Goal: Task Accomplishment & Management: Manage account settings

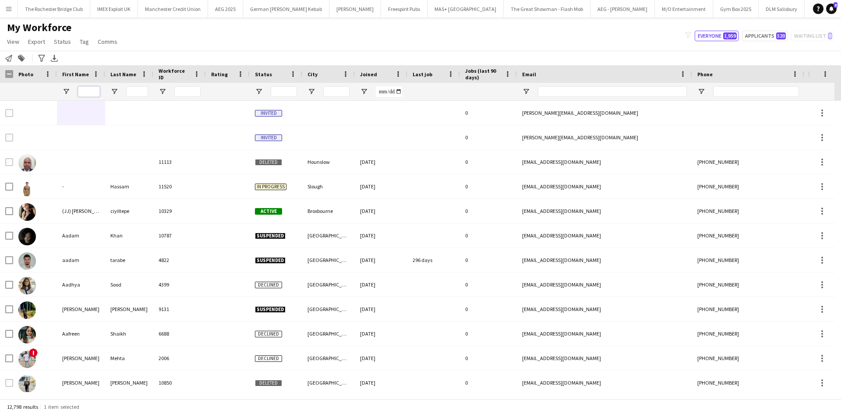
drag, startPoint x: 81, startPoint y: 90, endPoint x: 86, endPoint y: 90, distance: 4.8
click at [82, 90] on input "First Name Filter Input" at bounding box center [89, 91] width 22 height 11
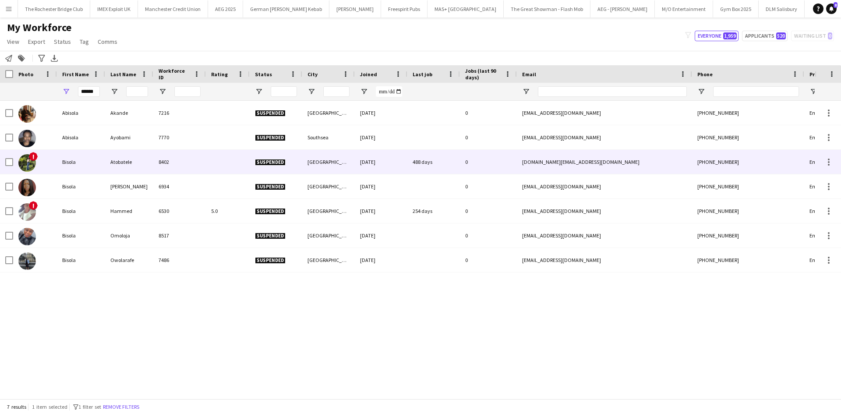
click at [132, 165] on div "Atobatele" at bounding box center [129, 162] width 48 height 24
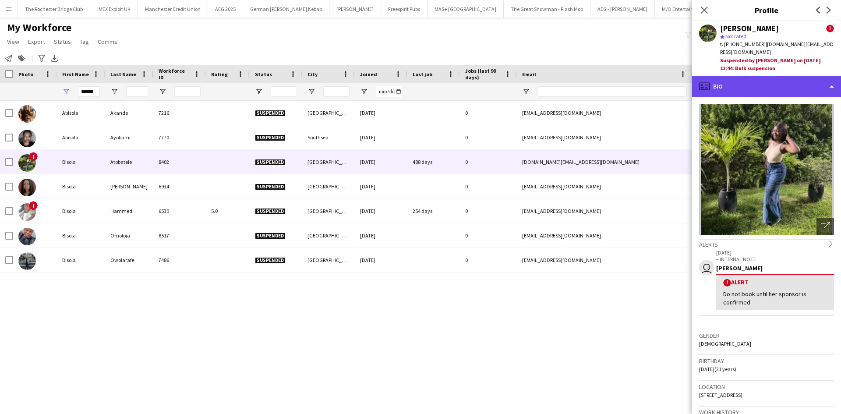
click at [757, 78] on div "profile Bio" at bounding box center [766, 86] width 149 height 21
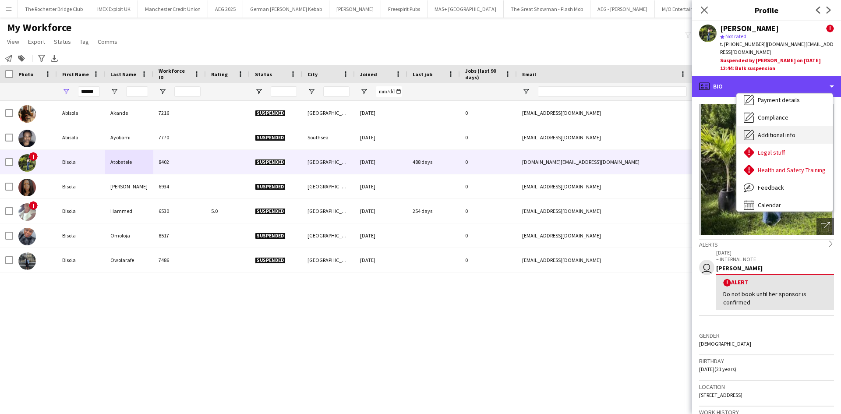
scroll to position [117, 0]
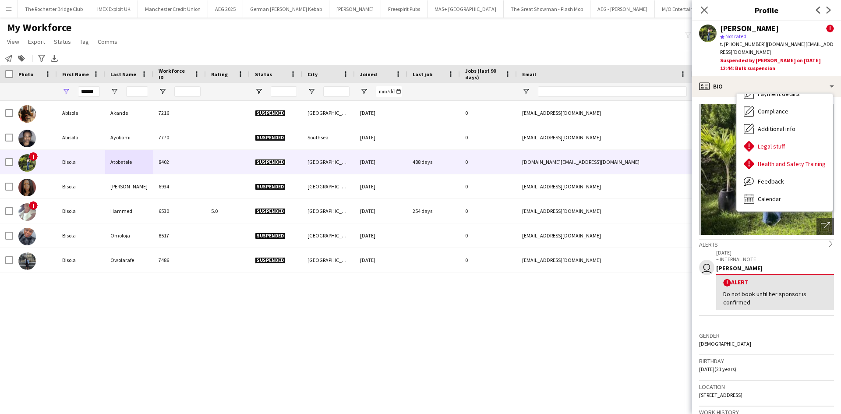
click at [511, 374] on div "Abisola Akande 7216 Suspended London 08-02-2024 0 akandeabisola3@gmail.com +447…" at bounding box center [407, 246] width 814 height 291
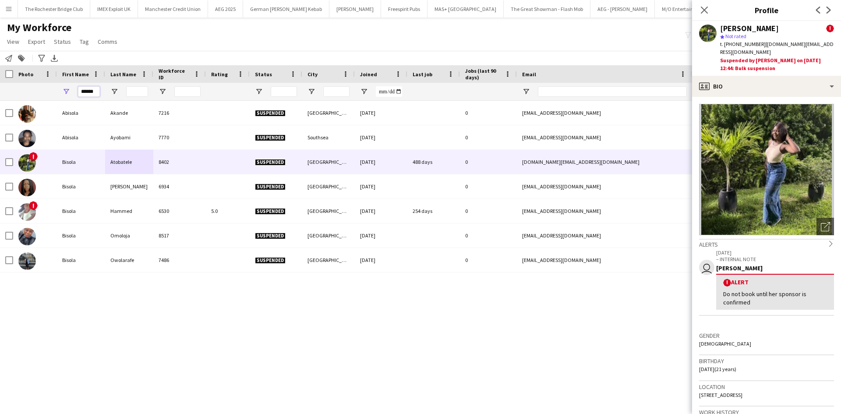
click at [93, 92] on input "******" at bounding box center [89, 91] width 22 height 11
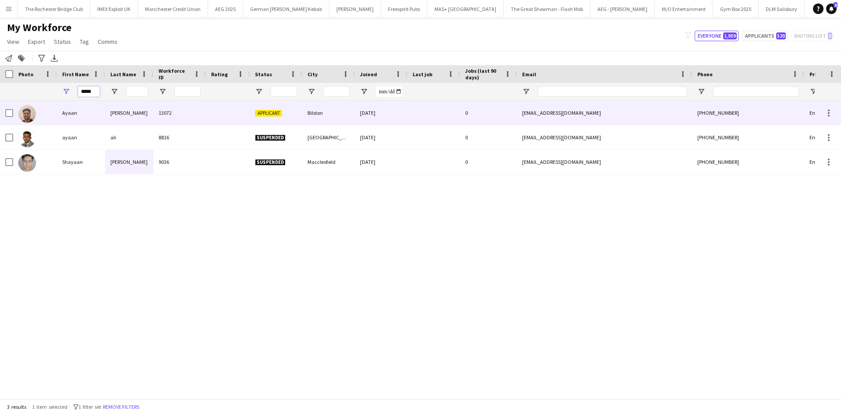
type input "*****"
click at [112, 114] on div "Ahmad" at bounding box center [129, 113] width 48 height 24
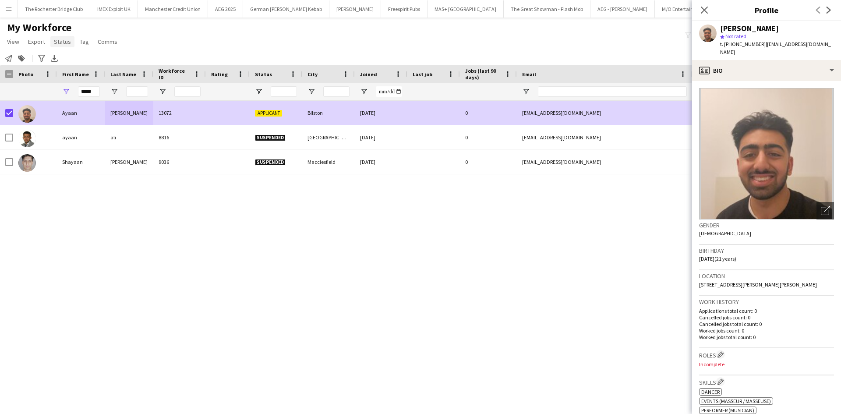
click at [60, 41] on span "Status" at bounding box center [62, 42] width 17 height 8
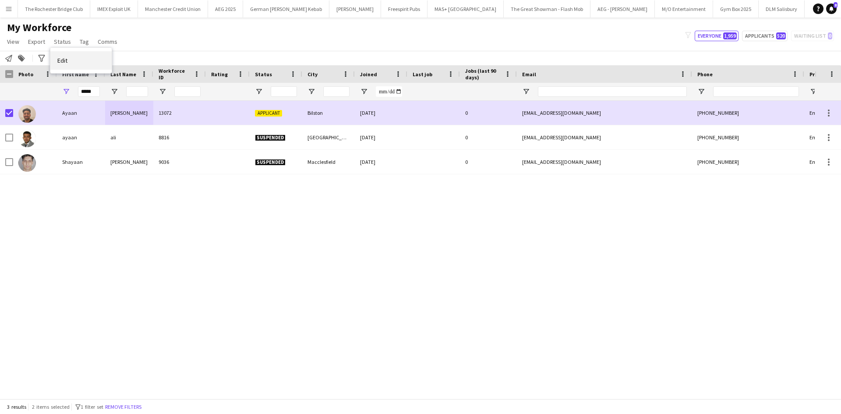
click at [75, 53] on link "Edit" at bounding box center [80, 60] width 61 height 18
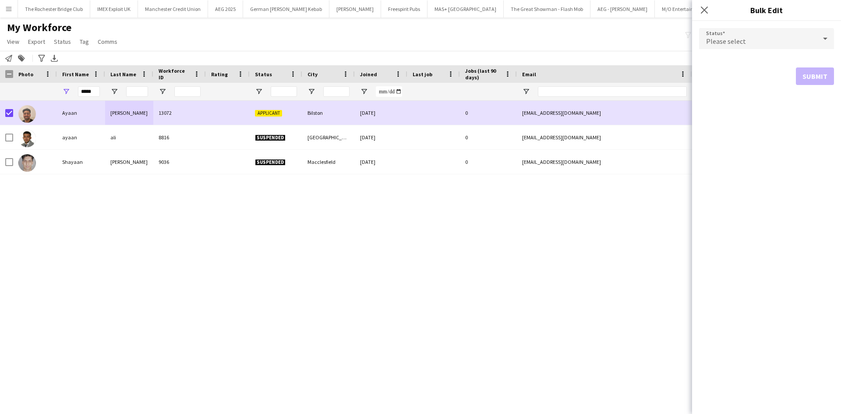
click at [234, 55] on div "Notify workforce Add to tag Search tags magnifier Add tag Advanced filters Adva…" at bounding box center [420, 58] width 841 height 14
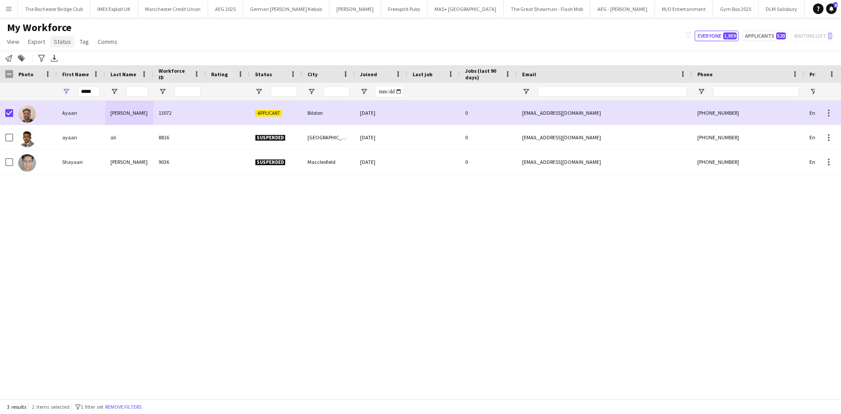
click at [57, 38] on span "Status" at bounding box center [62, 42] width 17 height 8
click at [79, 63] on link "Edit" at bounding box center [80, 60] width 61 height 18
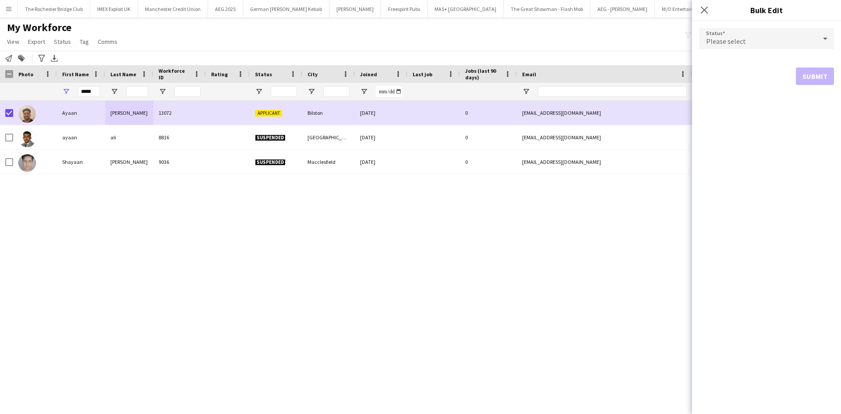
click at [769, 35] on div "Please select" at bounding box center [757, 38] width 117 height 21
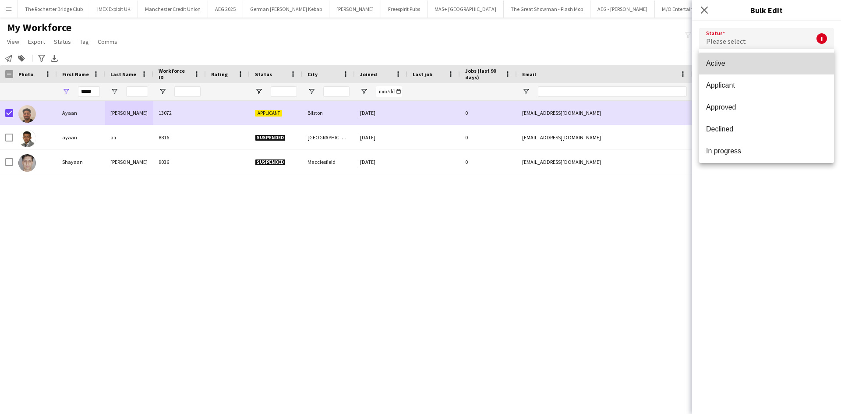
click at [772, 64] on span "Active" at bounding box center [766, 63] width 121 height 8
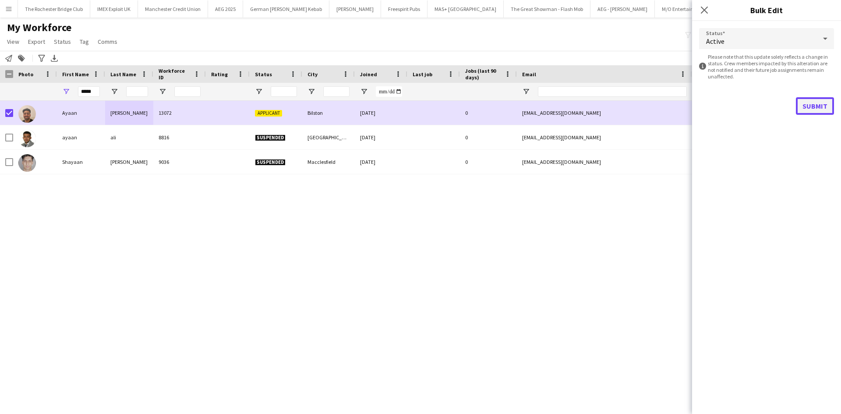
click at [821, 107] on button "Submit" at bounding box center [815, 106] width 38 height 18
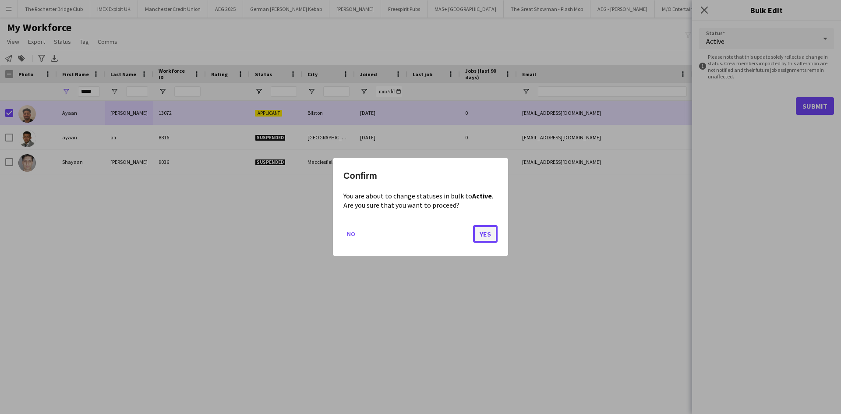
click at [490, 232] on button "Yes" at bounding box center [485, 234] width 25 height 18
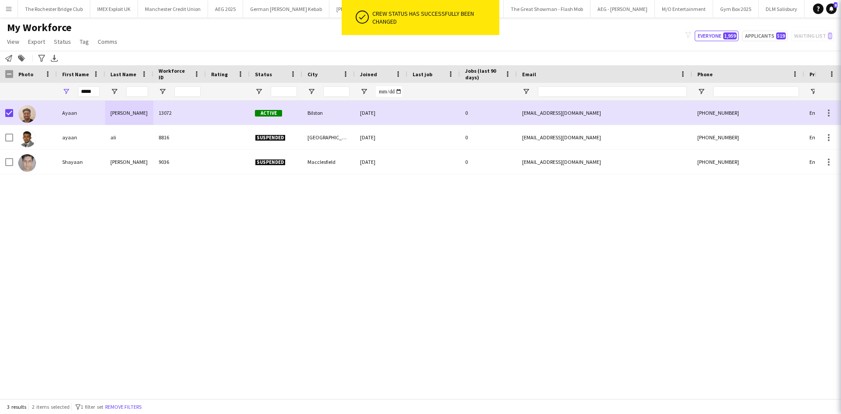
click at [546, 237] on div "Ayaan Ahmad 13072 Active Bilston 25-08-2025 0 ayaan_ahmad62@outlook.com +447951…" at bounding box center [407, 246] width 814 height 291
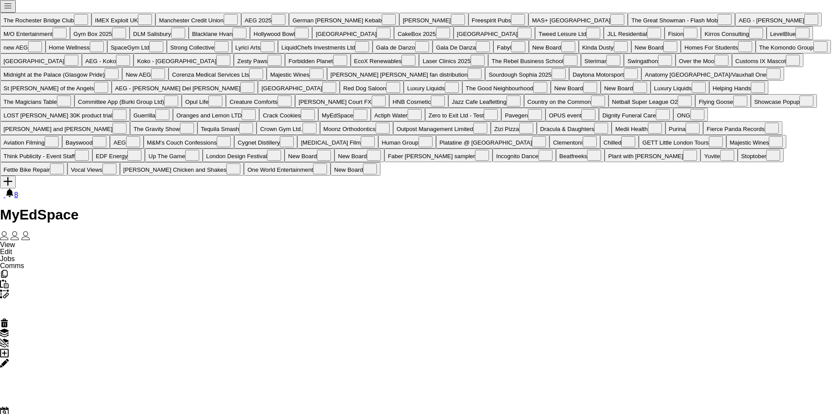
drag, startPoint x: 325, startPoint y: 253, endPoint x: 373, endPoint y: 233, distance: 52.2
drag, startPoint x: 215, startPoint y: 275, endPoint x: 374, endPoint y: 258, distance: 159.8
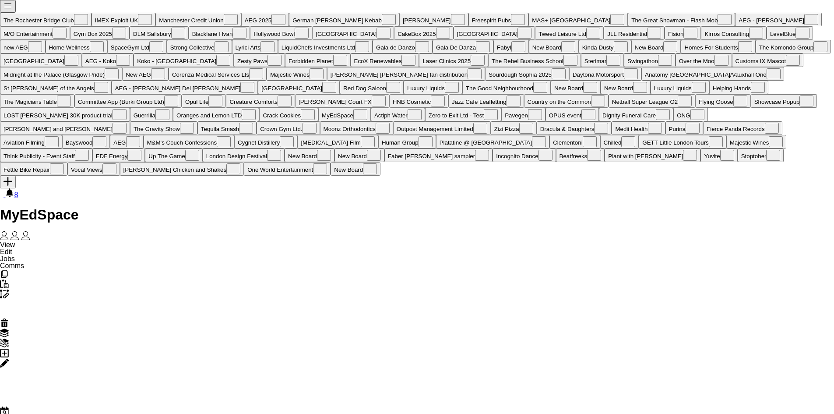
drag, startPoint x: 591, startPoint y: 266, endPoint x: 596, endPoint y: 261, distance: 7.4
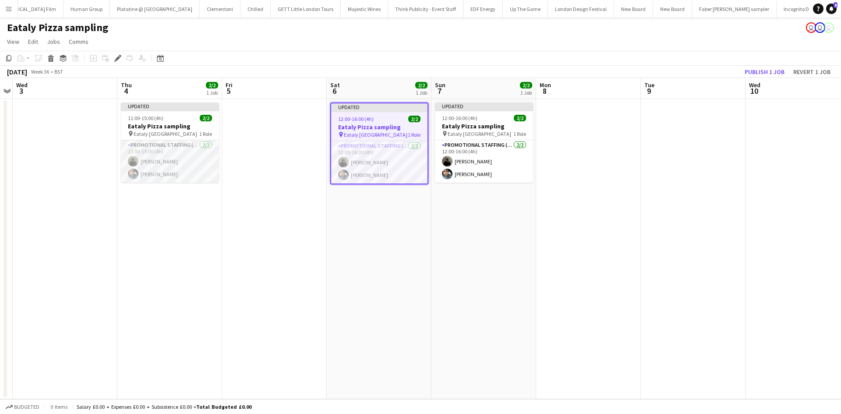
click at [185, 161] on app-card-role "Promotional Staffing (Sampling Staff) 2/2 11:00-15:00 (4h) Mahamedqadar Osman A…" at bounding box center [170, 161] width 98 height 42
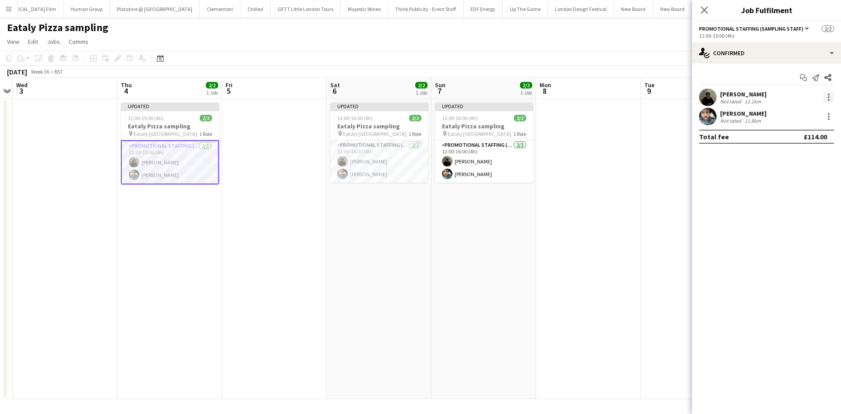
click at [832, 93] on div at bounding box center [828, 97] width 11 height 11
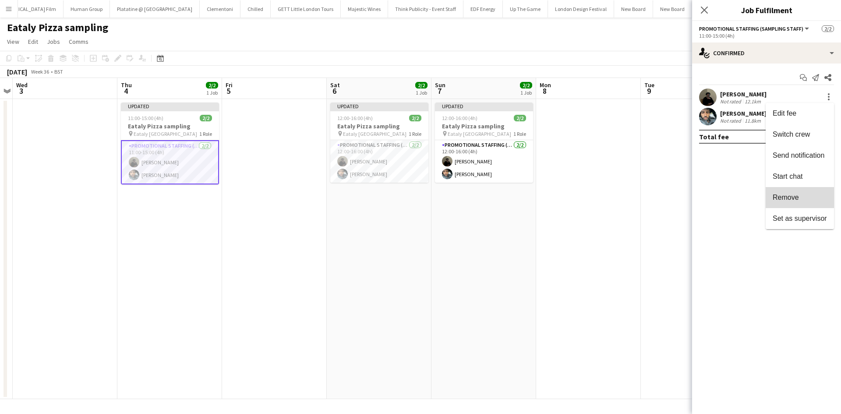
click at [796, 194] on span "Remove" at bounding box center [785, 197] width 26 height 7
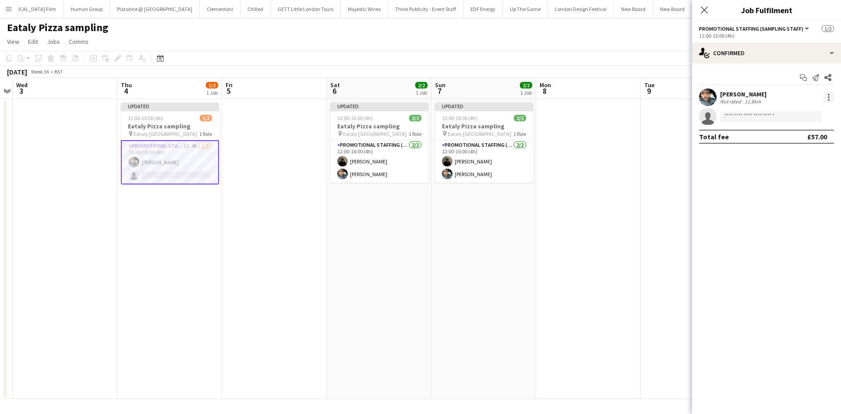
click at [828, 97] on div at bounding box center [829, 97] width 2 height 2
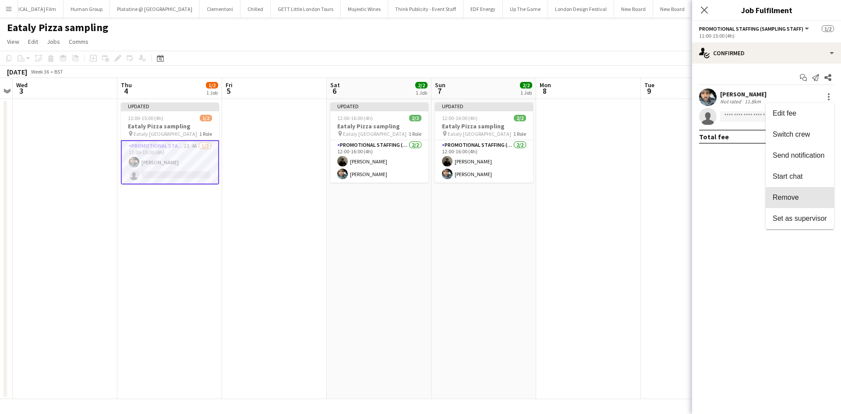
drag, startPoint x: 799, startPoint y: 204, endPoint x: 610, endPoint y: 157, distance: 194.6
click at [797, 204] on button "Remove" at bounding box center [799, 197] width 68 height 21
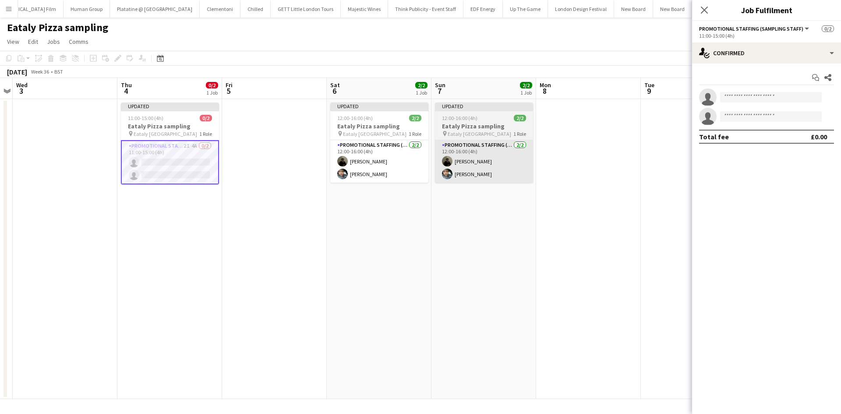
drag, startPoint x: 371, startPoint y: 165, endPoint x: 453, endPoint y: 163, distance: 81.9
click at [374, 165] on app-card-role "Promotional Staffing (Sampling Staff) 2/2 12:00-16:00 (4h) Mahamedqadar Osman A…" at bounding box center [379, 161] width 98 height 42
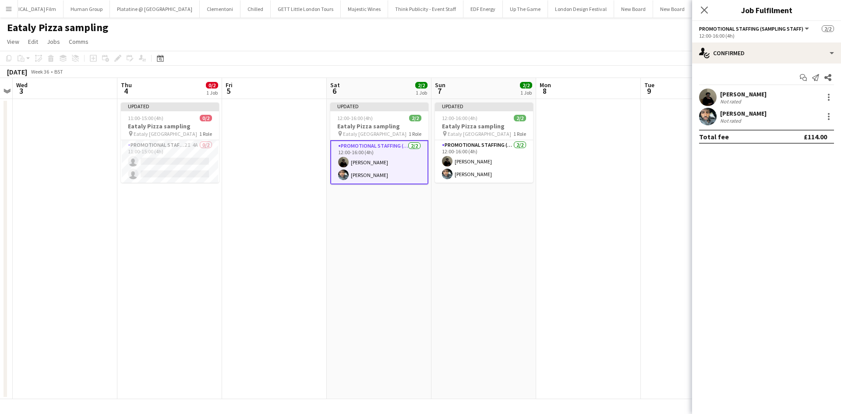
scroll to position [0, 299]
click at [830, 98] on div at bounding box center [828, 97] width 11 height 11
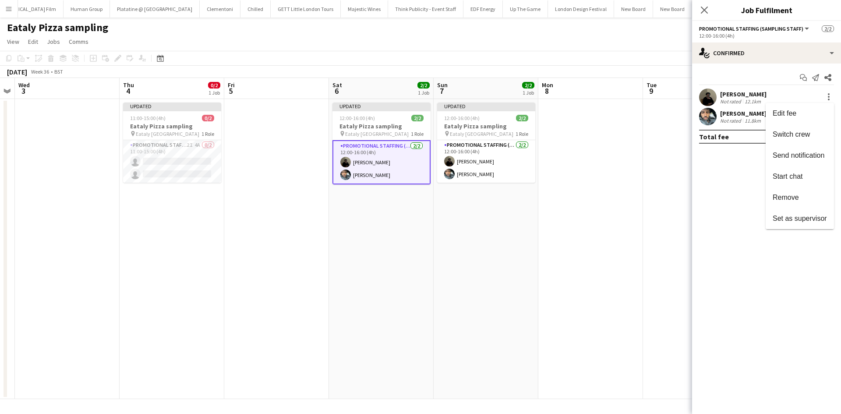
drag, startPoint x: 793, startPoint y: 194, endPoint x: 790, endPoint y: 185, distance: 9.0
click at [792, 194] on span "Remove" at bounding box center [785, 197] width 26 height 7
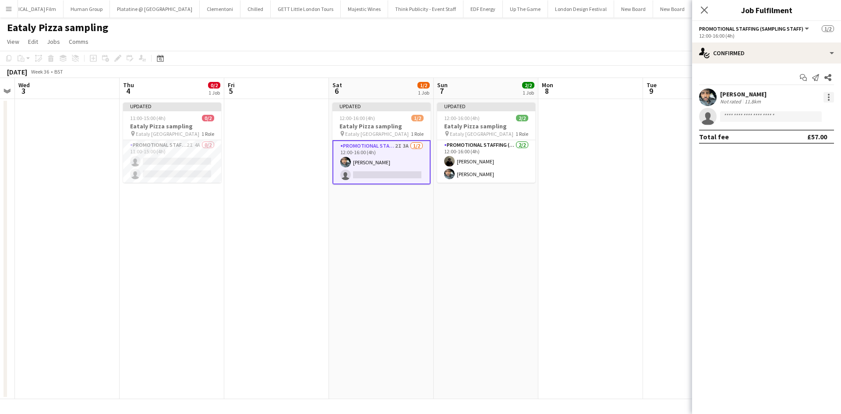
click at [829, 100] on div at bounding box center [829, 100] width 2 height 2
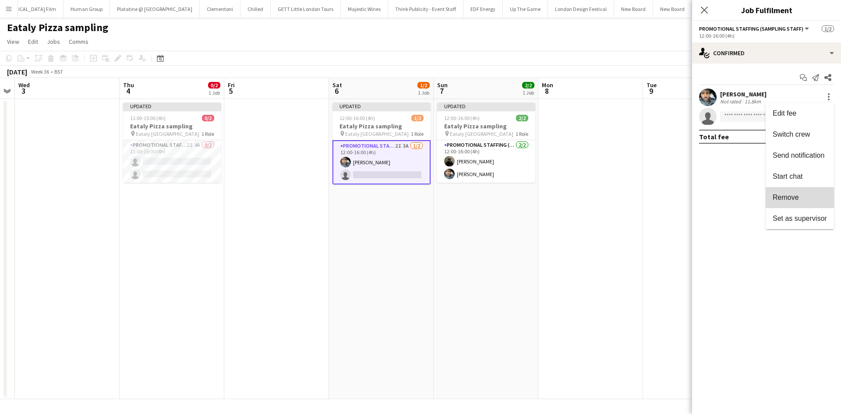
drag, startPoint x: 795, startPoint y: 199, endPoint x: 604, endPoint y: 183, distance: 191.6
click at [794, 199] on span "Remove" at bounding box center [785, 197] width 26 height 7
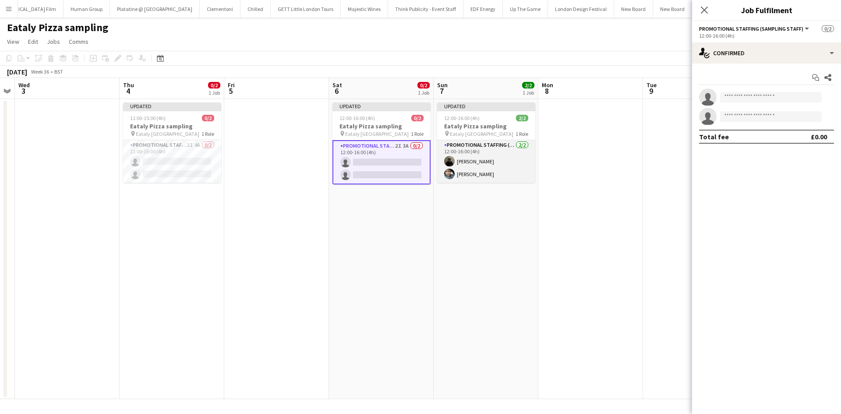
click at [477, 164] on app-card-role "Promotional Staffing (Sampling Staff) 2/2 12:00-16:00 (4h) Mahamedqadar Osman A…" at bounding box center [486, 161] width 98 height 42
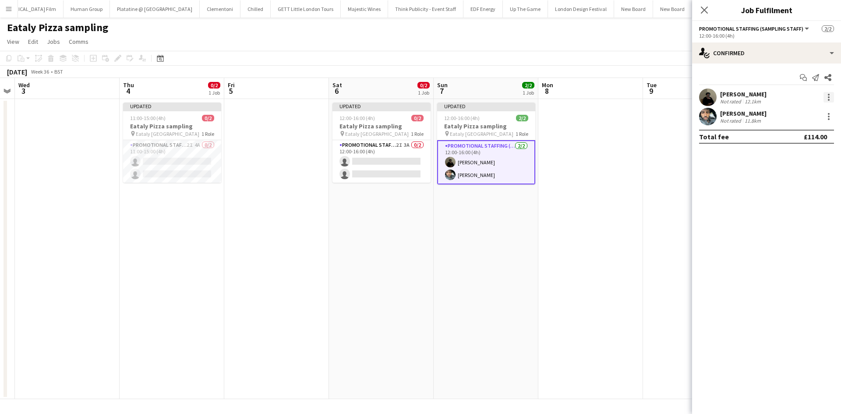
click at [827, 95] on div at bounding box center [828, 97] width 11 height 11
click at [785, 204] on button "Remove" at bounding box center [799, 197] width 68 height 21
click at [826, 99] on div at bounding box center [828, 97] width 11 height 11
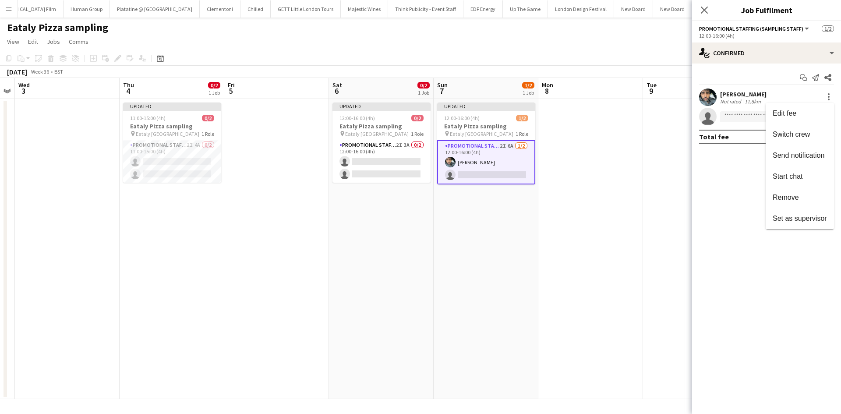
click at [786, 199] on span "Remove" at bounding box center [785, 197] width 26 height 7
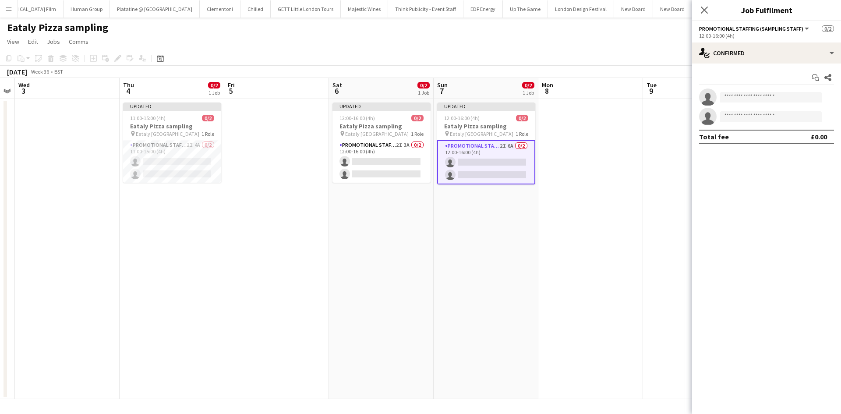
click at [622, 171] on app-date-cell at bounding box center [590, 249] width 105 height 300
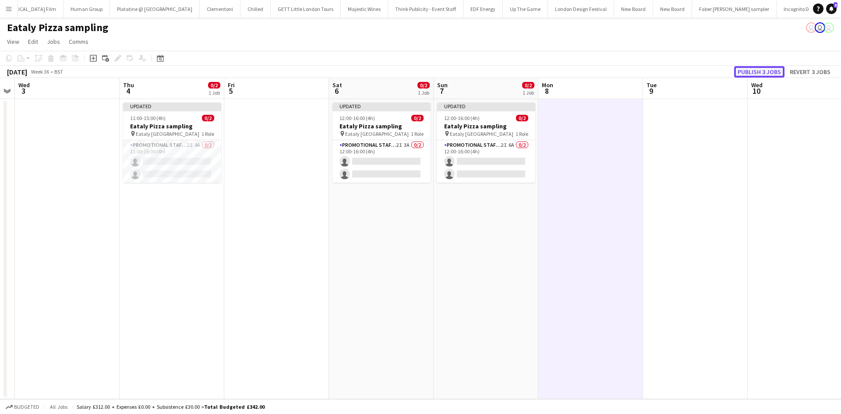
click at [772, 69] on button "Publish 3 jobs" at bounding box center [759, 71] width 50 height 11
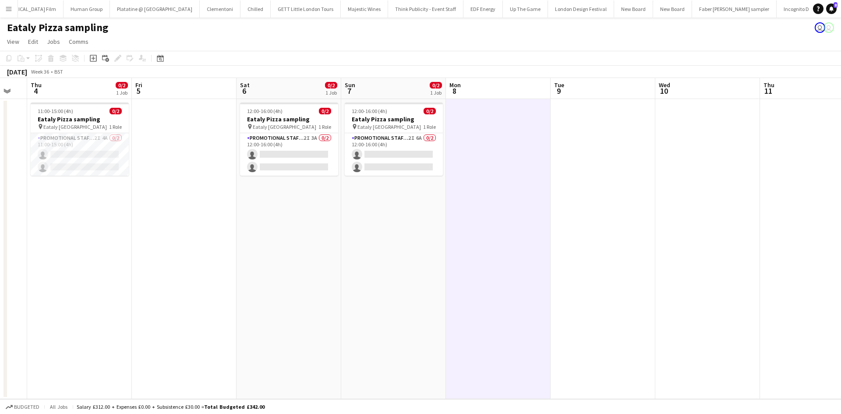
drag, startPoint x: 450, startPoint y: 325, endPoint x: 356, endPoint y: 326, distance: 94.2
click at [356, 326] on app-calendar-viewport "Sun 31 Mon 1 Tue 2 Wed 3 Thu 4 0/2 1 Job Fri 5 Sat 6 0/2 1 Job Sun 7 0/2 1 Job …" at bounding box center [420, 238] width 841 height 321
click at [104, 136] on app-card-role "Promotional Staffing (Sampling Staff) 2I 4A 0/2 11:00-15:00 (4h) single-neutral…" at bounding box center [78, 154] width 98 height 42
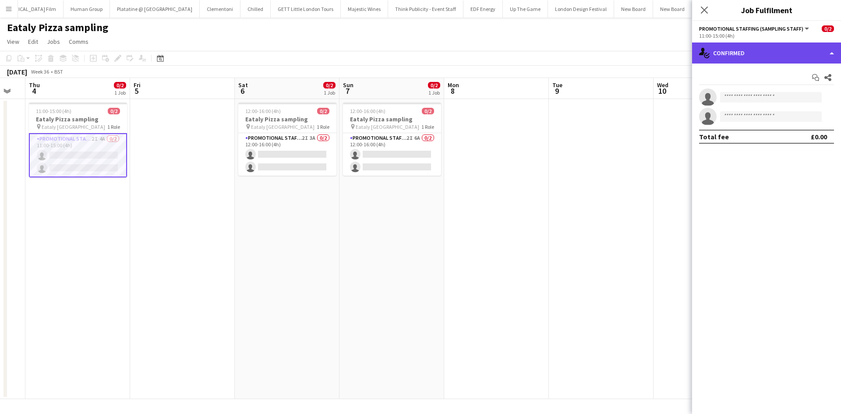
click at [772, 57] on div "single-neutral-actions-check-2 Confirmed" at bounding box center [766, 52] width 149 height 21
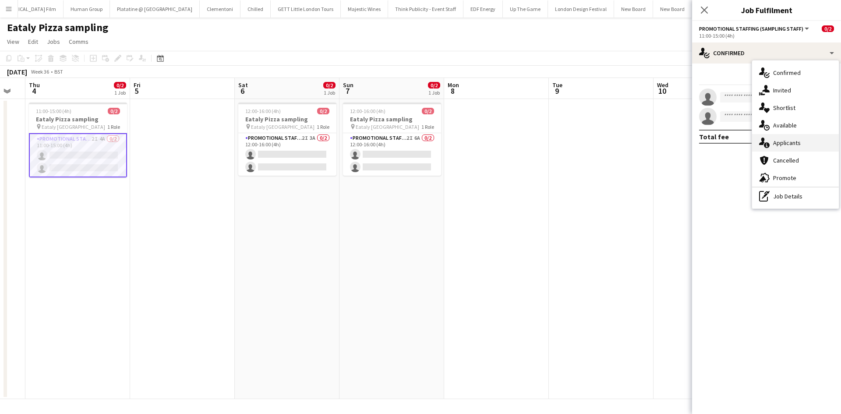
click at [815, 144] on div "single-neutral-actions-information Applicants" at bounding box center [795, 143] width 87 height 18
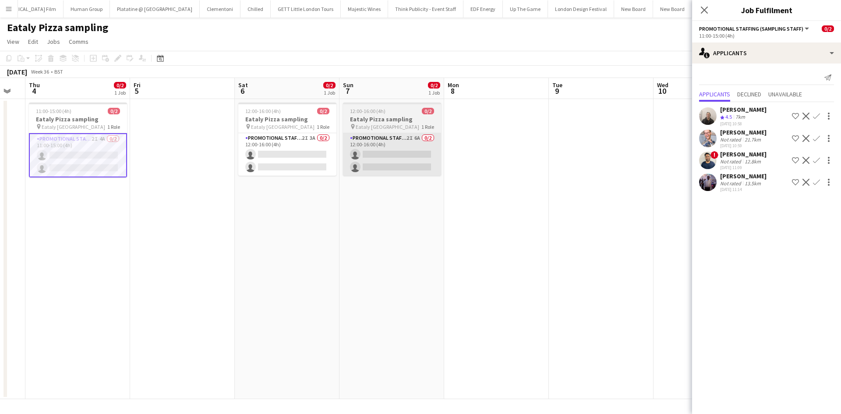
click at [315, 137] on app-card-role "Promotional Staffing (Sampling Staff) 2I 3A 0/2 12:00-16:00 (4h) single-neutral…" at bounding box center [287, 154] width 98 height 42
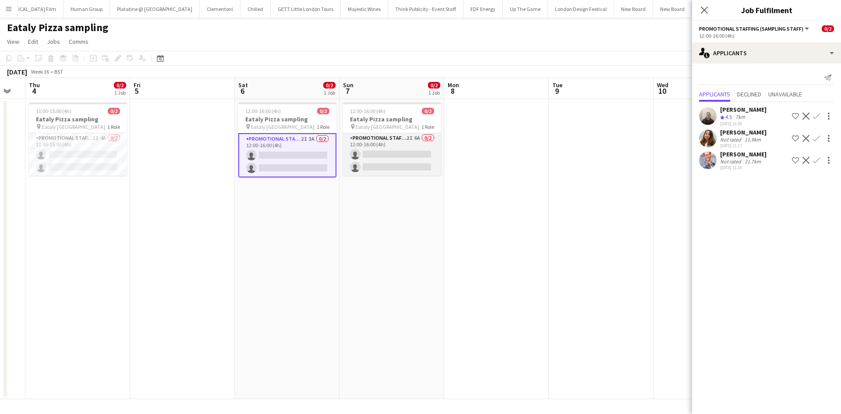
click at [420, 136] on app-card-role "Promotional Staffing (Sampling Staff) 2I 6A 0/2 12:00-16:00 (4h) single-neutral…" at bounding box center [392, 154] width 98 height 42
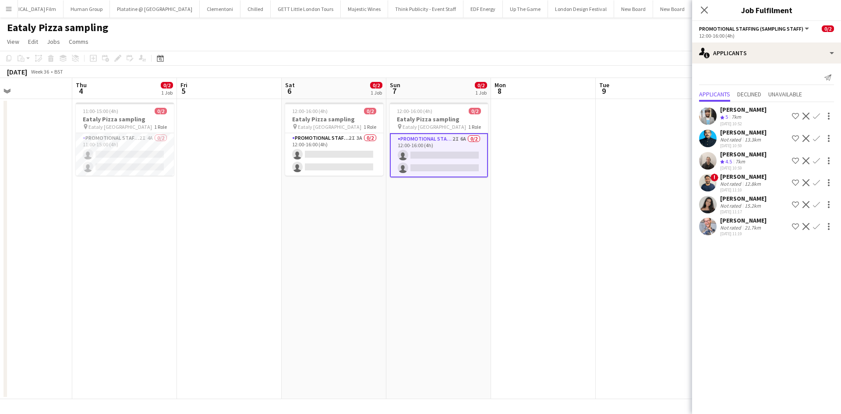
drag, startPoint x: 553, startPoint y: 196, endPoint x: 613, endPoint y: 213, distance: 62.0
click at [599, 197] on app-calendar-viewport "Sun 31 Mon 1 Tue 2 Wed 3 Thu 4 0/2 1 Job Fri 5 Sat 6 0/2 1 Job Sun 7 0/2 1 Job …" at bounding box center [420, 238] width 841 height 321
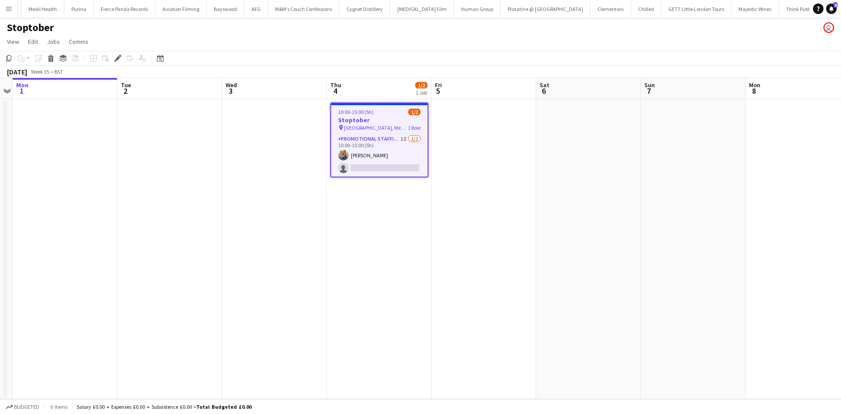
scroll to position [0, 5483]
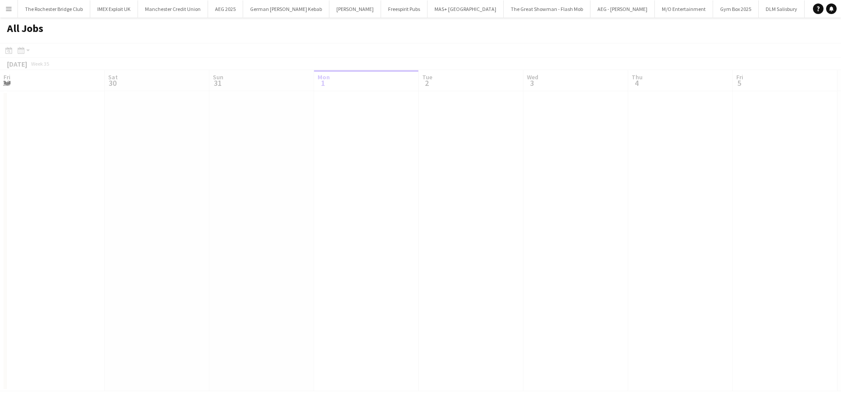
scroll to position [0, 209]
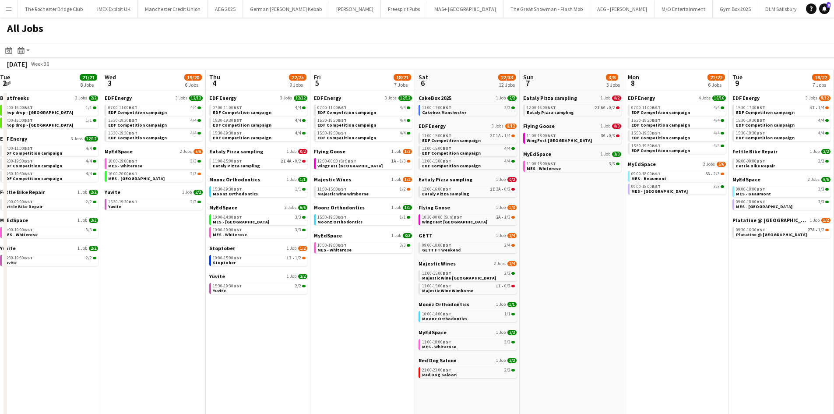
drag, startPoint x: 758, startPoint y: 317, endPoint x: 538, endPoint y: 292, distance: 220.8
click at [539, 293] on app-calendar-viewport "Fri 29 20/21 9 Jobs Sat 30 42/44 28 Jobs Sun 31 22/26 10 Jobs Mon 1 20/20 8 Job…" at bounding box center [417, 371] width 834 height 602
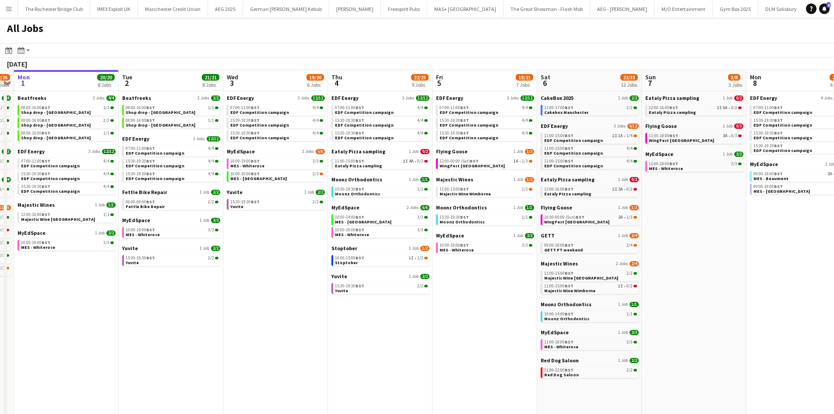
scroll to position [0, 269]
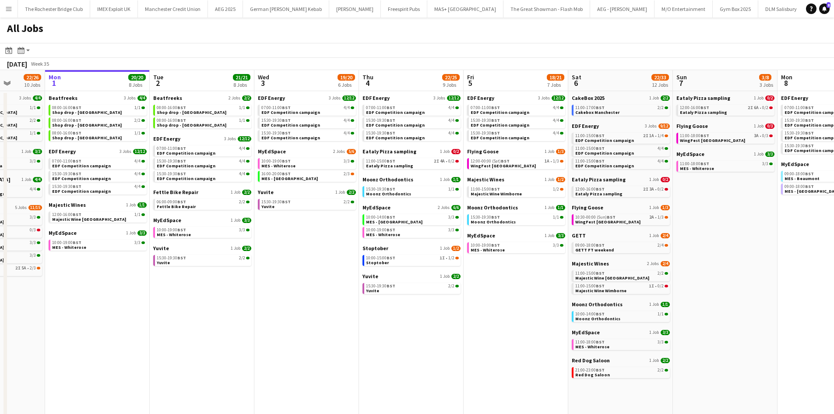
drag, startPoint x: 325, startPoint y: 367, endPoint x: 483, endPoint y: 346, distance: 159.8
click at [483, 346] on app-calendar-viewport "Fri 29 20/21 9 Jobs Sat 30 42/44 28 Jobs Sun 31 22/26 10 Jobs Mon 1 20/20 8 Job…" at bounding box center [417, 371] width 834 height 602
click at [424, 163] on div "11:00-15:00 BST 2I 4A • 0/2" at bounding box center [412, 161] width 93 height 4
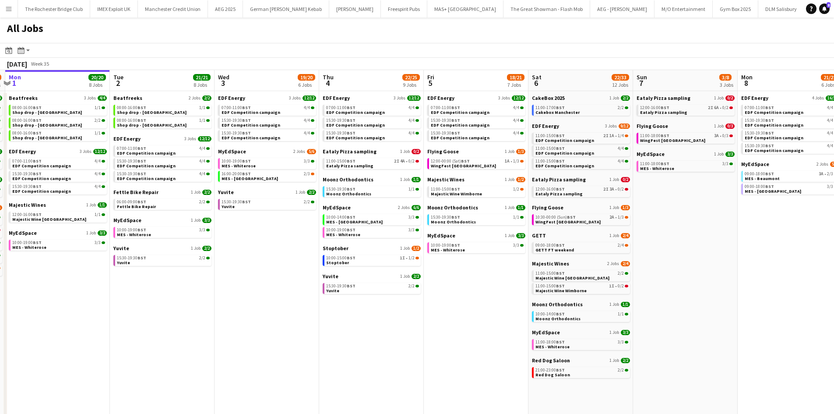
scroll to position [0, 310]
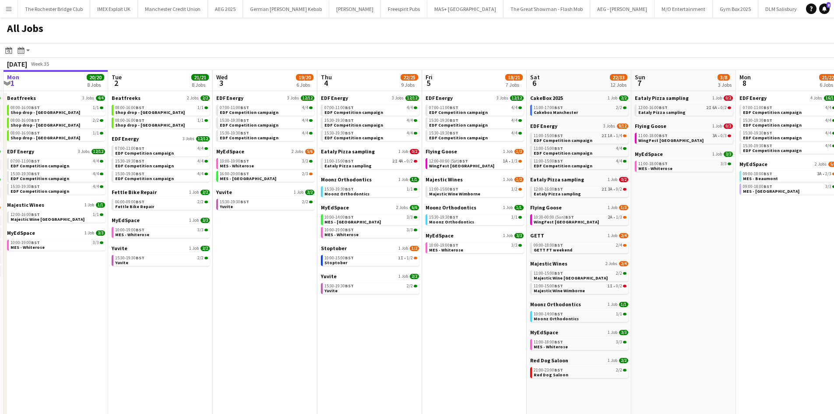
drag, startPoint x: 532, startPoint y: 332, endPoint x: 491, endPoint y: 325, distance: 42.2
click at [491, 325] on app-calendar-viewport "Fri 29 20/21 9 Jobs Sat 30 42/44 28 Jobs Sun 31 22/26 10 Jobs Mon 1 20/20 8 Job…" at bounding box center [417, 371] width 834 height 602
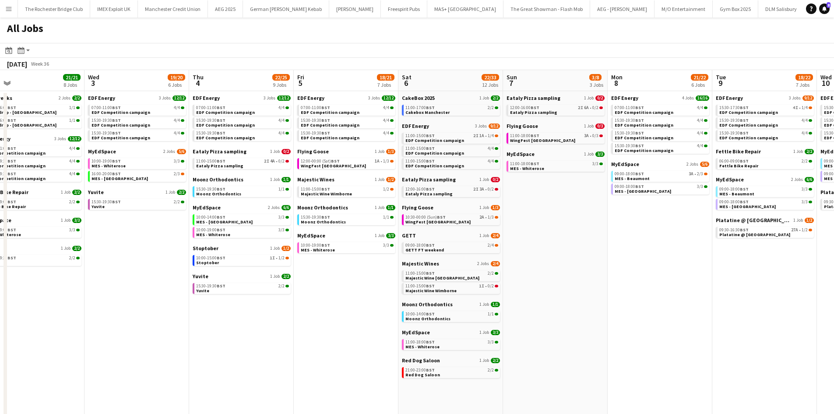
drag, startPoint x: 751, startPoint y: 337, endPoint x: 631, endPoint y: 322, distance: 120.0
click at [637, 321] on app-calendar-viewport "Fri 29 20/21 9 Jobs Sat 30 42/44 28 Jobs Sun 31 22/26 10 Jobs Mon 1 20/20 8 Job…" at bounding box center [417, 371] width 834 height 602
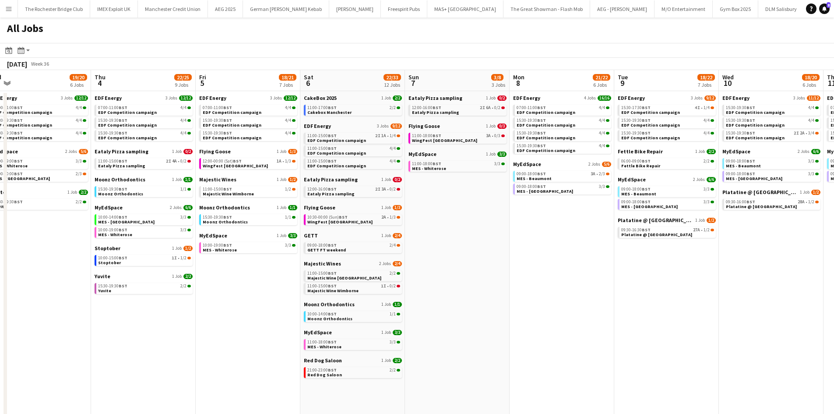
scroll to position [0, 254]
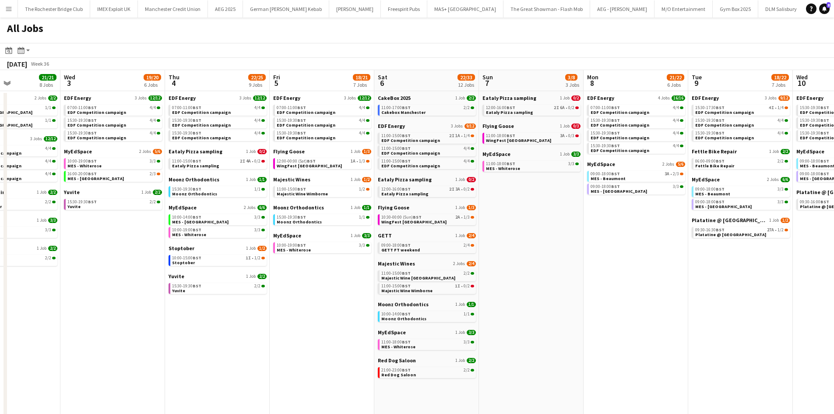
click at [362, 260] on app-all-jobs "All Jobs Date picker SEP 2025 SEP 2025 Monday M Tuesday T Wednesday W Thursday …" at bounding box center [417, 345] width 834 height 655
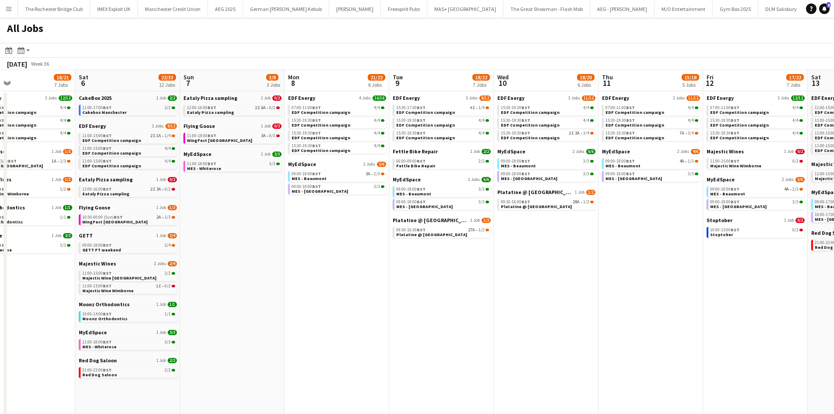
drag, startPoint x: 761, startPoint y: 299, endPoint x: 671, endPoint y: 297, distance: 90.2
click at [671, 297] on app-calendar-viewport "Tue 2 21/21 8 Jobs Wed 3 19/20 6 Jobs Thu 4 22/25 9 Jobs Fri 5 18/21 7 Jobs Sat…" at bounding box center [417, 371] width 834 height 602
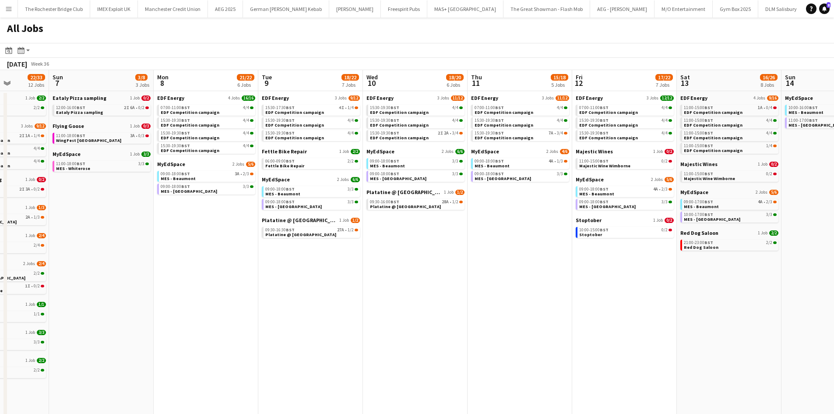
drag, startPoint x: 707, startPoint y: 286, endPoint x: 597, endPoint y: 287, distance: 110.4
click at [592, 281] on app-calendar-viewport "Thu 4 22/25 9 Jobs Fri 5 18/21 7 Jobs Sat 6 22/33 12 Jobs Sun 7 3/8 3 Jobs Mon …" at bounding box center [417, 371] width 834 height 602
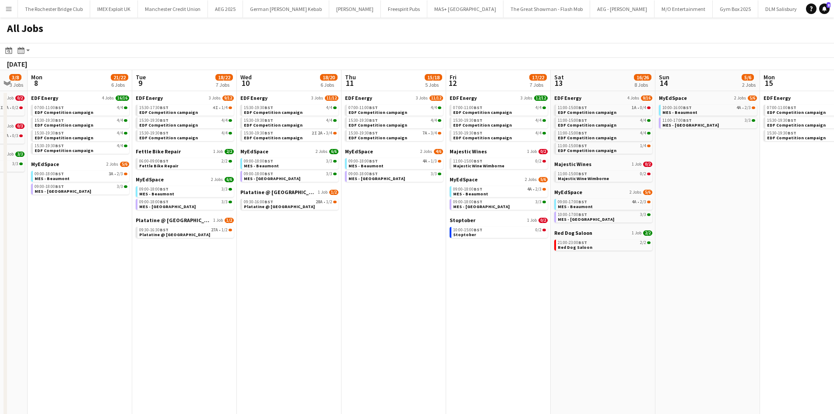
drag, startPoint x: 687, startPoint y: 280, endPoint x: 541, endPoint y: 271, distance: 146.6
click at [537, 271] on app-calendar-viewport "Thu 4 22/25 9 Jobs Fri 5 18/21 7 Jobs Sat 6 22/33 12 Jobs Sun 7 3/8 3 Jobs Mon …" at bounding box center [417, 371] width 834 height 602
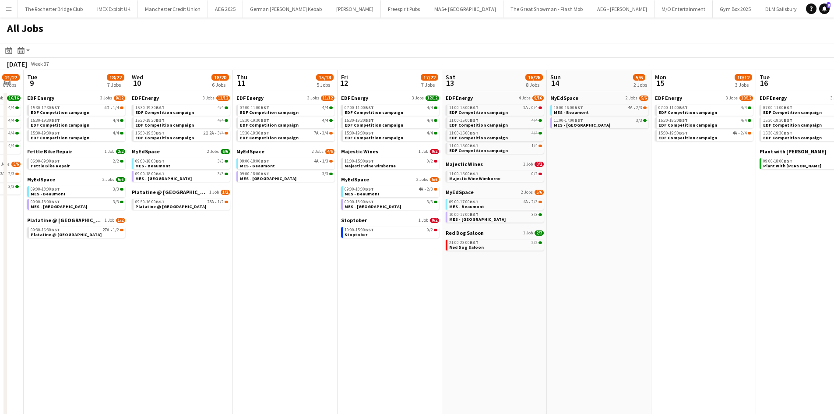
scroll to position [0, 300]
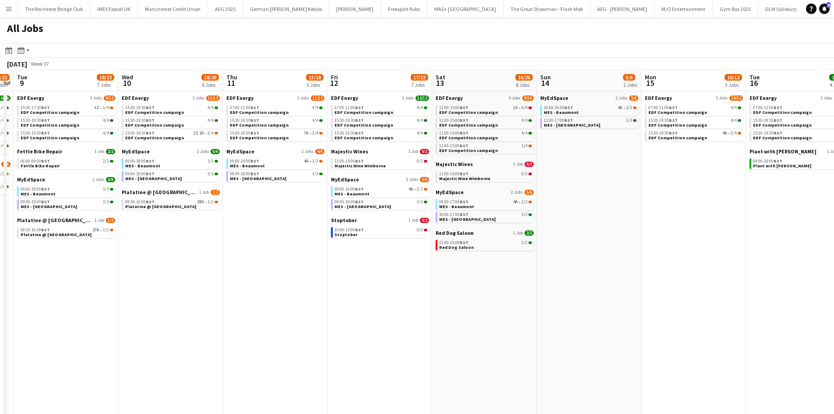
drag, startPoint x: 771, startPoint y: 274, endPoint x: 664, endPoint y: 293, distance: 108.4
click at [664, 293] on app-calendar-viewport "Sat 6 22/33 12 Jobs Sun 7 3/8 3 Jobs Mon 8 21/22 6 Jobs Tue 9 18/22 7 Jobs Wed …" at bounding box center [417, 371] width 834 height 602
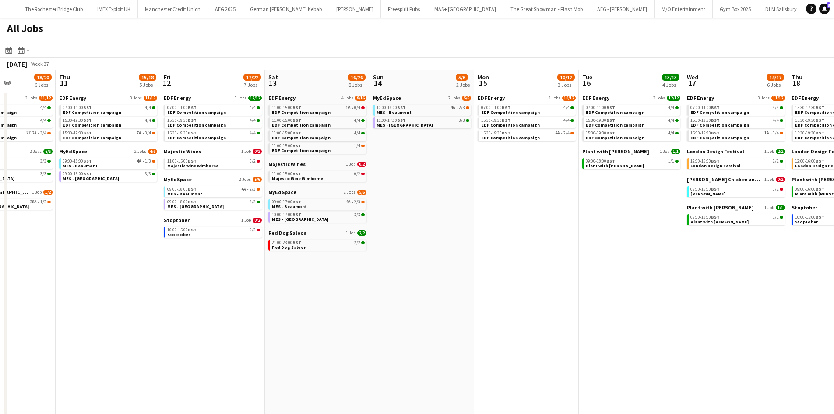
drag, startPoint x: 665, startPoint y: 296, endPoint x: 499, endPoint y: 277, distance: 167.0
click at [499, 277] on app-calendar-viewport "Mon 8 21/22 6 Jobs Tue 9 18/22 7 Jobs Wed 10 18/20 6 Jobs Thu 11 15/18 5 Jobs F…" at bounding box center [417, 371] width 834 height 602
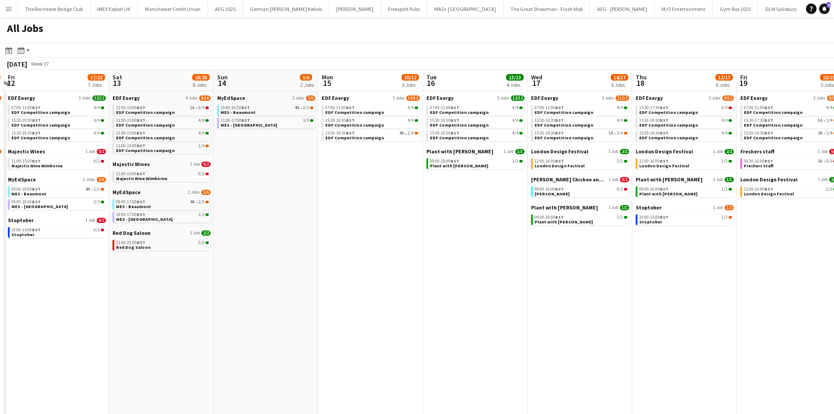
scroll to position [0, 243]
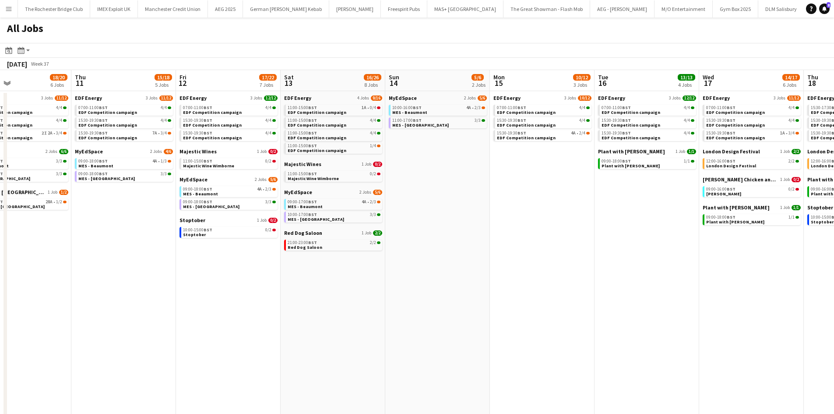
click at [543, 254] on app-all-jobs "All Jobs Date picker SEP 2025 SEP 2025 Monday M Tuesday T Wednesday W Thursday …" at bounding box center [417, 345] width 834 height 655
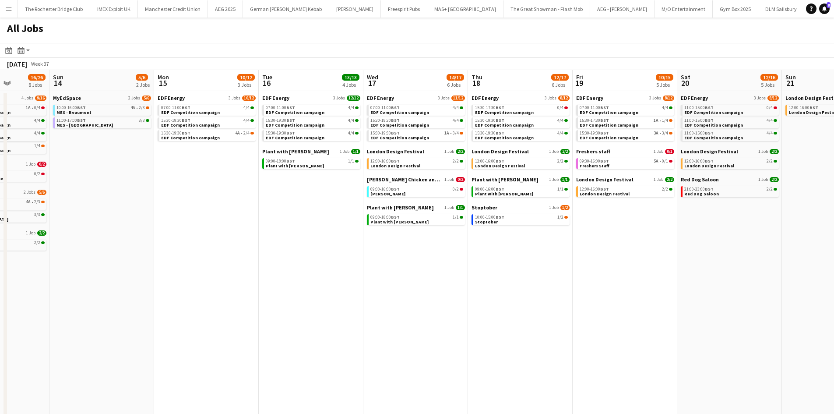
scroll to position [0, 415]
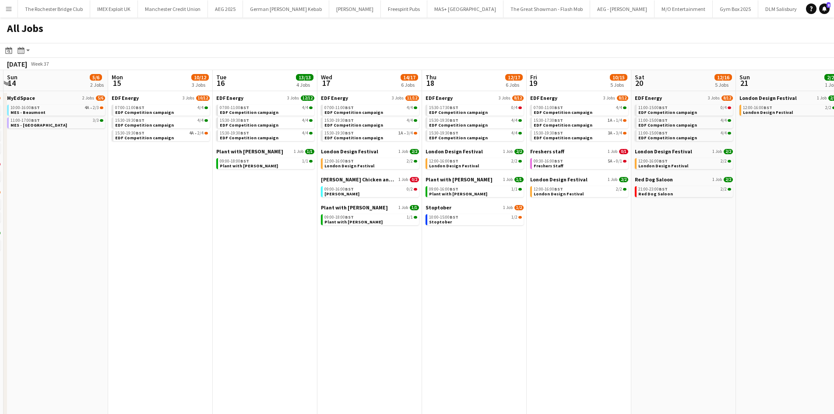
drag, startPoint x: 820, startPoint y: 341, endPoint x: 657, endPoint y: 330, distance: 162.8
click at [657, 330] on app-calendar-viewport "Wed 10 18/20 6 Jobs Thu 11 15/18 5 Jobs Fri 12 17/22 7 Jobs Sat 13 16/26 8 Jobs…" at bounding box center [417, 371] width 834 height 602
drag, startPoint x: 98, startPoint y: 261, endPoint x: 226, endPoint y: 226, distance: 132.6
click at [219, 247] on app-calendar-viewport "Wed 10 18/20 6 Jobs Thu 11 15/18 5 Jobs Fri 12 17/22 7 Jobs Sat 13 16/26 8 Jobs…" at bounding box center [417, 371] width 834 height 602
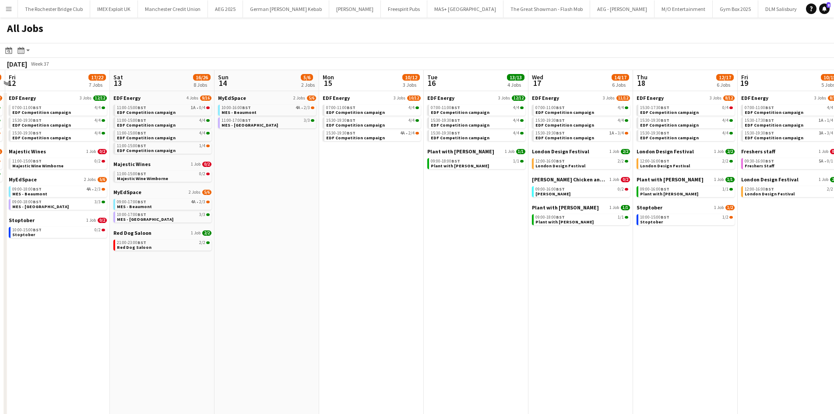
drag, startPoint x: 613, startPoint y: 302, endPoint x: 641, endPoint y: 302, distance: 27.6
click at [641, 302] on app-calendar-viewport "Wed 10 18/20 6 Jobs Thu 11 15/18 5 Jobs Fri 12 17/22 7 Jobs Sat 13 16/26 8 Jobs…" at bounding box center [417, 371] width 834 height 602
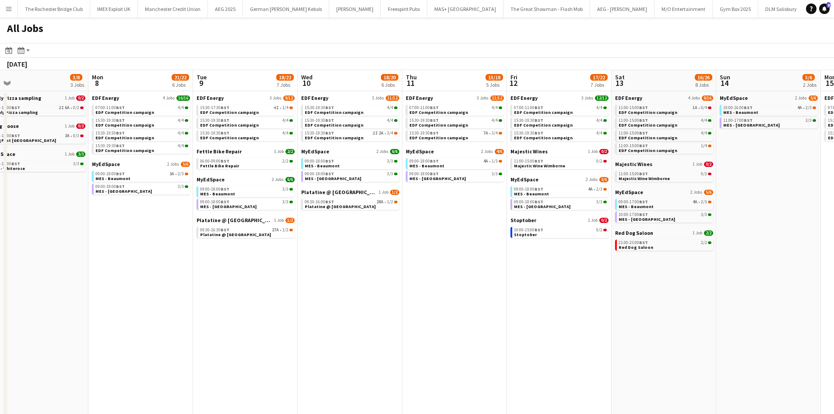
drag, startPoint x: 237, startPoint y: 329, endPoint x: 150, endPoint y: 271, distance: 104.8
click at [566, 335] on app-calendar-viewport "Sat 6 22/33 12 Jobs Sun 7 3/8 3 Jobs Mon 8 21/22 6 Jobs Tue 9 18/22 7 Jobs Wed …" at bounding box center [417, 371] width 834 height 602
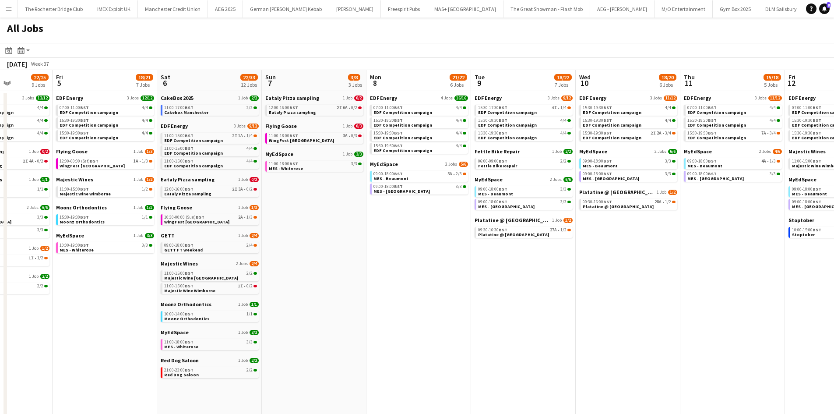
drag, startPoint x: 450, startPoint y: 274, endPoint x: 588, endPoint y: 271, distance: 138.0
click at [588, 271] on app-calendar-viewport "Wed 3 19/20 6 Jobs Thu 4 22/25 9 Jobs Fri 5 18/21 7 Jobs Sat 6 22/33 12 Jobs Su…" at bounding box center [417, 371] width 834 height 602
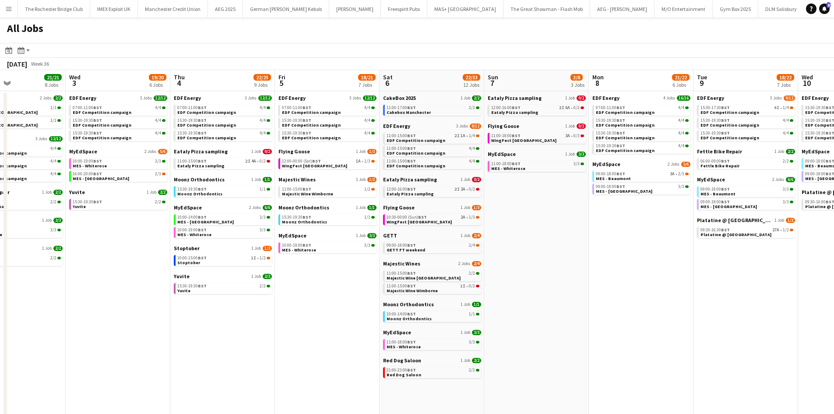
scroll to position [0, 278]
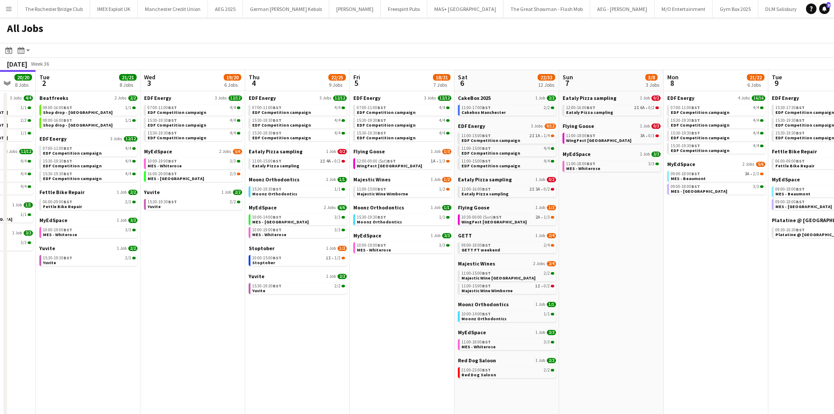
drag, startPoint x: 374, startPoint y: 281, endPoint x: 152, endPoint y: 252, distance: 223.8
click at [152, 252] on app-calendar-viewport "Sat 30 42/44 28 Jobs Sun 31 22/26 10 Jobs Mon 1 20/20 8 Jobs Tue 2 21/21 8 Jobs…" at bounding box center [417, 371] width 834 height 602
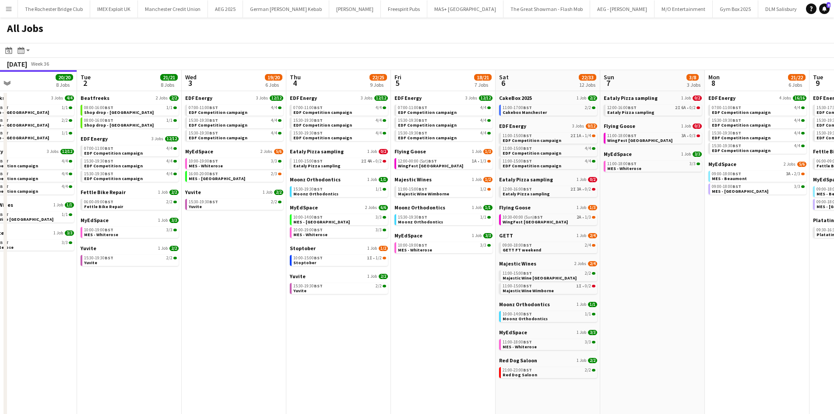
drag, startPoint x: 184, startPoint y: 323, endPoint x: 226, endPoint y: 317, distance: 42.1
click at [226, 317] on app-calendar-viewport "Sat 30 42/44 28 Jobs Sun 31 22/26 10 Jobs Mon 1 20/20 8 Jobs Tue 2 21/21 8 Jobs…" at bounding box center [417, 371] width 834 height 602
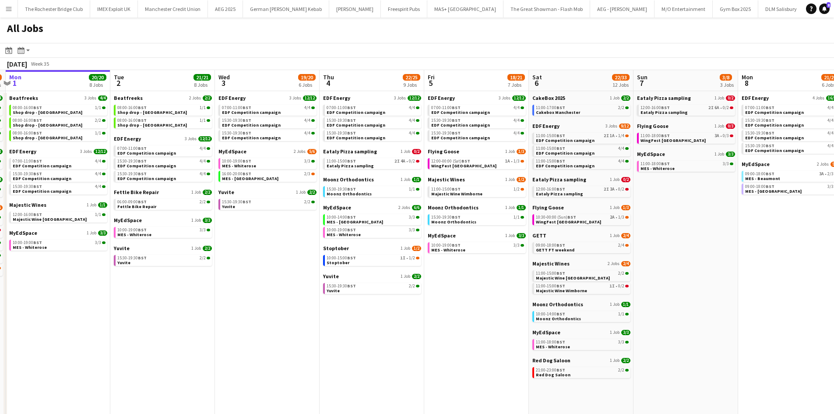
drag, startPoint x: 175, startPoint y: 323, endPoint x: 208, endPoint y: 323, distance: 32.8
click at [208, 323] on app-calendar-viewport "Sat 30 42/44 28 Jobs Sun 31 22/26 10 Jobs Mon 1 20/20 8 Jobs Tue 2 21/21 8 Jobs…" at bounding box center [417, 371] width 834 height 602
click at [174, 263] on link "15:30-19:30 BST 2/2 Yuvite" at bounding box center [163, 260] width 93 height 10
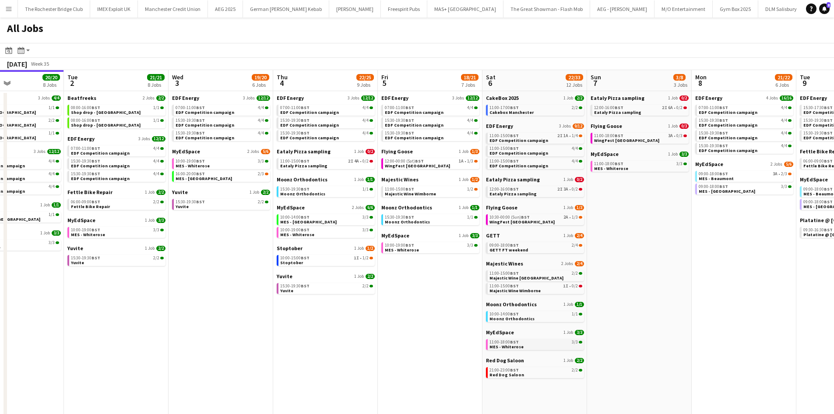
drag, startPoint x: 442, startPoint y: 344, endPoint x: 523, endPoint y: 347, distance: 81.1
click at [406, 331] on app-calendar-viewport "Sat 30 42/44 28 Jobs Sun 31 22/26 10 Jobs Mon 1 20/20 8 Jobs Tue 2 21/21 8 Jobs…" at bounding box center [417, 371] width 834 height 602
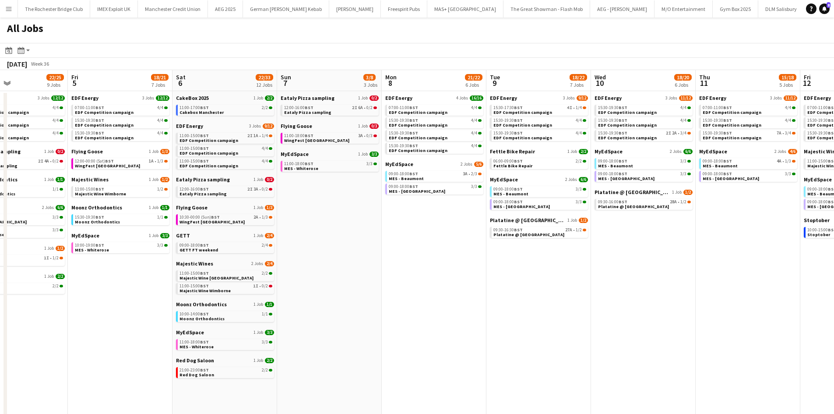
scroll to position [0, 372]
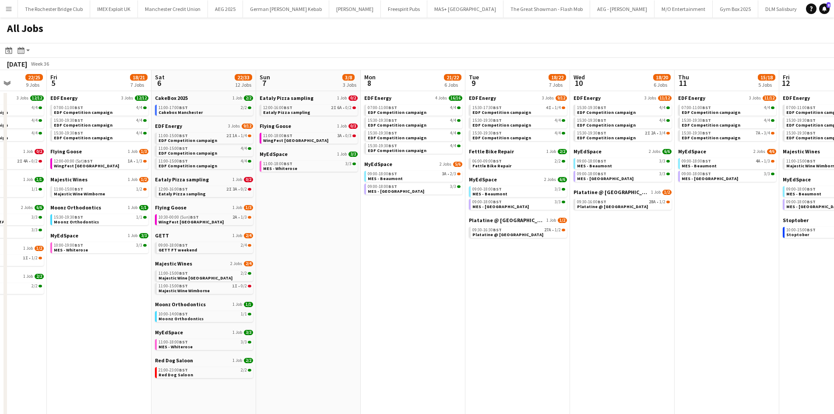
drag, startPoint x: 532, startPoint y: 299, endPoint x: 241, endPoint y: 252, distance: 294.9
click at [241, 252] on app-calendar-viewport "Mon 1 20/20 8 Jobs Tue 2 21/21 8 Jobs Wed 3 19/20 6 Jobs Thu 4 22/25 9 Jobs Fri…" at bounding box center [417, 371] width 834 height 602
click at [514, 233] on link "09:30-16:30 BST 27A • 1/2 Platatine @ Olympia" at bounding box center [518, 232] width 93 height 10
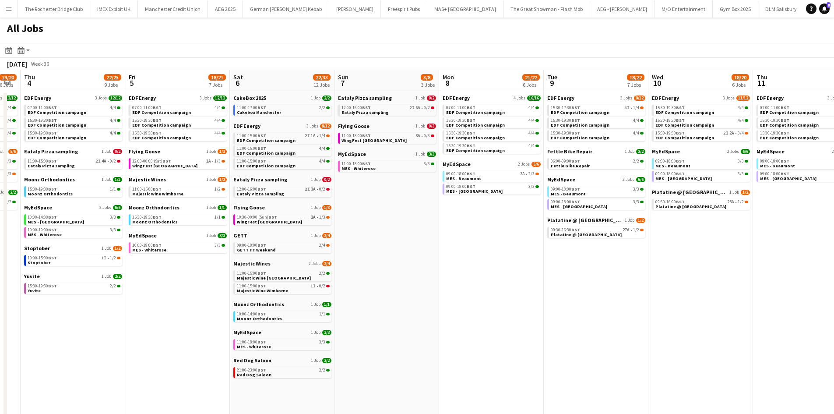
drag, startPoint x: 82, startPoint y: 282, endPoint x: 190, endPoint y: 270, distance: 108.5
click at [190, 270] on app-calendar-viewport "Mon 1 20/20 8 Jobs Tue 2 21/21 8 Jobs Wed 3 19/20 6 Jobs Thu 4 22/25 9 Jobs Fri…" at bounding box center [417, 371] width 834 height 602
drag, startPoint x: 490, startPoint y: 300, endPoint x: 440, endPoint y: 296, distance: 50.5
click at [441, 294] on app-calendar-viewport "Mon 1 20/20 8 Jobs Tue 2 21/21 8 Jobs Wed 3 19/20 6 Jobs Thu 4 22/25 9 Jobs Fri…" at bounding box center [417, 371] width 834 height 602
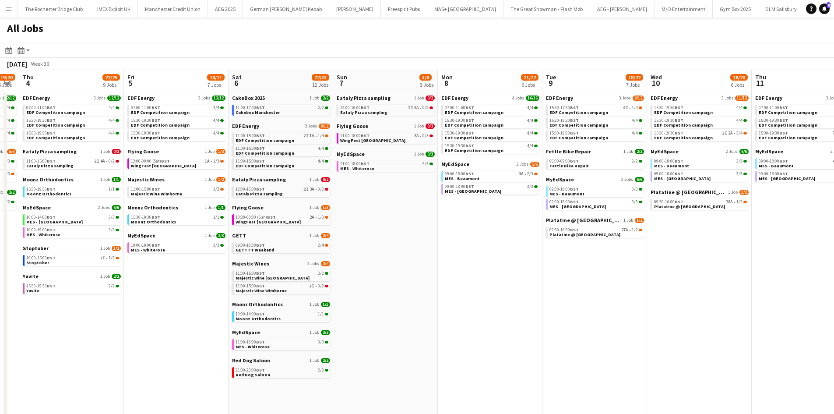
scroll to position [0, 313]
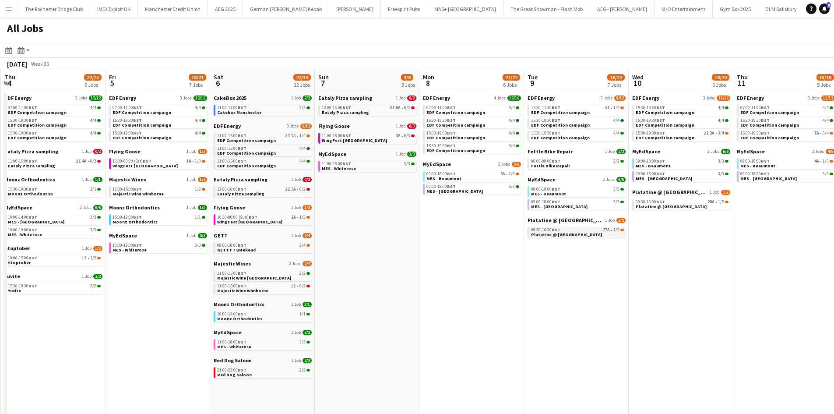
click at [561, 232] on span "Platatine @ [GEOGRAPHIC_DATA]" at bounding box center [566, 235] width 71 height 6
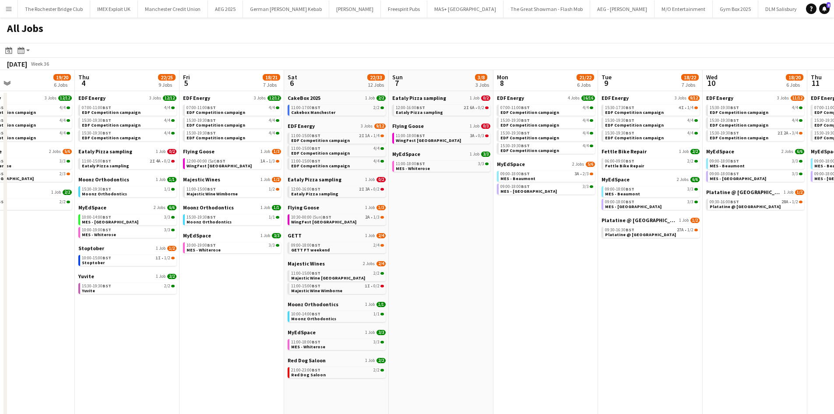
drag, startPoint x: 404, startPoint y: 301, endPoint x: 575, endPoint y: 293, distance: 170.6
click at [578, 294] on app-calendar-viewport "Mon 1 20/20 8 Jobs Tue 2 21/21 8 Jobs Wed 3 19/20 6 Jobs Thu 4 22/25 9 Jobs Fri…" at bounding box center [417, 371] width 834 height 602
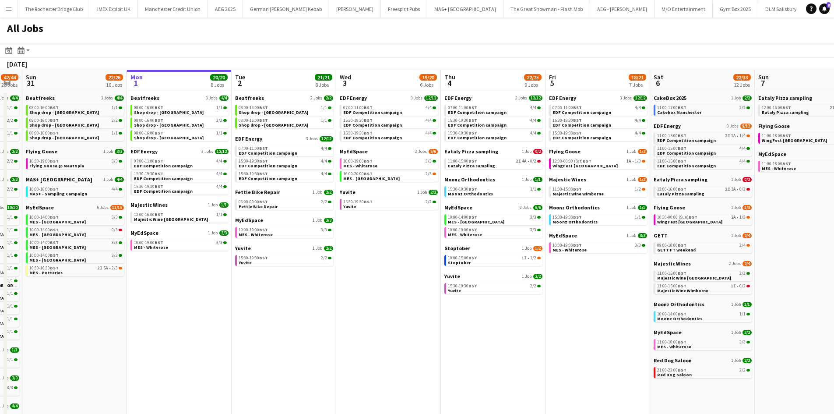
drag, startPoint x: 294, startPoint y: 339, endPoint x: 560, endPoint y: 300, distance: 268.6
click at [560, 300] on app-calendar-viewport "Sat 30 42/44 28 Jobs Sun 31 22/26 10 Jobs Mon 1 20/20 8 Jobs Tue 2 21/21 8 Jobs…" at bounding box center [417, 371] width 834 height 602
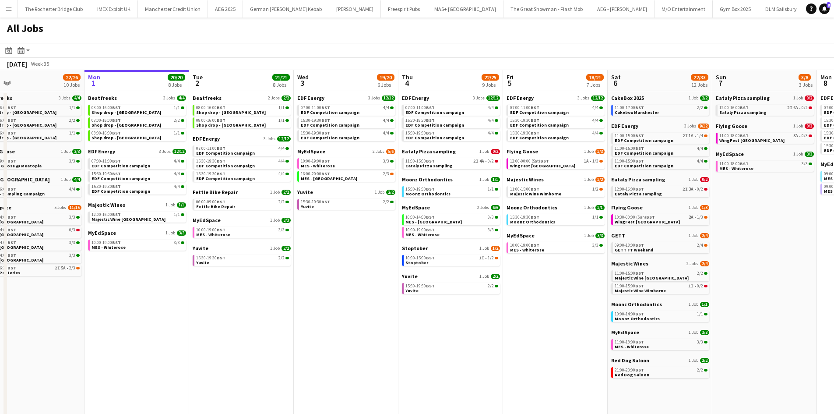
drag, startPoint x: 495, startPoint y: 308, endPoint x: 395, endPoint y: 312, distance: 100.4
click at [391, 307] on app-calendar-viewport "Thu 28 19/19 10 Jobs Fri 29 20/21 9 Jobs Sat 30 42/44 28 Jobs Sun 31 22/26 10 J…" at bounding box center [417, 371] width 834 height 602
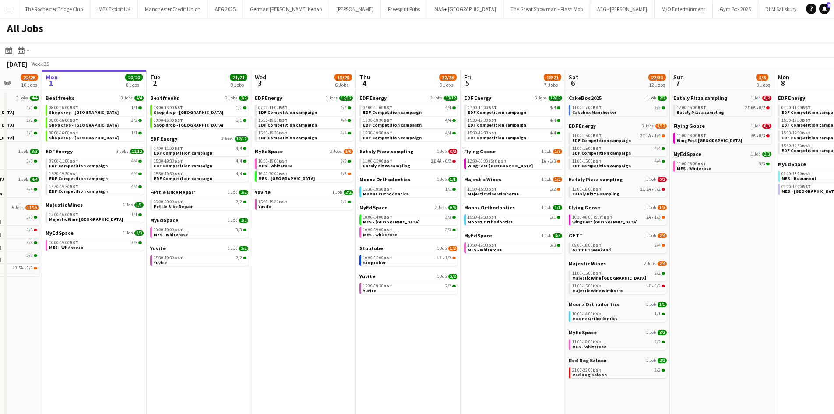
scroll to position [0, 383]
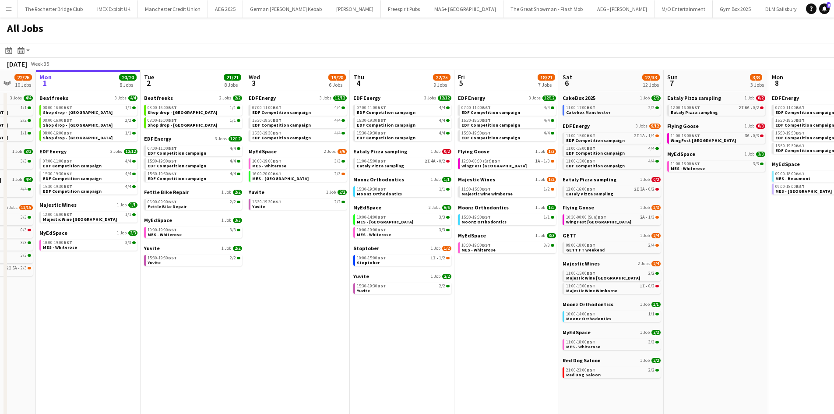
drag, startPoint x: 501, startPoint y: 383, endPoint x: 495, endPoint y: 380, distance: 6.9
click at [495, 380] on app-calendar-viewport "Thu 28 19/19 10 Jobs Fri 29 20/21 9 Jobs Sat 30 42/44 28 Jobs Sun 31 22/26 10 J…" at bounding box center [417, 371] width 834 height 602
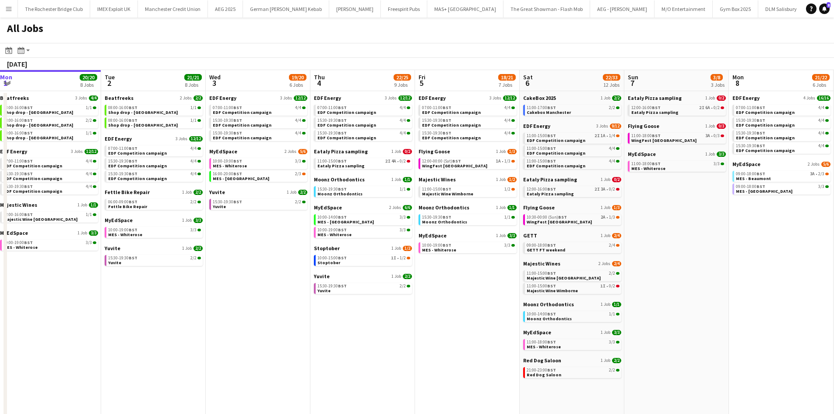
drag, startPoint x: 494, startPoint y: 296, endPoint x: 458, endPoint y: 298, distance: 35.9
click at [453, 297] on app-calendar-viewport "Thu 28 19/19 10 Jobs Fri 29 20/21 9 Jobs Sat 30 42/44 28 Jobs Sun 31 22/26 10 J…" at bounding box center [417, 371] width 834 height 602
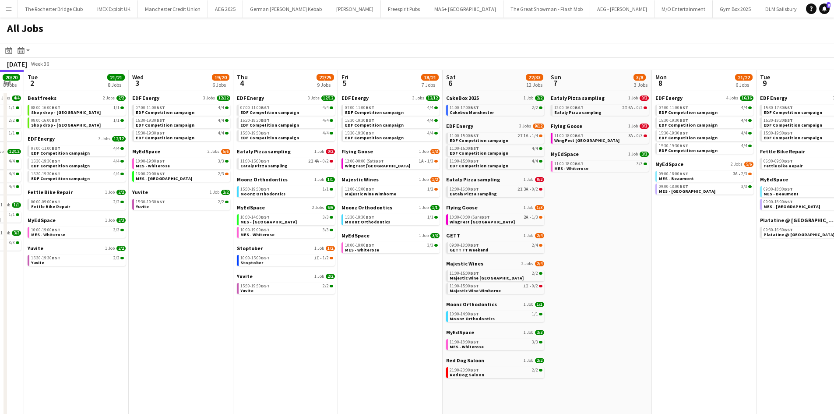
scroll to position [0, 290]
drag, startPoint x: 451, startPoint y: 355, endPoint x: 374, endPoint y: 363, distance: 77.5
click at [374, 363] on app-calendar-viewport "Sat 30 42/44 28 Jobs Sun 31 22/26 10 Jobs Mon 1 20/20 8 Jobs Tue 2 21/21 8 Jobs…" at bounding box center [417, 371] width 834 height 602
click at [276, 117] on app-calendar-brief-board "EDF Energy 3 Jobs 12/12 07:00-11:00 BST 4/4 EDF Competition campaign 15:30-19:3…" at bounding box center [285, 118] width 98 height 46
click at [293, 109] on div "07:00-11:00 BST 4/4" at bounding box center [286, 108] width 93 height 4
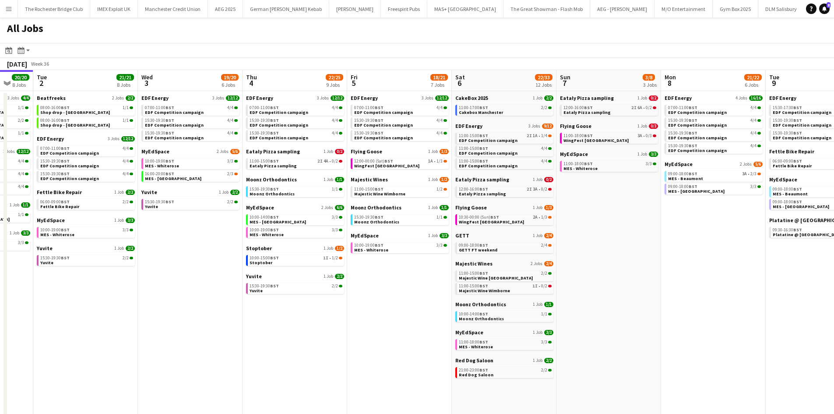
drag, startPoint x: 427, startPoint y: 300, endPoint x: 436, endPoint y: 303, distance: 9.7
click at [243, 303] on app-calendar-viewport "Sat 30 42/44 28 Jobs Sun 31 22/26 10 Jobs Mon 1 20/20 8 Jobs Tue 2 21/21 8 Jobs…" at bounding box center [417, 371] width 834 height 602
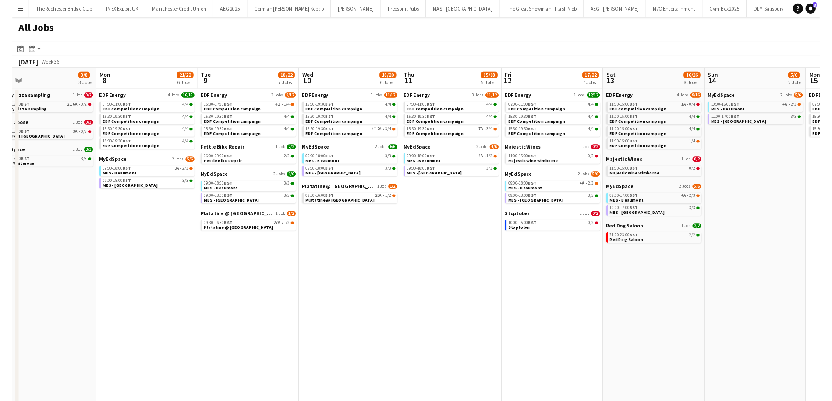
scroll to position [0, 256]
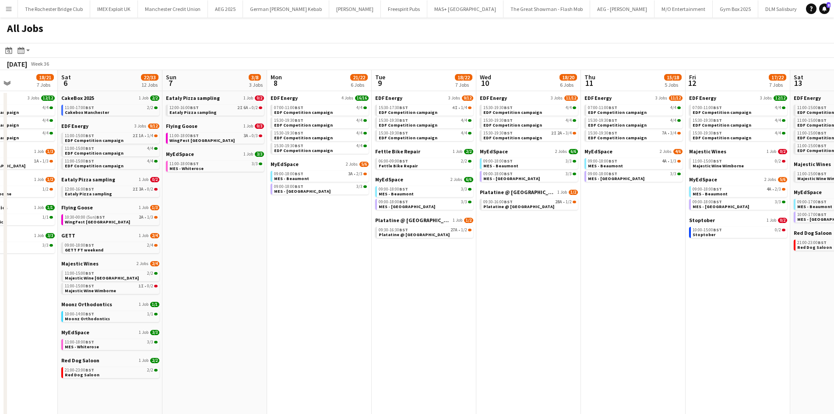
drag, startPoint x: 549, startPoint y: 306, endPoint x: 367, endPoint y: 306, distance: 182.6
click at [367, 306] on app-calendar-viewport "Wed 3 19/20 6 Jobs Thu 4 22/25 9 Jobs Fri 5 18/21 7 Jobs Sat 6 22/33 12 Jobs Su…" at bounding box center [417, 371] width 834 height 602
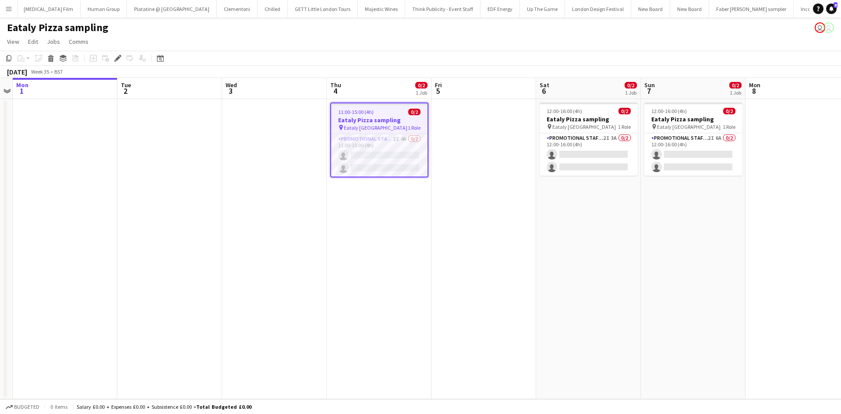
scroll to position [0, 5857]
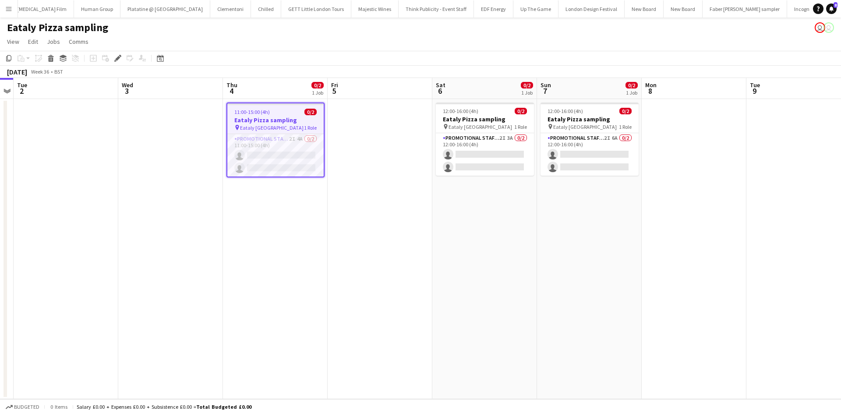
drag, startPoint x: 504, startPoint y: 232, endPoint x: 387, endPoint y: 229, distance: 117.0
click at [387, 229] on app-calendar-viewport "Fri 29 Sat 30 Sun 31 Mon 1 Tue 2 Wed 3 Thu 4 0/2 1 Job Fri 5 Sat 6 0/2 1 Job Su…" at bounding box center [420, 238] width 841 height 321
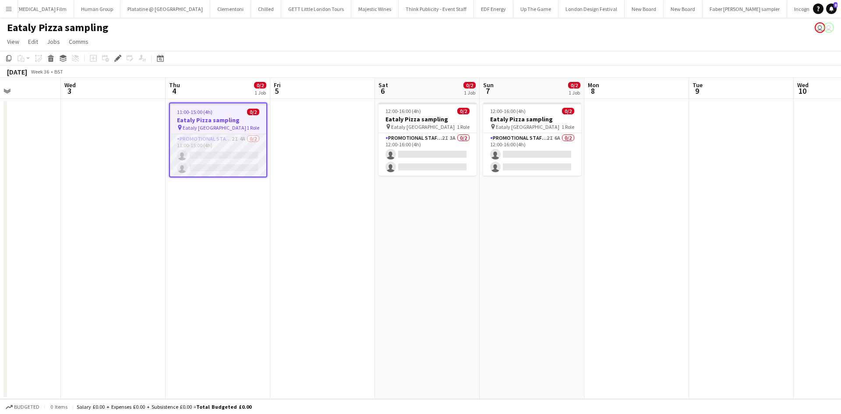
drag, startPoint x: 238, startPoint y: 138, endPoint x: 228, endPoint y: 153, distance: 17.6
click at [238, 138] on app-card-role "Promotional Staffing (Sampling Staff) 2I 4A 0/2 11:00-15:00 (4h) single-neutral…" at bounding box center [218, 155] width 96 height 42
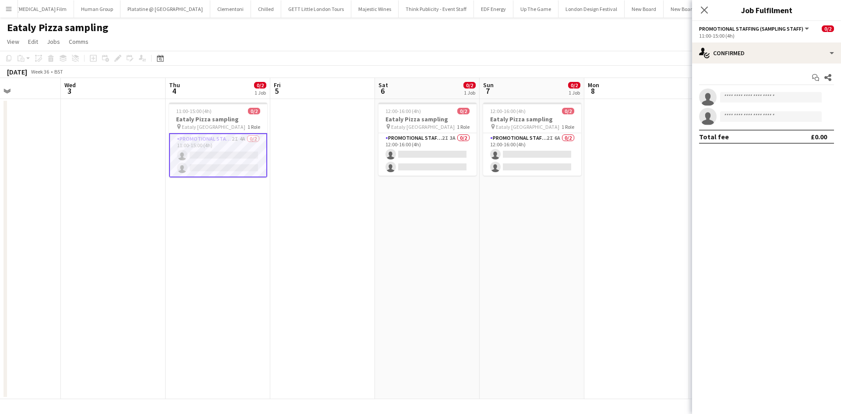
scroll to position [0, 253]
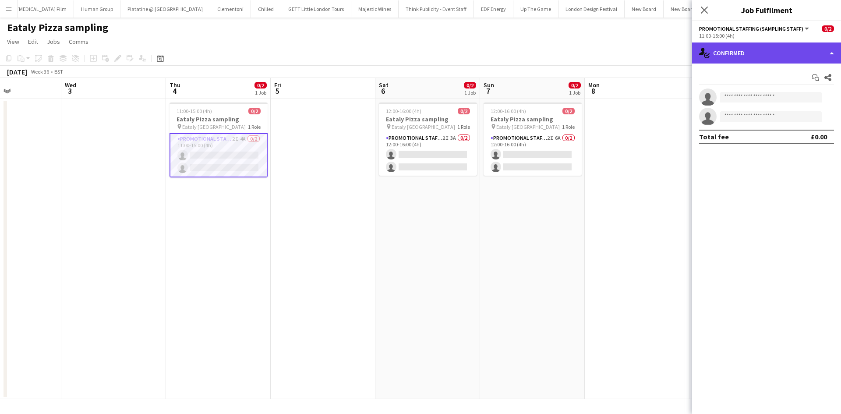
click at [791, 55] on div "single-neutral-actions-check-2 Confirmed" at bounding box center [766, 52] width 149 height 21
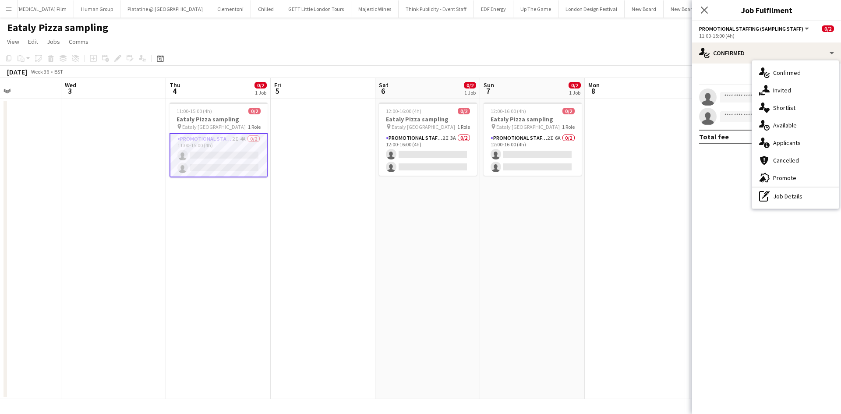
click at [808, 147] on div "single-neutral-actions-information Applicants" at bounding box center [795, 143] width 87 height 18
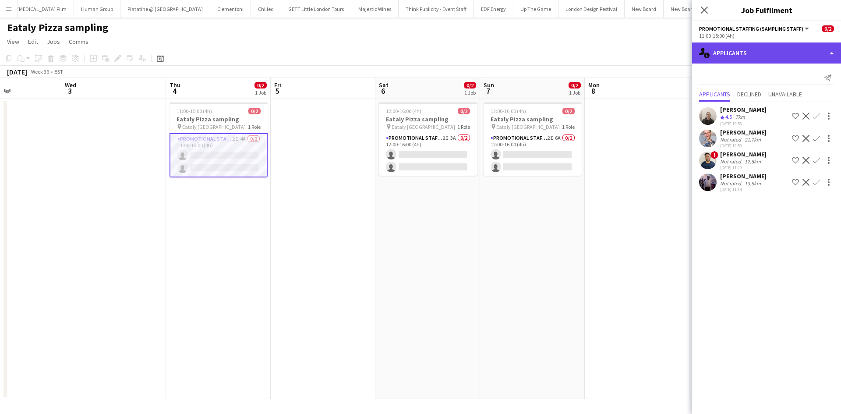
click at [762, 53] on div "single-neutral-actions-information Applicants" at bounding box center [766, 52] width 149 height 21
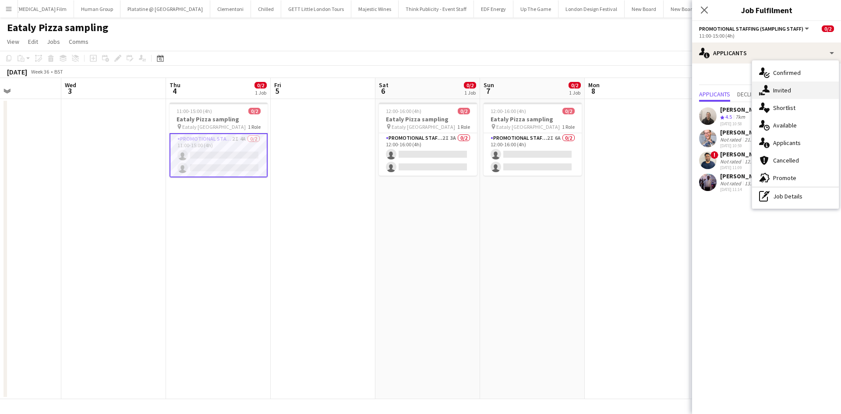
click at [787, 88] on div "single-neutral-actions-share-1 Invited" at bounding box center [795, 90] width 87 height 18
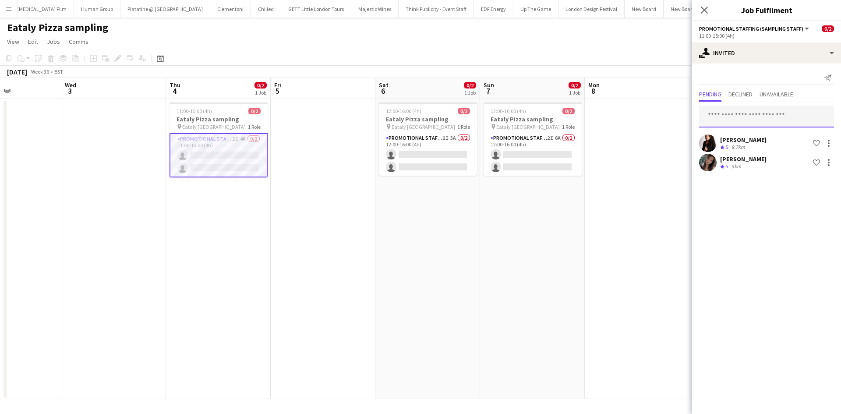
click at [761, 109] on input "text" at bounding box center [766, 117] width 135 height 22
click at [636, 271] on app-date-cell at bounding box center [637, 249] width 105 height 300
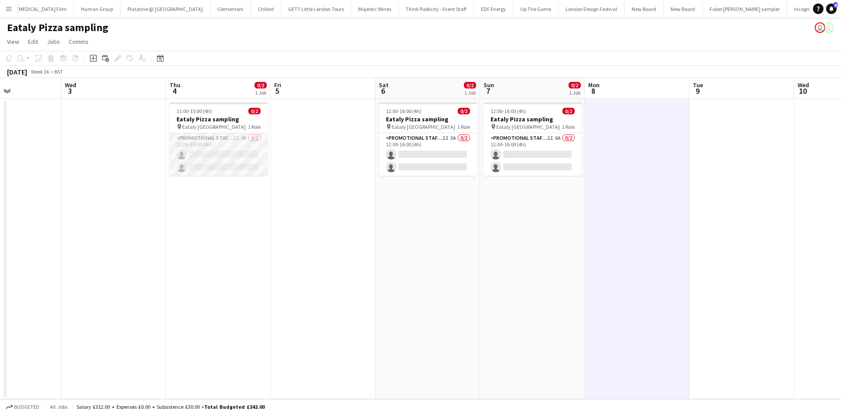
click at [241, 137] on app-card-role "Promotional Staffing (Sampling Staff) 2I 4A 0/2 11:00-15:00 (4h) single-neutral…" at bounding box center [218, 154] width 98 height 42
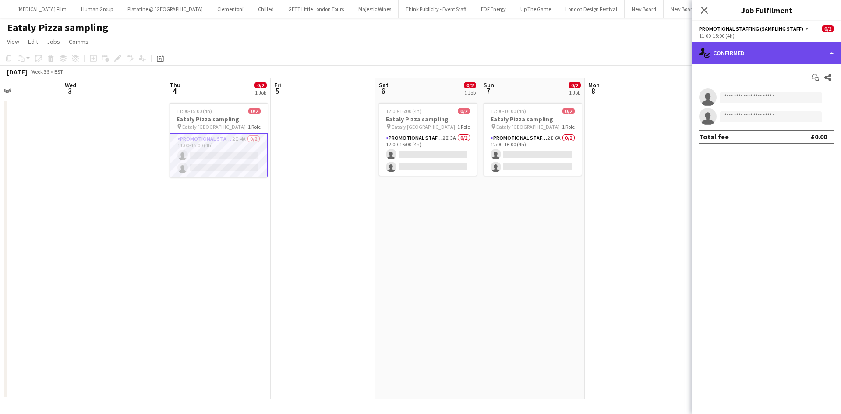
click at [722, 56] on div "single-neutral-actions-check-2 Confirmed" at bounding box center [766, 52] width 149 height 21
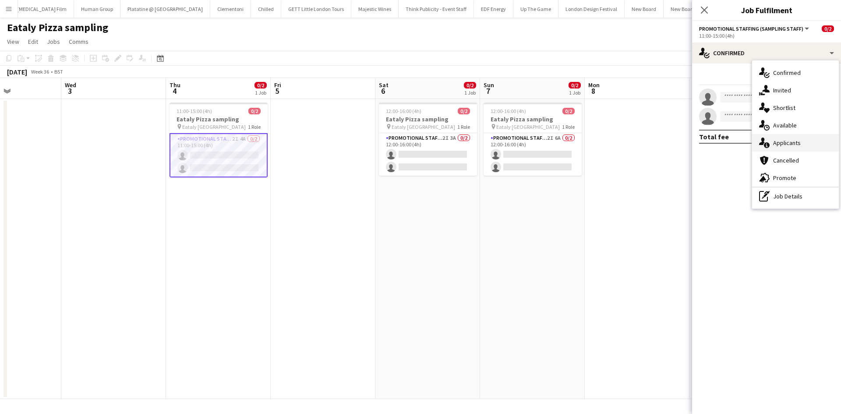
click at [794, 145] on div "single-neutral-actions-information Applicants" at bounding box center [795, 143] width 87 height 18
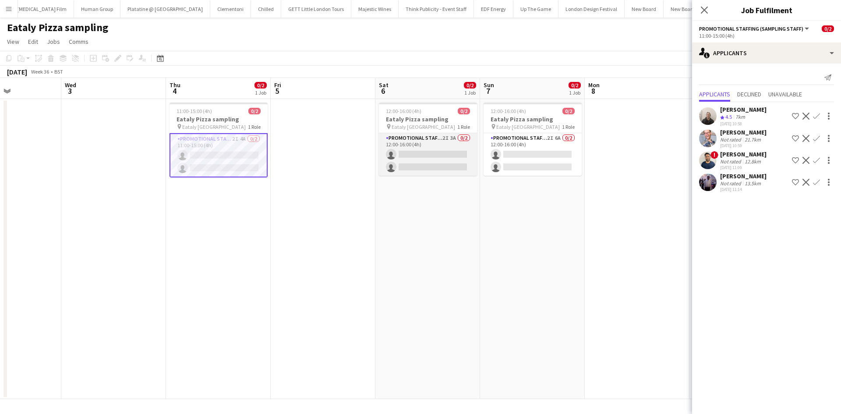
click at [449, 139] on app-card-role "Promotional Staffing (Sampling Staff) 2I 3A 0/2 12:00-16:00 (4h) single-neutral…" at bounding box center [428, 154] width 98 height 42
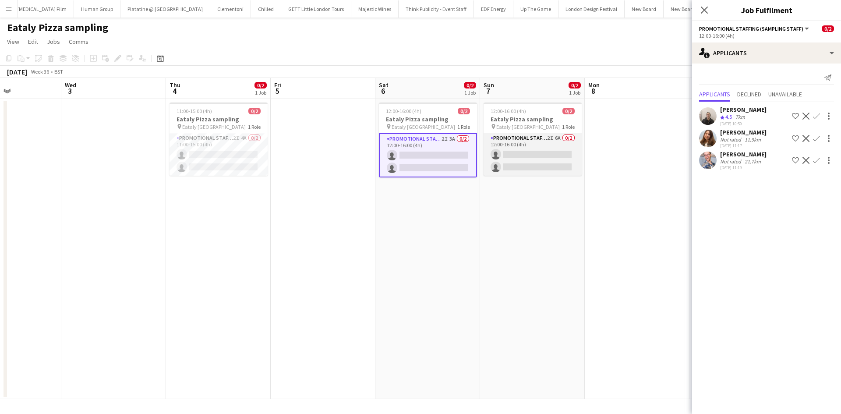
click at [554, 137] on app-card-role "Promotional Staffing (Sampling Staff) 2I 6A 0/2 12:00-16:00 (4h) single-neutral…" at bounding box center [532, 154] width 98 height 42
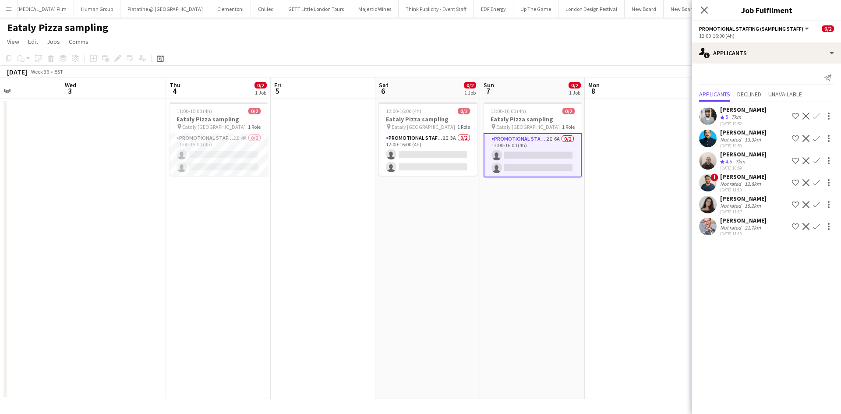
click at [737, 196] on div "anika sahota" at bounding box center [743, 198] width 46 height 8
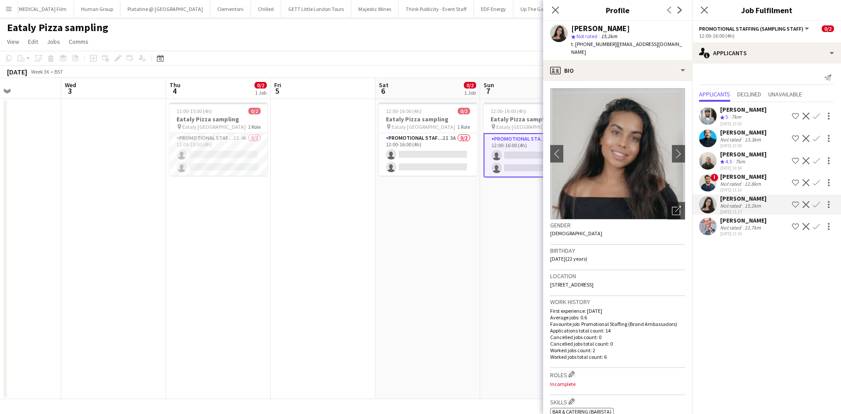
drag, startPoint x: 440, startPoint y: 246, endPoint x: 415, endPoint y: 197, distance: 55.4
click at [433, 238] on app-calendar-viewport "Sun 31 Mon 1 Tue 2 Wed 3 Thu 4 0/2 1 Job Fri 5 Sat 6 0/2 1 Job Sun 7 0/2 1 Job …" at bounding box center [420, 238] width 841 height 321
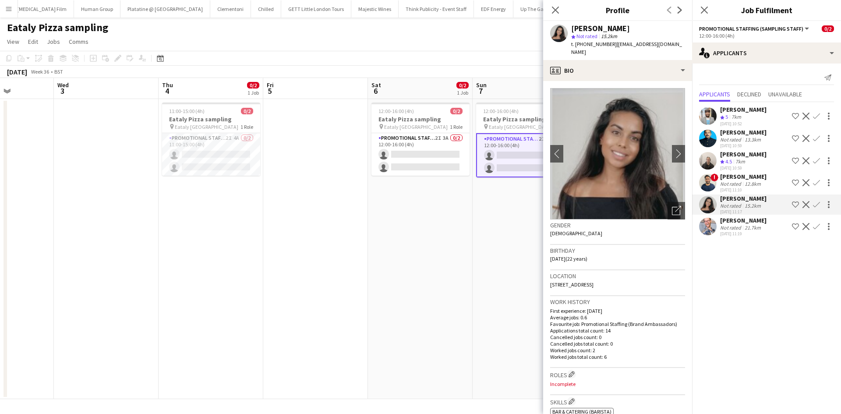
scroll to position [0, 262]
click at [421, 252] on app-date-cell "12:00-16:00 (4h) 0/2 Eataly Pizza sampling pin Eataly Liverpool Street 1 Role P…" at bounding box center [419, 249] width 105 height 300
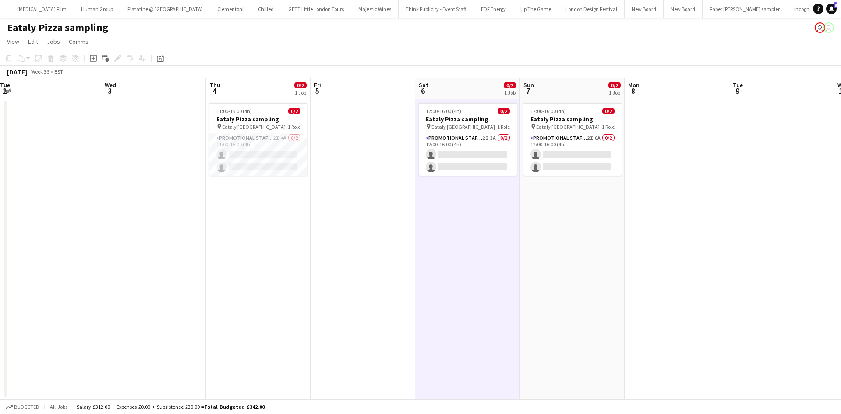
drag, startPoint x: 236, startPoint y: 271, endPoint x: 296, endPoint y: 270, distance: 60.4
click at [296, 270] on app-calendar-viewport "Sun 31 Mon 1 Tue 2 Wed 3 Thu 4 0/2 1 Job Fri 5 Sat 6 0/2 1 Job Sun 7 0/2 1 Job …" at bounding box center [420, 238] width 841 height 321
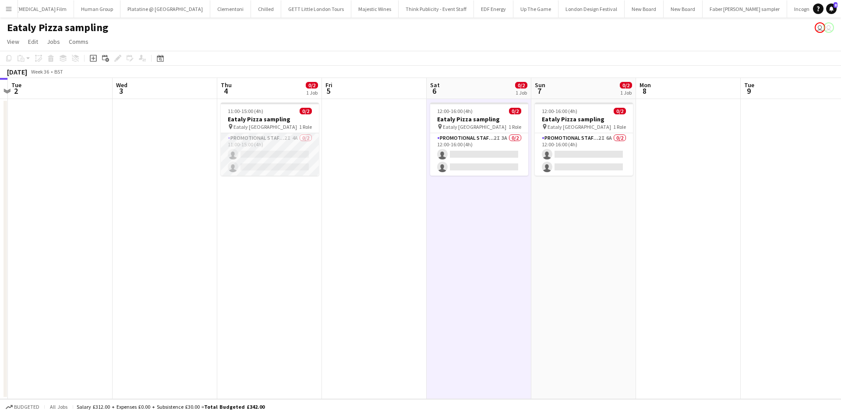
click at [293, 134] on app-card-role "Promotional Staffing (Sampling Staff) 2I 4A 0/2 11:00-15:00 (4h) single-neutral…" at bounding box center [270, 154] width 98 height 42
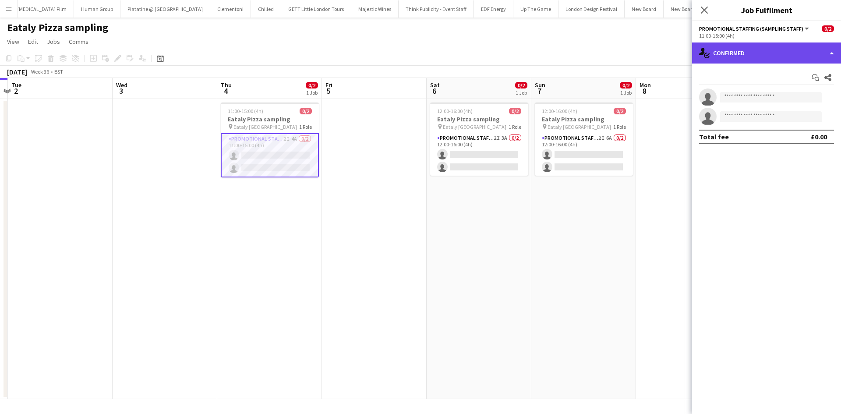
click at [784, 49] on div "single-neutral-actions-check-2 Confirmed" at bounding box center [766, 52] width 149 height 21
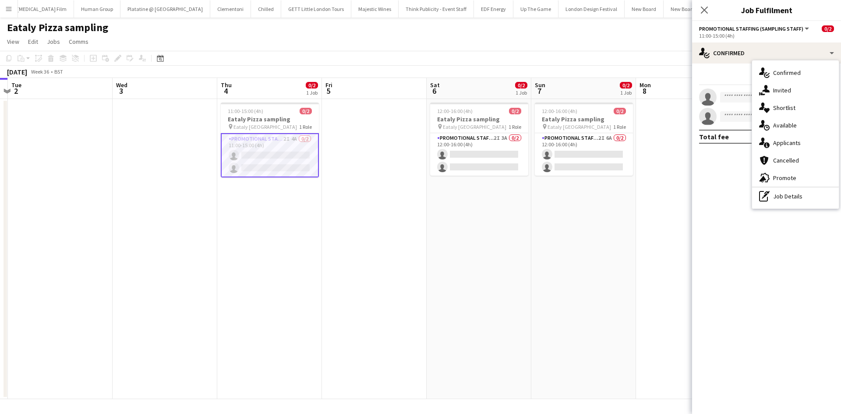
drag, startPoint x: 802, startPoint y: 141, endPoint x: 803, endPoint y: 136, distance: 4.4
click at [802, 141] on div "single-neutral-actions-information Applicants" at bounding box center [795, 143] width 87 height 18
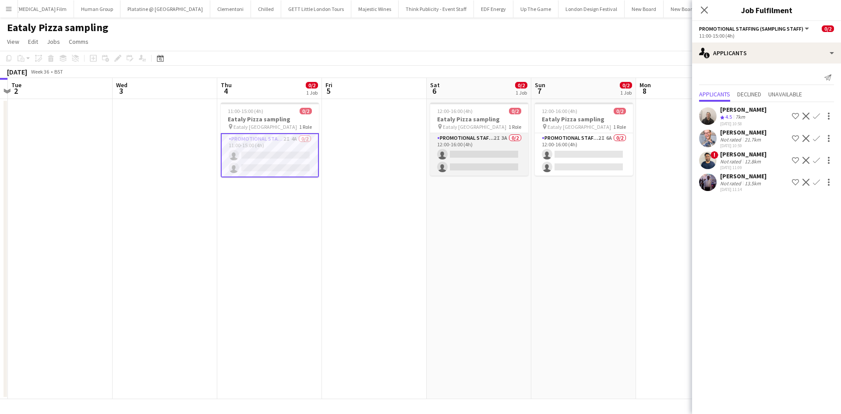
click at [502, 139] on app-card-role "Promotional Staffing (Sampling Staff) 2I 3A 0/2 12:00-16:00 (4h) single-neutral…" at bounding box center [479, 154] width 98 height 42
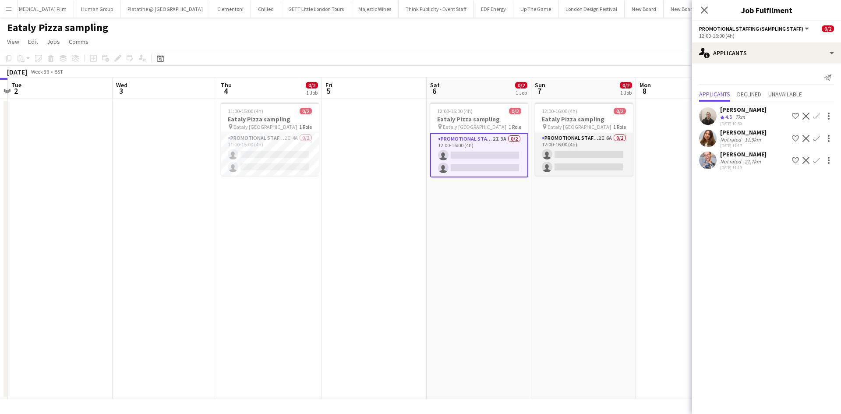
click at [611, 137] on app-card-role "Promotional Staffing (Sampling Staff) 2I 6A 0/2 12:00-16:00 (4h) single-neutral…" at bounding box center [584, 154] width 98 height 42
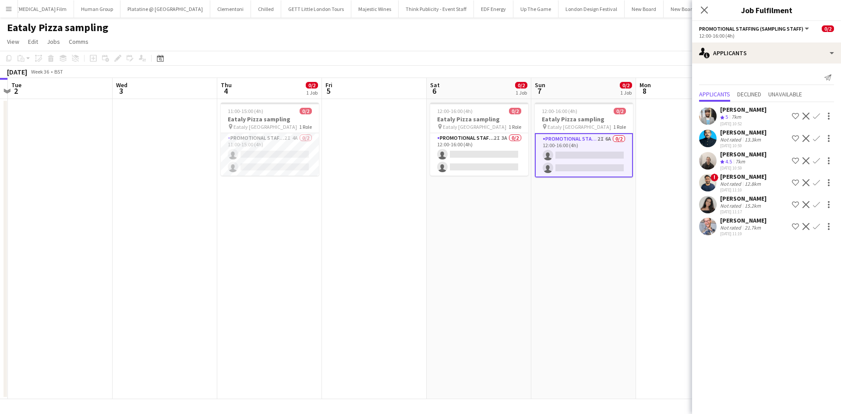
scroll to position [0, 247]
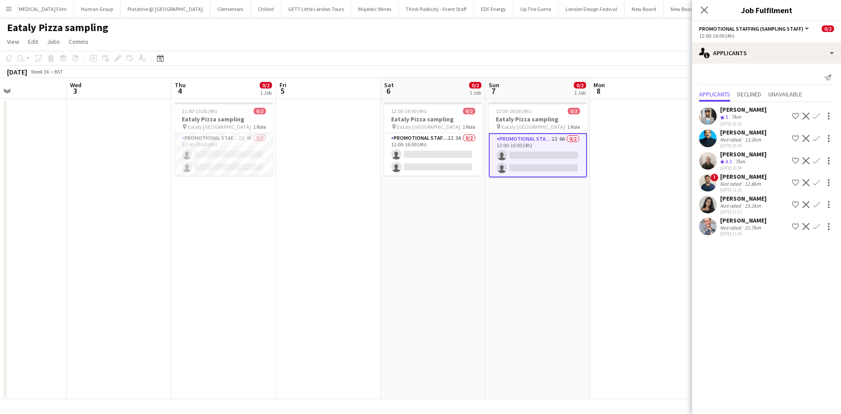
drag, startPoint x: 536, startPoint y: 339, endPoint x: 490, endPoint y: 332, distance: 46.5
click at [490, 332] on app-calendar-viewport "Sun 31 Mon 1 Tue 2 Wed 3 Thu 4 0/2 1 Job Fri 5 Sat 6 0/2 1 Job Sun 7 0/2 1 Job …" at bounding box center [420, 238] width 841 height 321
click at [435, 148] on app-card-role "Promotional Staffing (Sampling Staff) 2I 3A 0/2 12:00-16:00 (4h) single-neutral…" at bounding box center [433, 154] width 98 height 42
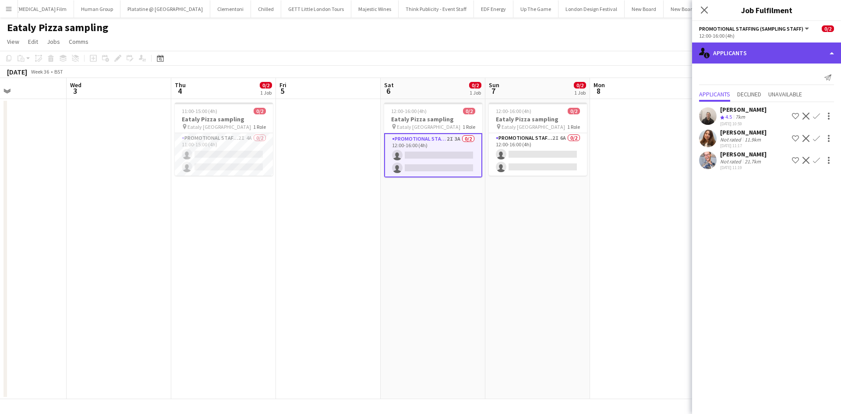
click at [775, 59] on div "single-neutral-actions-information Applicants" at bounding box center [766, 52] width 149 height 21
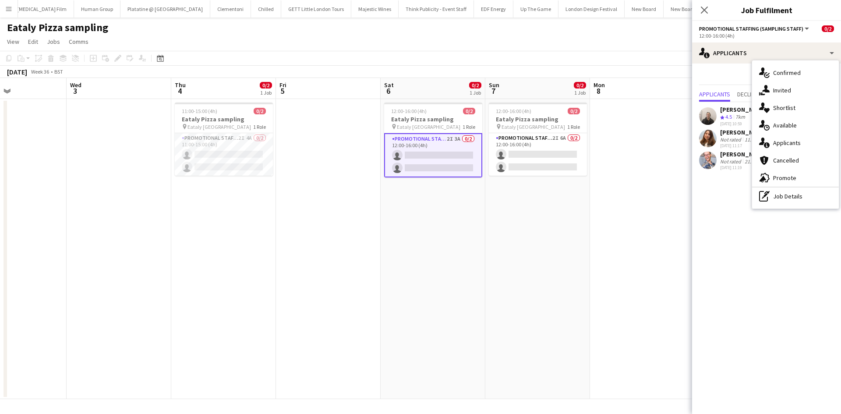
click at [778, 71] on div "single-neutral-actions-check-2 Confirmed" at bounding box center [795, 73] width 87 height 18
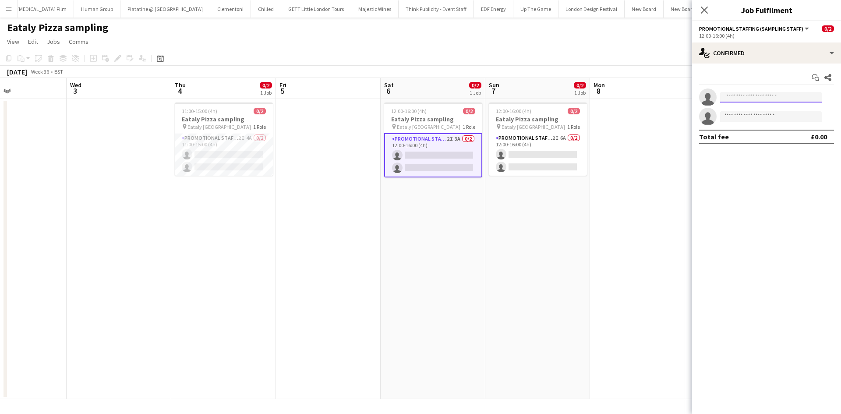
click at [738, 99] on input at bounding box center [771, 97] width 102 height 11
type input "*******"
click at [762, 108] on span "Natalia Trofimova" at bounding box center [752, 109] width 50 height 7
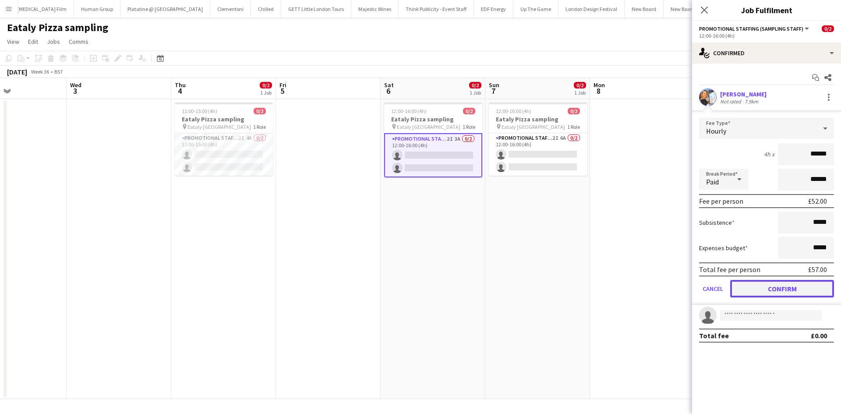
click at [776, 287] on button "Confirm" at bounding box center [782, 289] width 104 height 18
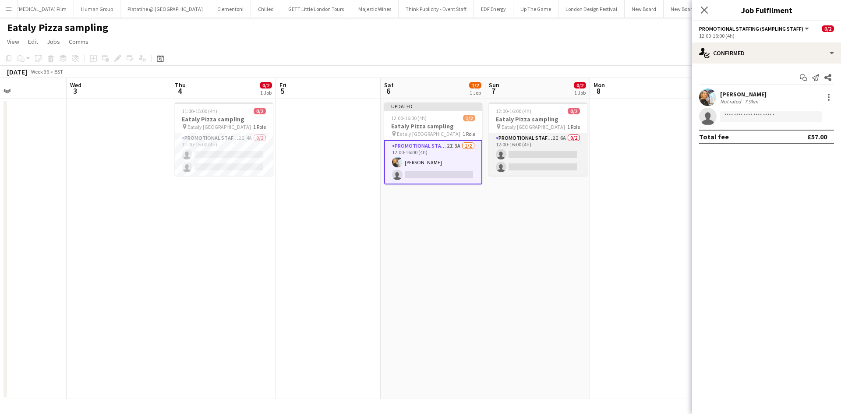
click at [549, 139] on app-card-role "Promotional Staffing (Sampling Staff) 2I 6A 0/2 12:00-16:00 (4h) single-neutral…" at bounding box center [538, 154] width 98 height 42
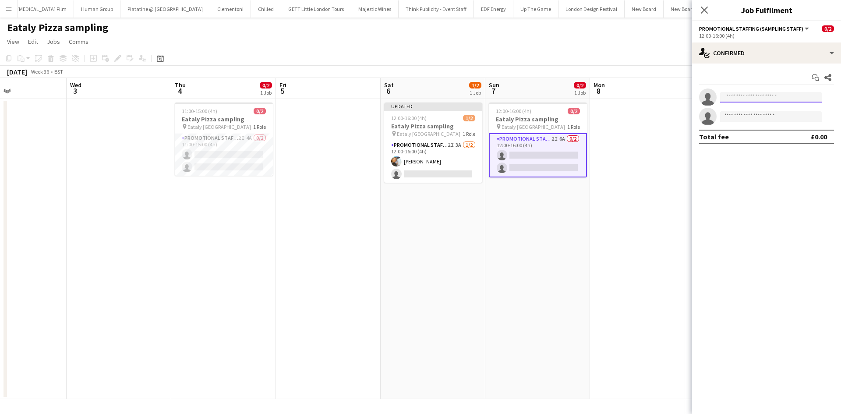
click at [795, 93] on input at bounding box center [771, 97] width 102 height 11
type input "*******"
click at [784, 115] on span "beilisnata@gmail.com" at bounding box center [771, 116] width 88 height 7
click at [807, 257] on mat-expansion-panel "check Confirmed Start chat Share single-neutral-actions single-neutral-actions …" at bounding box center [766, 238] width 149 height 350
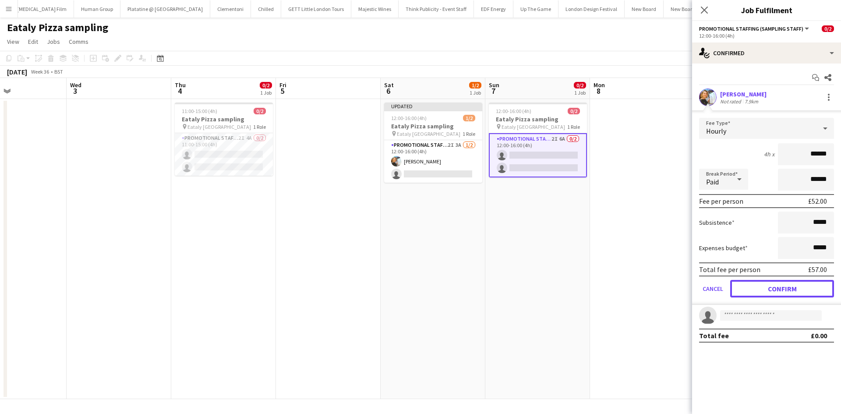
drag, startPoint x: 790, startPoint y: 290, endPoint x: 730, endPoint y: 252, distance: 71.2
click at [790, 290] on button "Confirm" at bounding box center [782, 289] width 104 height 18
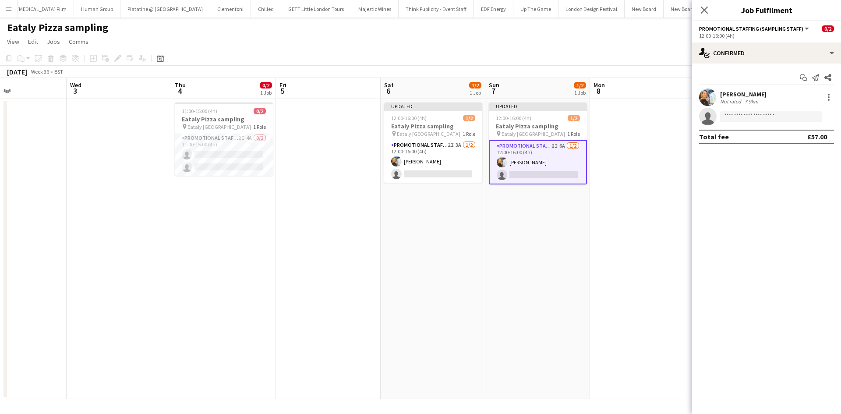
click at [585, 193] on app-date-cell "Updated 12:00-16:00 (4h) 1/2 Eataly Pizza sampling pin Eataly Liverpool Street …" at bounding box center [537, 249] width 105 height 300
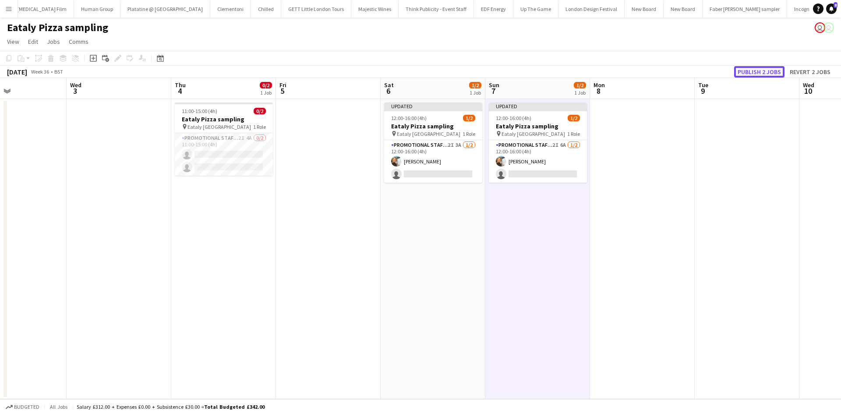
click at [764, 75] on button "Publish 2 jobs" at bounding box center [759, 71] width 50 height 11
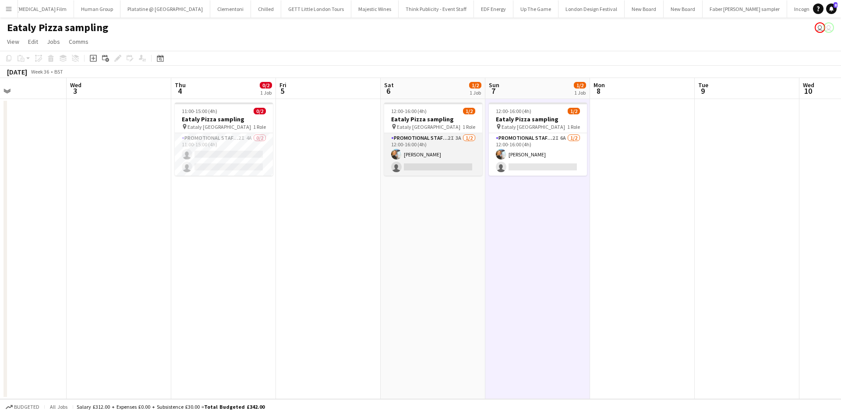
click at [458, 136] on app-card-role "Promotional Staffing (Sampling Staff) 2I 3A 1/2 12:00-16:00 (4h) Natalia Trofim…" at bounding box center [433, 154] width 98 height 42
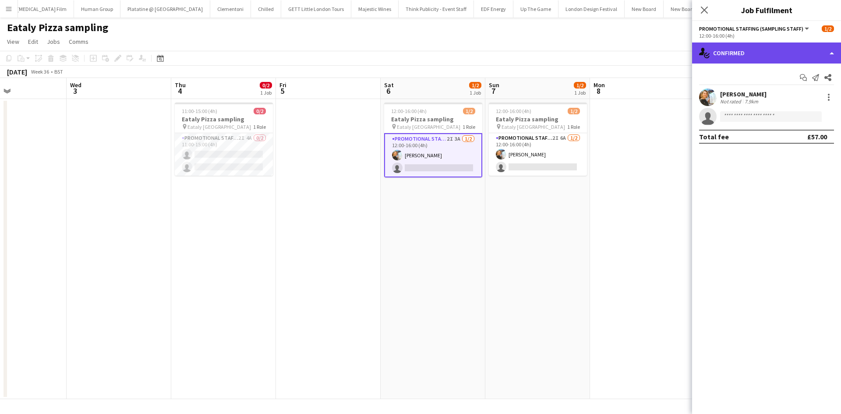
click at [754, 44] on div "single-neutral-actions-check-2 Confirmed" at bounding box center [766, 52] width 149 height 21
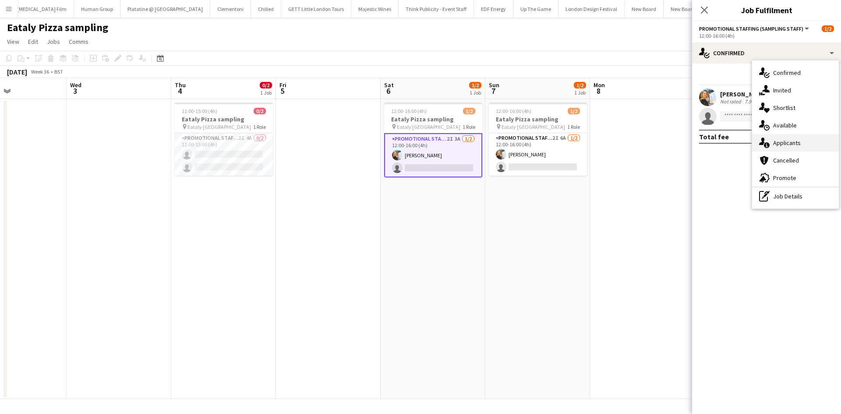
click at [804, 139] on div "single-neutral-actions-information Applicants" at bounding box center [795, 143] width 87 height 18
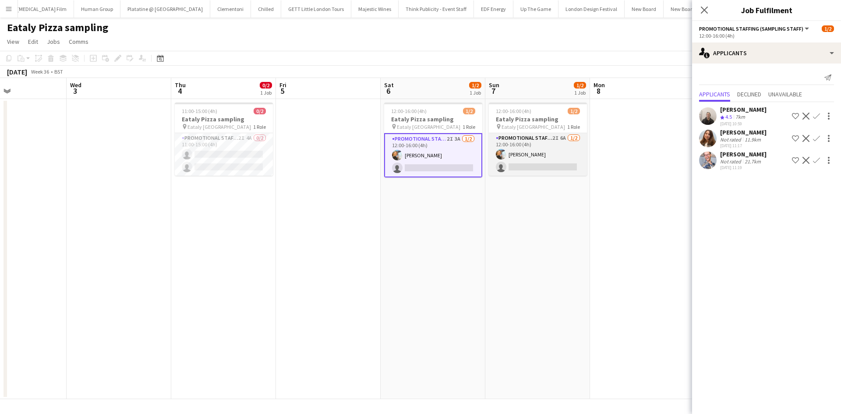
click at [559, 137] on app-card-role "Promotional Staffing (Sampling Staff) 2I 6A 1/2 12:00-16:00 (4h) Natalia Trofim…" at bounding box center [538, 154] width 98 height 42
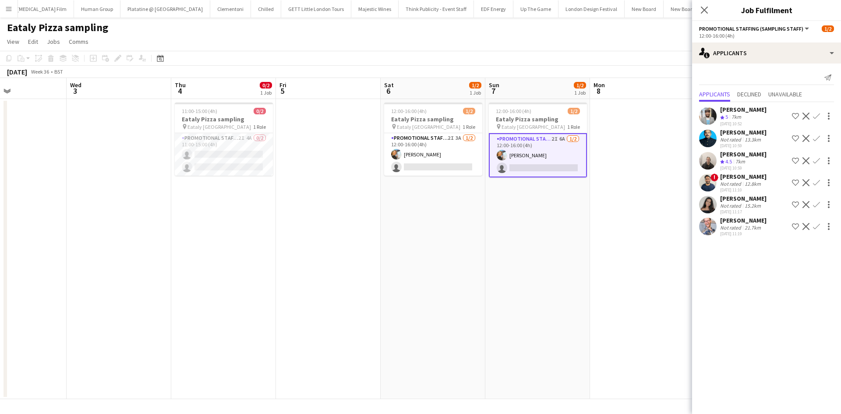
drag, startPoint x: 483, startPoint y: 324, endPoint x: 488, endPoint y: 316, distance: 9.5
click at [483, 319] on app-date-cell "12:00-16:00 (4h) 1/2 Eataly Pizza sampling pin Eataly Liverpool Street 1 Role P…" at bounding box center [433, 249] width 105 height 300
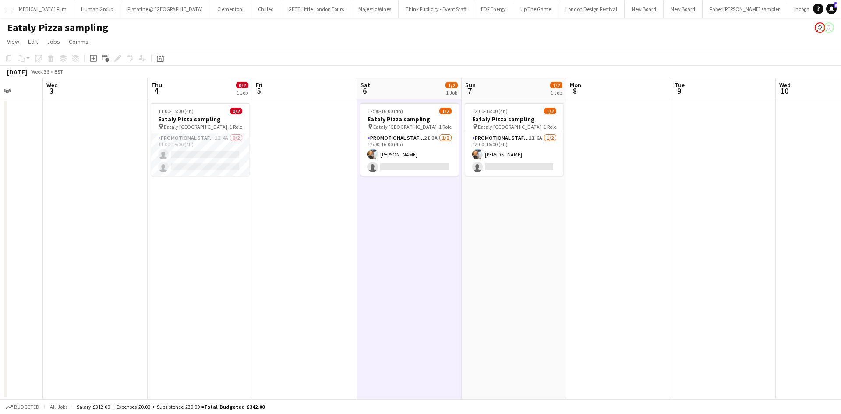
drag, startPoint x: 448, startPoint y: 222, endPoint x: 414, endPoint y: 210, distance: 36.3
click at [428, 220] on app-calendar-viewport "Sun 31 Mon 1 Tue 2 Wed 3 Thu 4 0/2 1 Job Fri 5 Sat 6 1/2 1 Job Sun 7 1/2 1 Job …" at bounding box center [420, 238] width 841 height 321
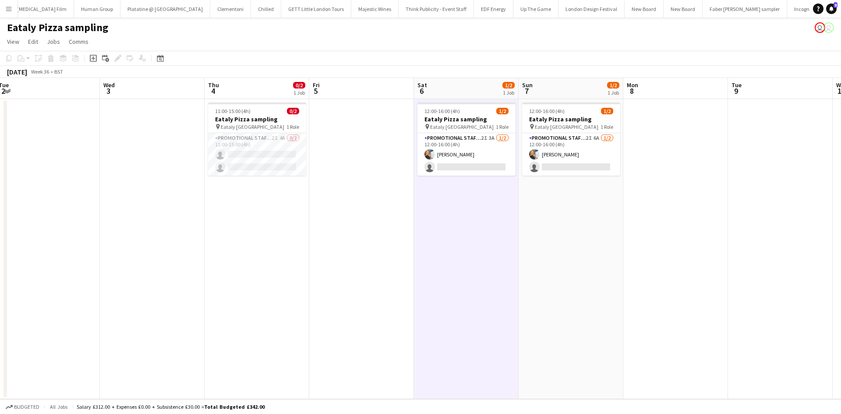
drag, startPoint x: 200, startPoint y: 216, endPoint x: 270, endPoint y: 209, distance: 70.4
click at [271, 211] on app-calendar-viewport "Sun 31 Mon 1 Tue 2 Wed 3 Thu 4 0/2 1 Job Fri 5 Sat 6 1/2 1 Job Sun 7 1/2 1 Job …" at bounding box center [420, 238] width 841 height 321
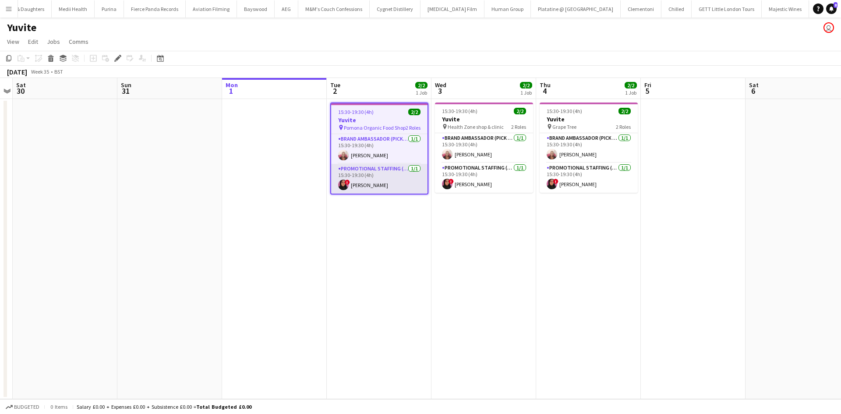
scroll to position [0, 327]
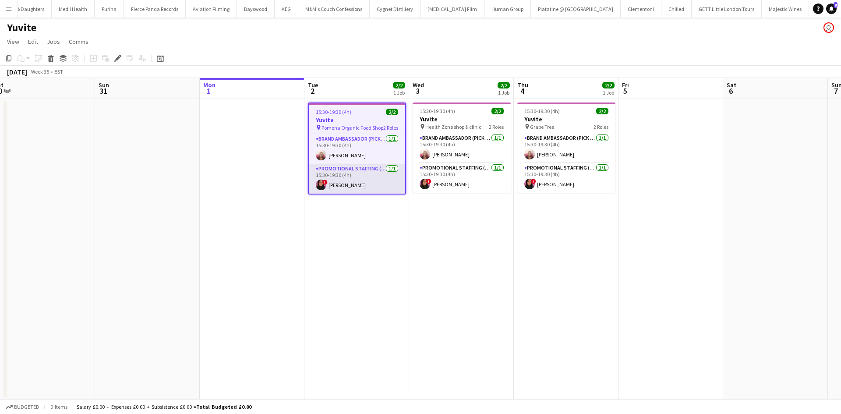
drag, startPoint x: 394, startPoint y: 213, endPoint x: 360, endPoint y: 187, distance: 42.7
click at [368, 205] on app-calendar-viewport "Wed 27 Thu 28 Fri 29 Sat 30 Sun 31 Mon 1 Tue 2 2/2 1 Job Wed 3 2/2 1 Job Thu 4 …" at bounding box center [420, 238] width 841 height 321
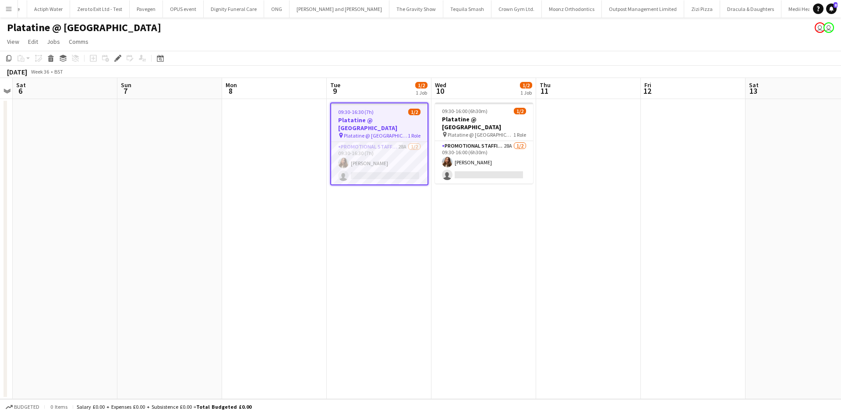
scroll to position [0, 4718]
drag, startPoint x: 110, startPoint y: 57, endPoint x: 123, endPoint y: 57, distance: 12.7
click at [113, 57] on div "Add job Add linked Job Edit Edit linked Job Applicants" at bounding box center [114, 58] width 67 height 11
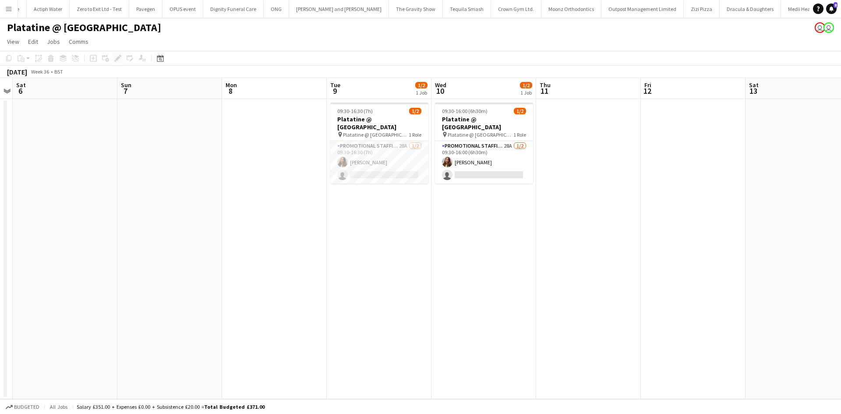
click at [123, 57] on div "Add job Add linked Job Edit Edit linked Job Applicants" at bounding box center [114, 58] width 67 height 11
click at [340, 132] on icon at bounding box center [340, 134] width 4 height 5
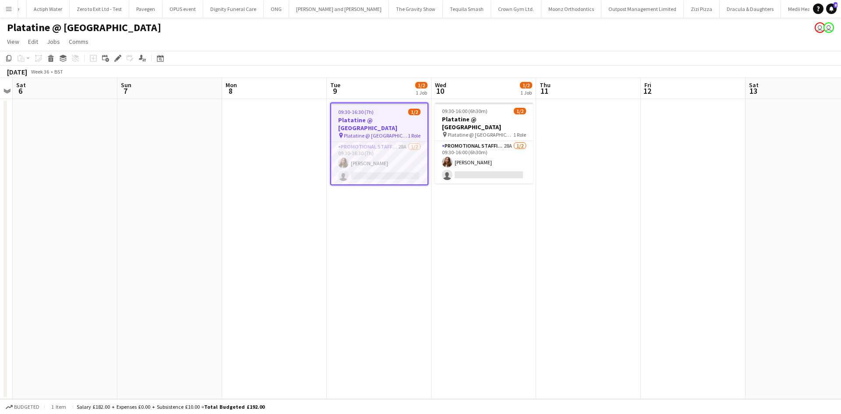
scroll to position [0, 302]
click at [119, 55] on icon "Edit" at bounding box center [117, 58] width 7 height 7
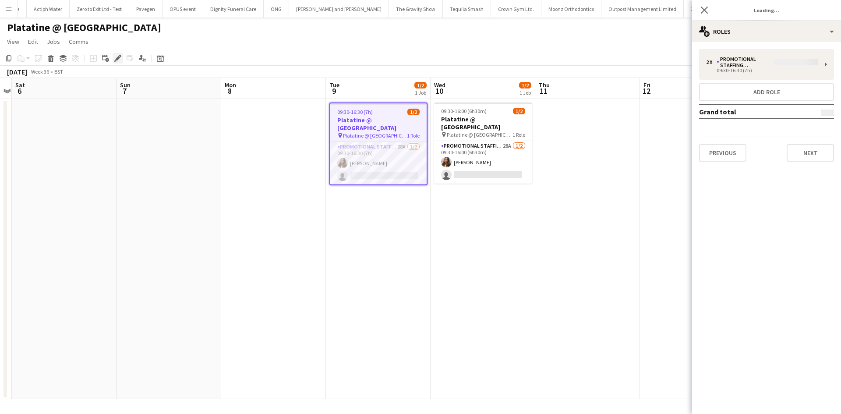
type input "**********"
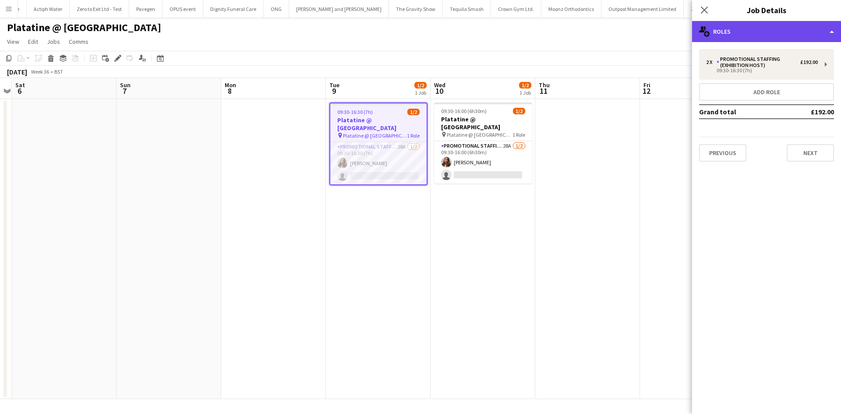
click at [719, 29] on div "multiple-users-add Roles" at bounding box center [766, 31] width 149 height 21
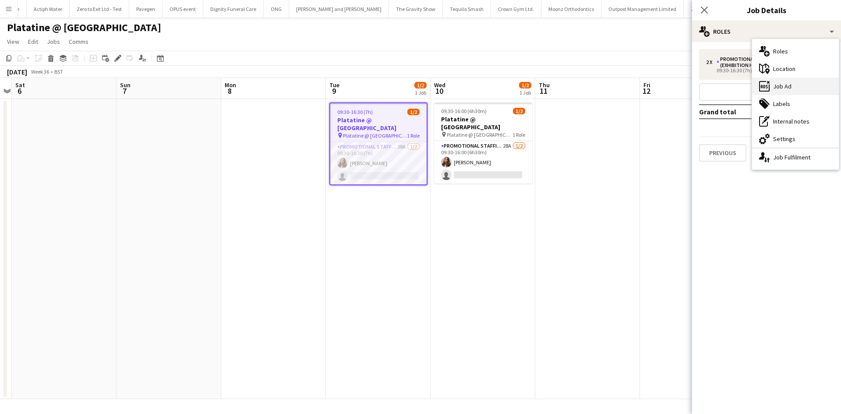
click at [786, 91] on div "ads-window Job Ad" at bounding box center [795, 87] width 87 height 18
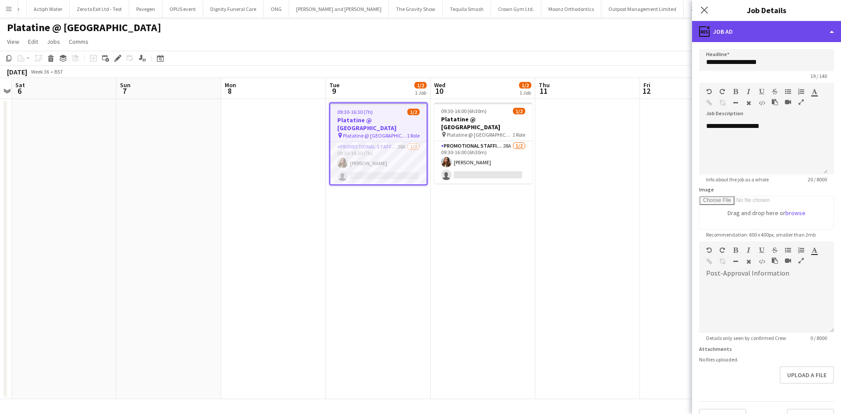
click at [757, 29] on div "ads-window Job Ad" at bounding box center [766, 31] width 149 height 21
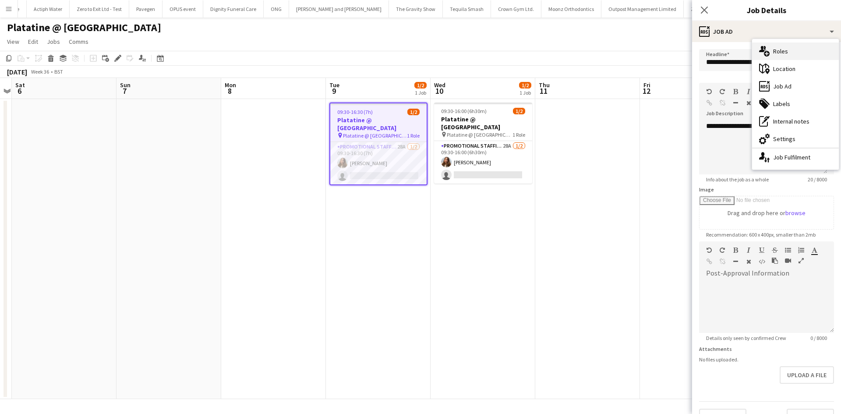
click at [787, 52] on div "multiple-users-add Roles" at bounding box center [795, 51] width 87 height 18
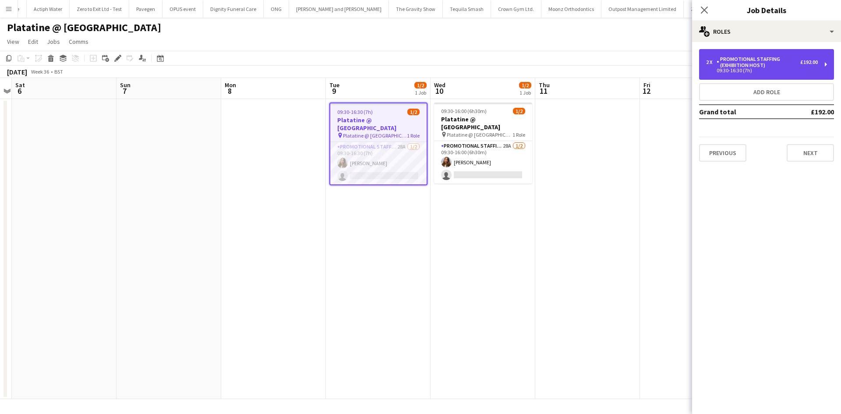
click at [771, 55] on div "2 x Promotional Staffing (Exhibition Host) £192.00 09:30-16:30 (7h)" at bounding box center [766, 64] width 135 height 31
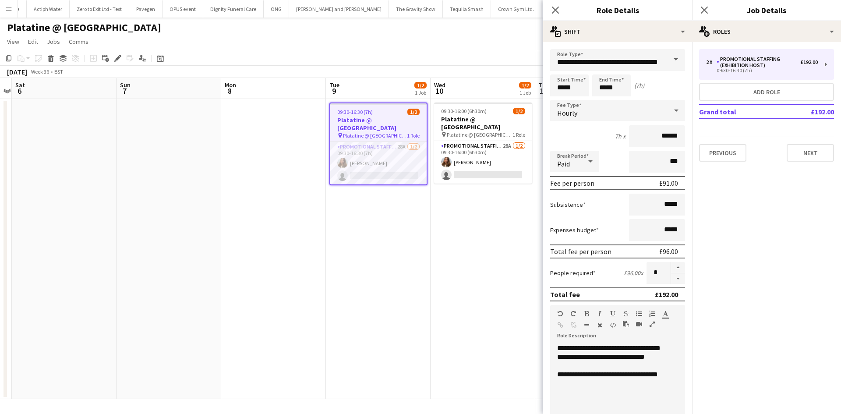
drag, startPoint x: 479, startPoint y: 229, endPoint x: 486, endPoint y: 226, distance: 6.7
click at [480, 229] on app-date-cell "09:30-16:00 (6h30m) 1/2 Platatine @ [GEOGRAPHIC_DATA] pin Platatine @ London Ol…" at bounding box center [482, 249] width 105 height 300
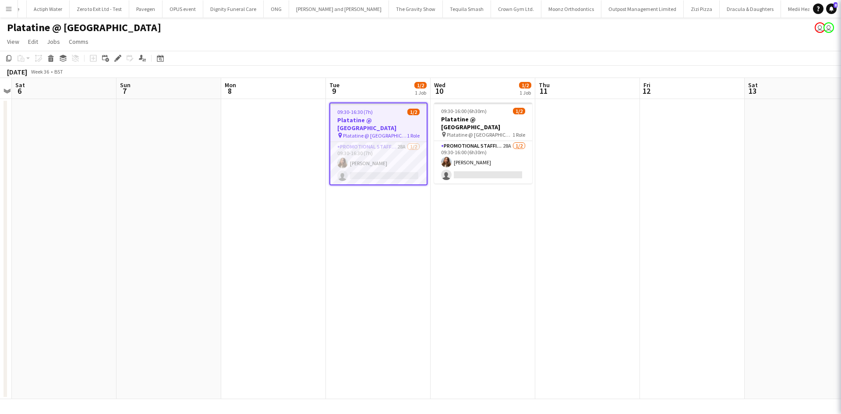
scroll to position [0, 302]
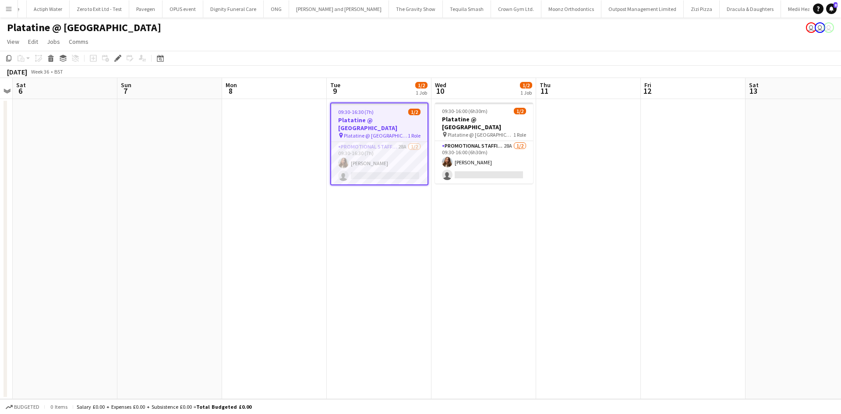
scroll to position [0, 332]
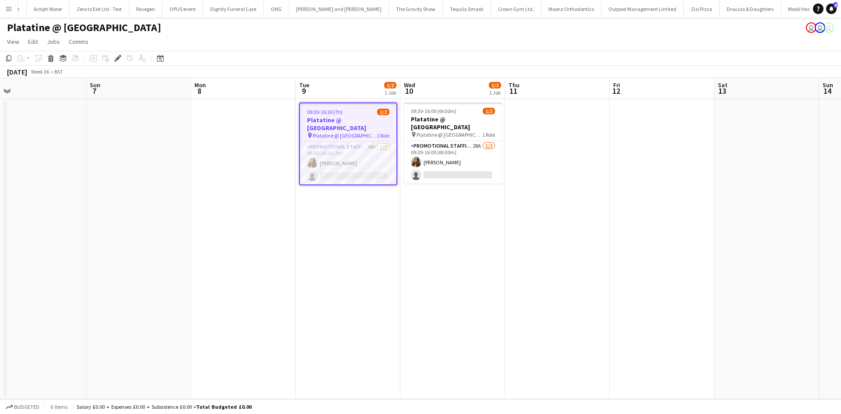
drag, startPoint x: 384, startPoint y: 174, endPoint x: 353, endPoint y: 174, distance: 31.5
click at [353, 174] on app-calendar-viewport "Wed 3 Thu 4 Fri 5 Sat 6 Sun 7 Mon 8 Tue 9 1/2 1 Job Wed 10 1/2 1 Job Thu 11 Fri…" at bounding box center [420, 238] width 841 height 321
click at [114, 55] on div "Edit" at bounding box center [118, 58] width 11 height 11
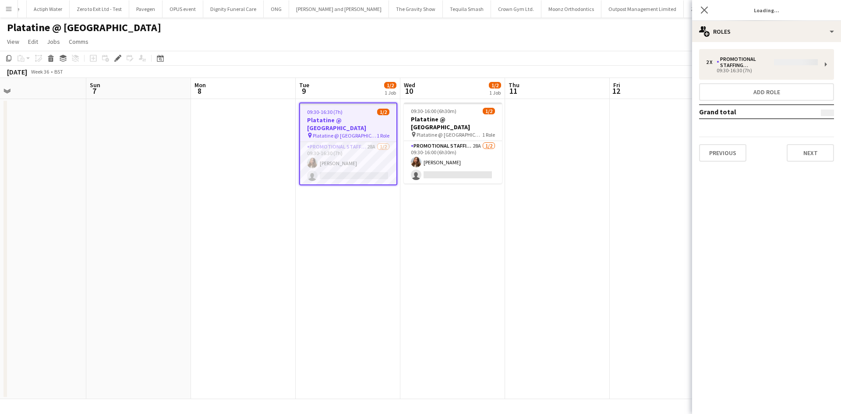
type input "**********"
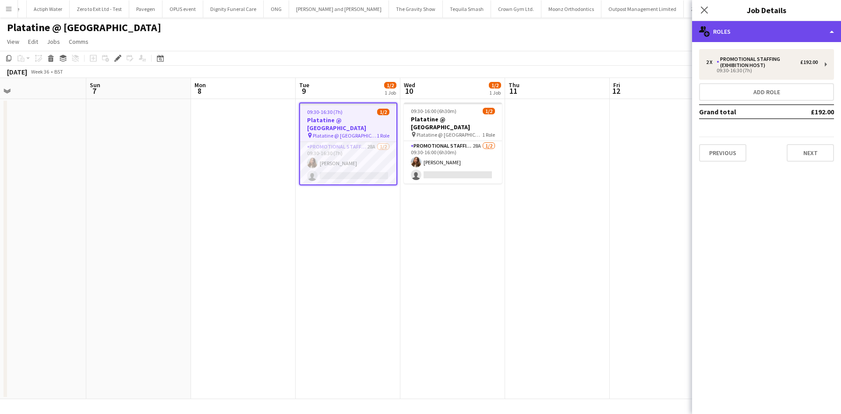
click at [795, 35] on div "multiple-users-add Roles" at bounding box center [766, 31] width 149 height 21
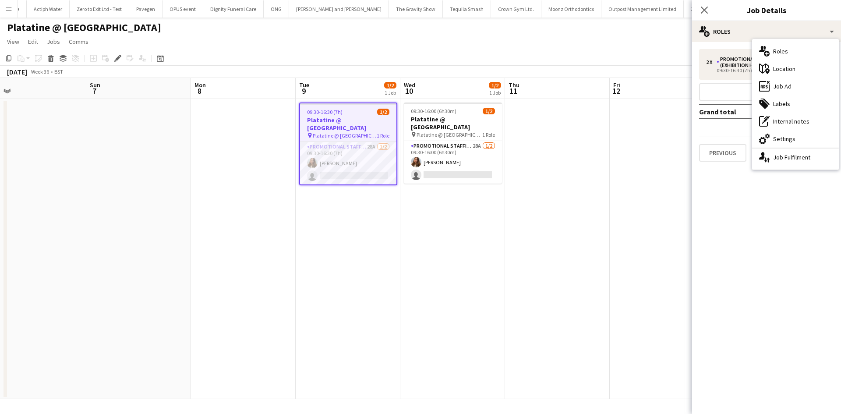
click at [813, 88] on div "ads-window Job Ad" at bounding box center [795, 87] width 87 height 18
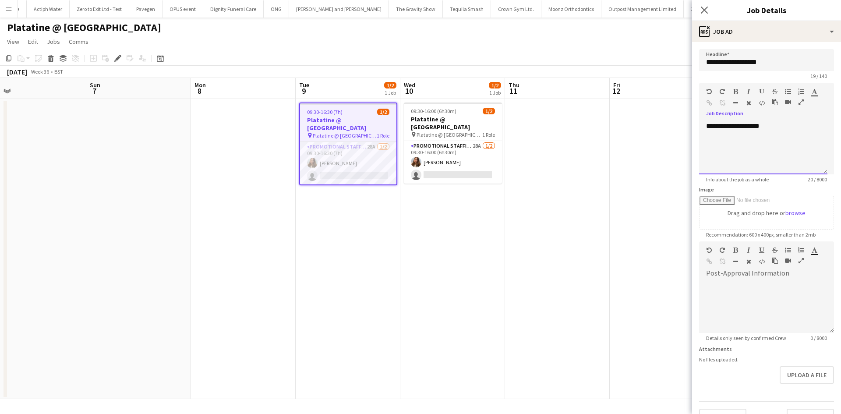
click at [750, 147] on div "**********" at bounding box center [763, 148] width 128 height 53
click at [751, 146] on div "**********" at bounding box center [763, 148] width 128 height 53
drag, startPoint x: 751, startPoint y: 152, endPoint x: 788, endPoint y: 155, distance: 37.3
click at [752, 152] on div "**********" at bounding box center [763, 152] width 114 height 9
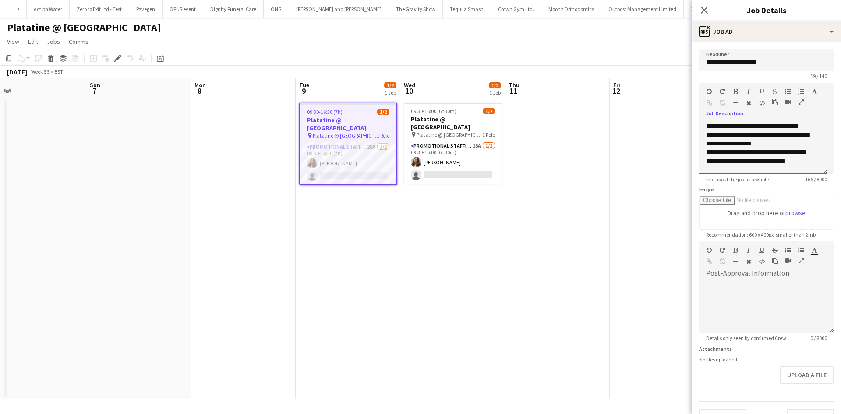
click at [805, 158] on div "**********" at bounding box center [763, 161] width 114 height 9
click at [764, 135] on div "**********" at bounding box center [760, 142] width 108 height 61
click at [754, 170] on div "**********" at bounding box center [760, 142] width 108 height 61
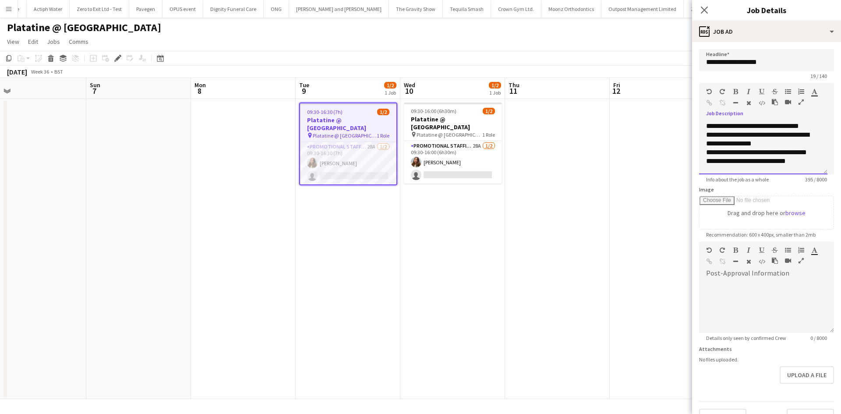
click at [708, 128] on div "**********" at bounding box center [763, 148] width 128 height 53
click at [748, 130] on div "**********" at bounding box center [763, 148] width 128 height 53
click at [759, 126] on div "**********" at bounding box center [763, 148] width 128 height 53
click at [747, 136] on div "**********" at bounding box center [763, 148] width 128 height 53
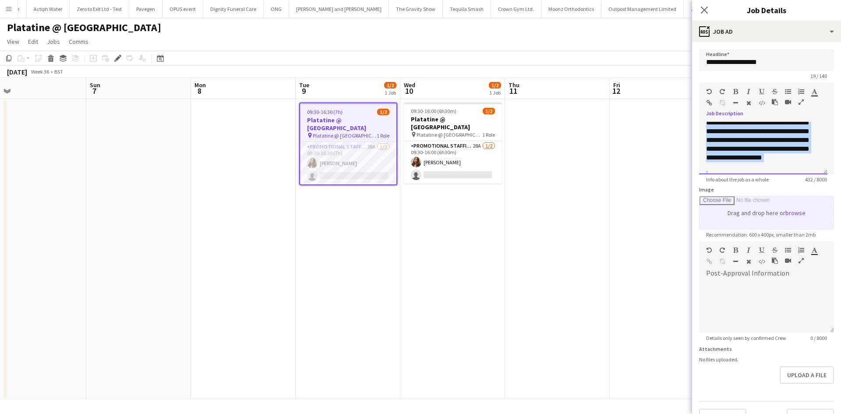
scroll to position [112, 0]
drag, startPoint x: 705, startPoint y: 124, endPoint x: 808, endPoint y: 225, distance: 144.6
click at [811, 227] on form "**********" at bounding box center [766, 237] width 149 height 377
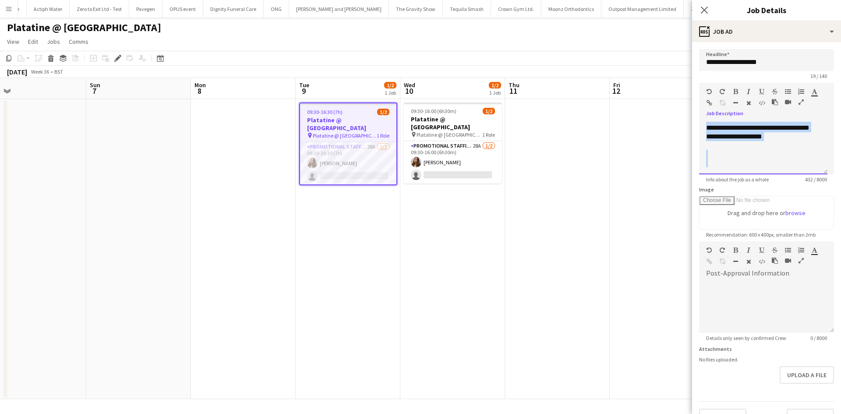
copy div "**********"
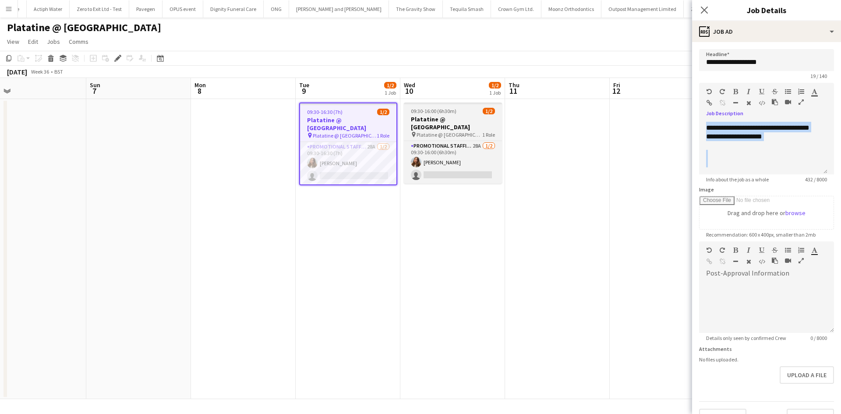
click at [466, 131] on span "Platatine @ London Olympia" at bounding box center [449, 134] width 66 height 7
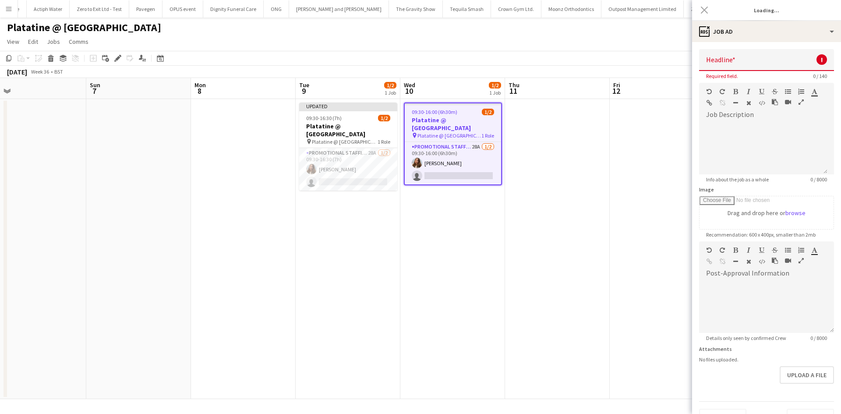
type input "**********"
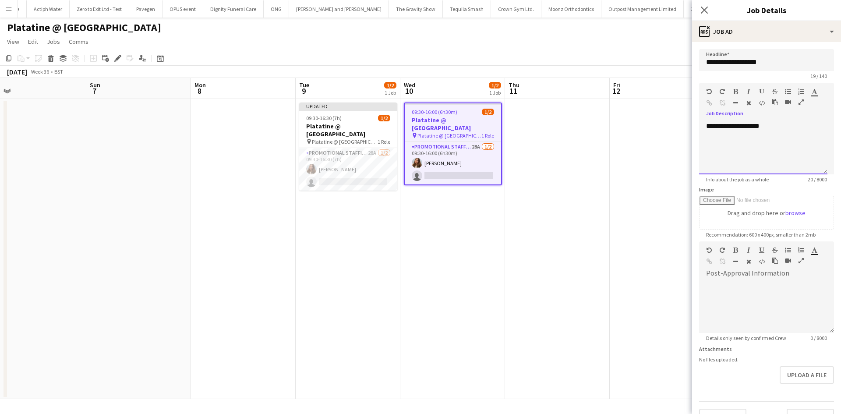
drag, startPoint x: 700, startPoint y: 128, endPoint x: 739, endPoint y: 129, distance: 39.4
click at [724, 133] on div "**********" at bounding box center [763, 148] width 128 height 53
click at [739, 127] on div "**********" at bounding box center [763, 148] width 128 height 53
click at [744, 129] on div "**********" at bounding box center [763, 148] width 128 height 53
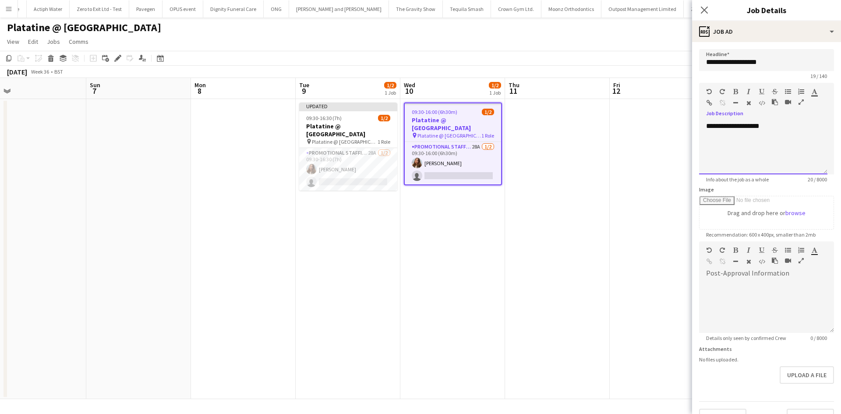
click at [744, 129] on div "**********" at bounding box center [763, 148] width 128 height 53
click at [600, 150] on app-date-cell at bounding box center [557, 249] width 105 height 300
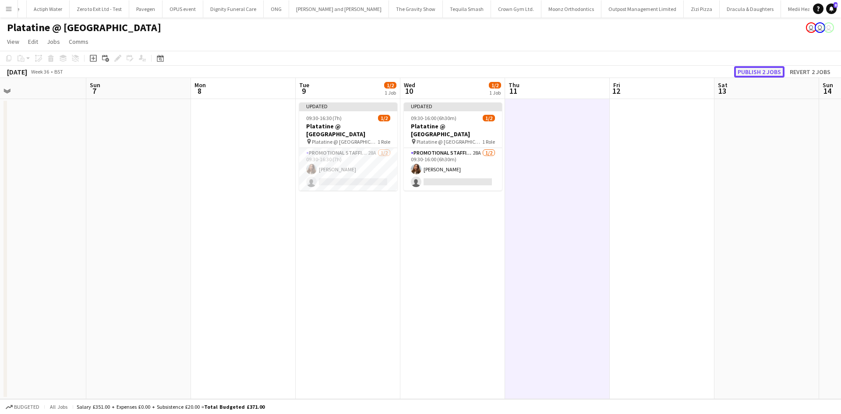
click at [768, 74] on button "Publish 2 jobs" at bounding box center [759, 71] width 50 height 11
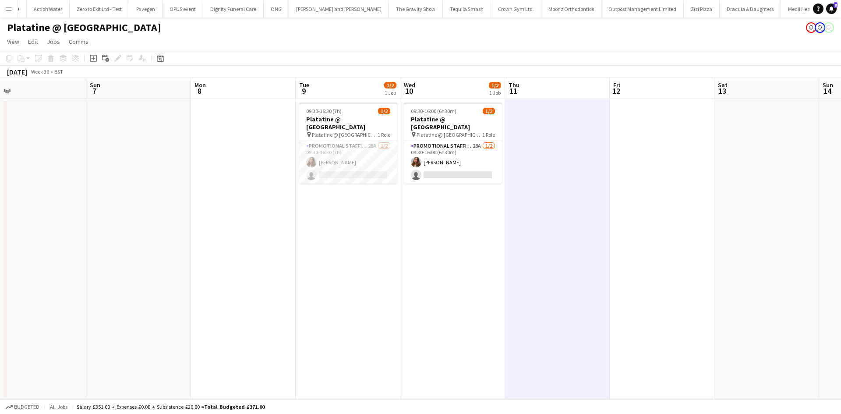
click at [367, 169] on app-card-role "Promotional Staffing (Exhibition Host) 28A 1/2 09:30-16:30 (7h) Tetiana Gerus s…" at bounding box center [348, 162] width 98 height 42
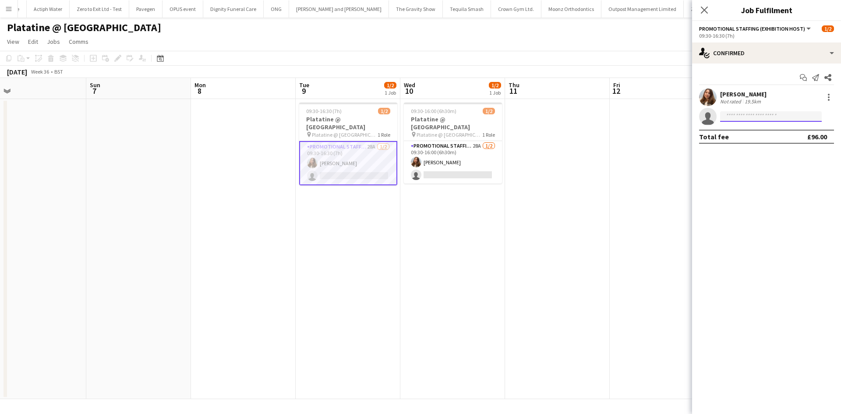
click at [746, 115] on input at bounding box center [771, 116] width 102 height 11
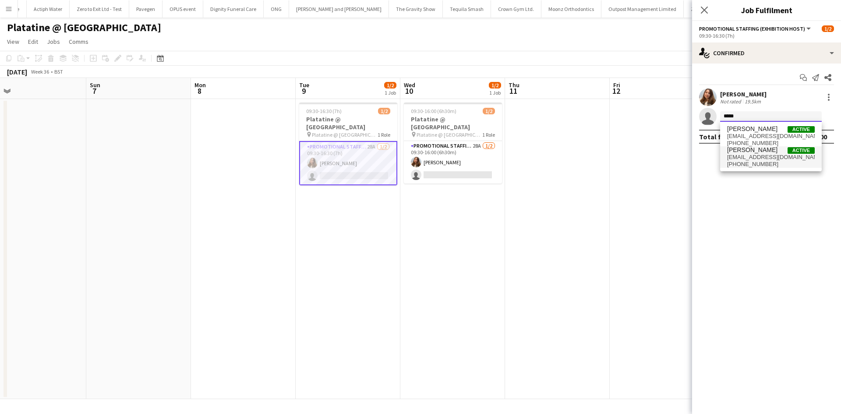
type input "*****"
click at [765, 158] on span "cindyrojasve@gmail.com" at bounding box center [771, 157] width 88 height 7
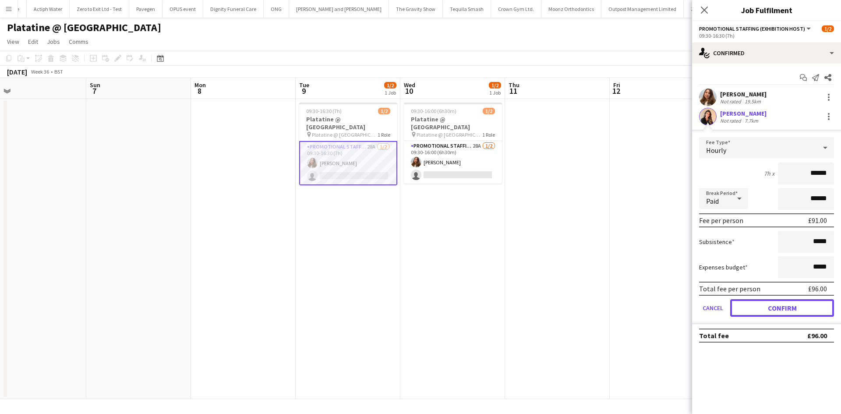
drag, startPoint x: 756, startPoint y: 311, endPoint x: 638, endPoint y: 275, distance: 123.4
click at [756, 310] on button "Confirm" at bounding box center [782, 308] width 104 height 18
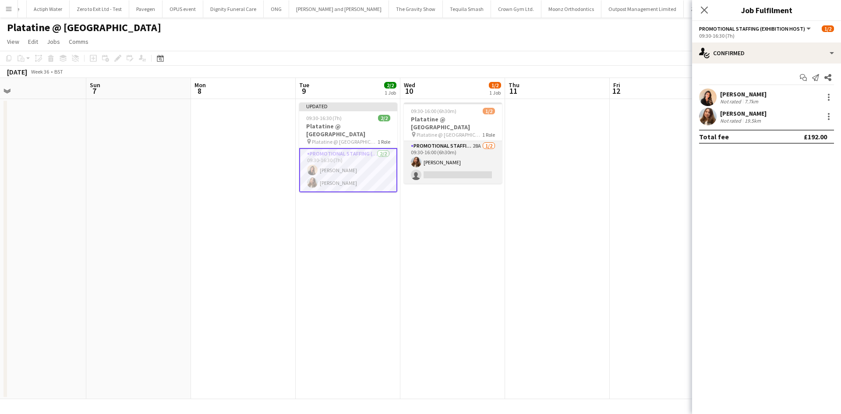
click at [463, 164] on app-card-role "Promotional Staffing (Exhibition Host) 28A 1/2 09:30-16:00 (6h30m) Tetiana Geru…" at bounding box center [453, 162] width 98 height 42
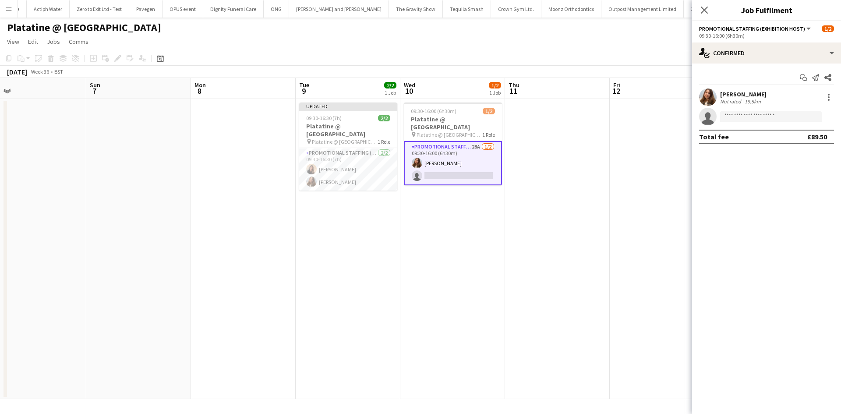
click at [744, 109] on app-invite-slot "single-neutral-actions" at bounding box center [766, 117] width 149 height 18
click at [746, 114] on input at bounding box center [771, 116] width 102 height 11
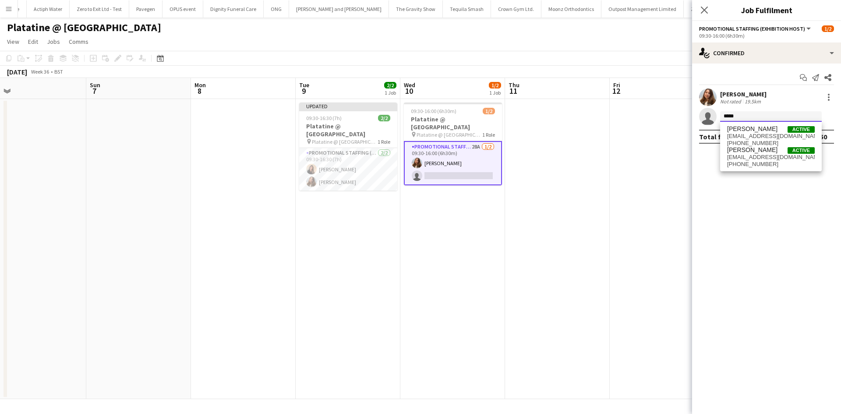
type input "*****"
click at [766, 159] on span "cindyrojasve@gmail.com" at bounding box center [771, 157] width 88 height 7
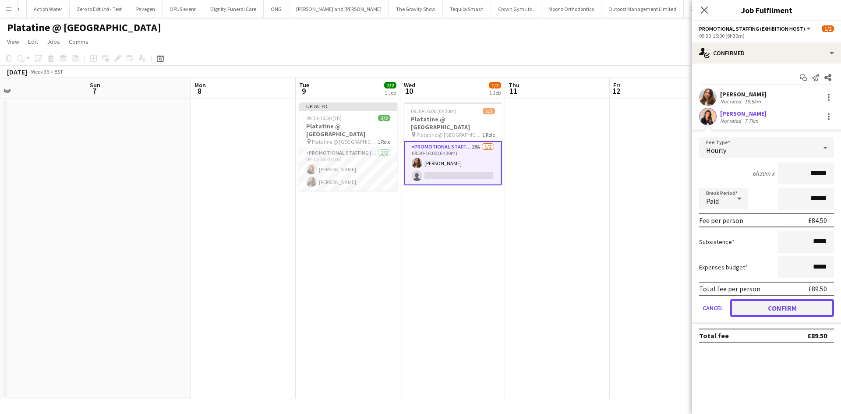
drag, startPoint x: 791, startPoint y: 310, endPoint x: 706, endPoint y: 278, distance: 90.5
click at [790, 310] on button "Confirm" at bounding box center [782, 308] width 104 height 18
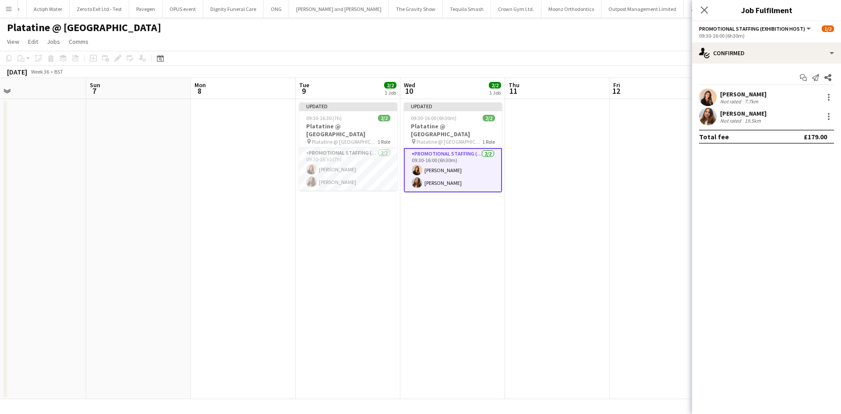
click at [623, 238] on app-date-cell at bounding box center [662, 249] width 105 height 300
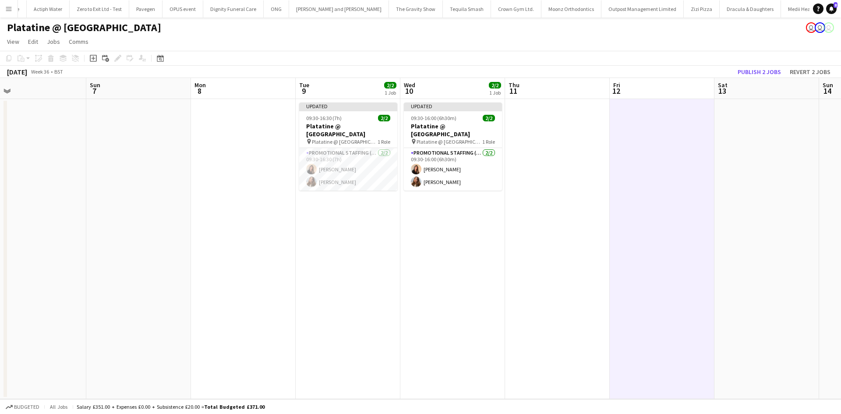
click at [754, 65] on app-toolbar "Copy Paste Paste Ctrl+V Paste with crew Ctrl+Shift+V Paste linked Job Delete Gr…" at bounding box center [420, 58] width 841 height 15
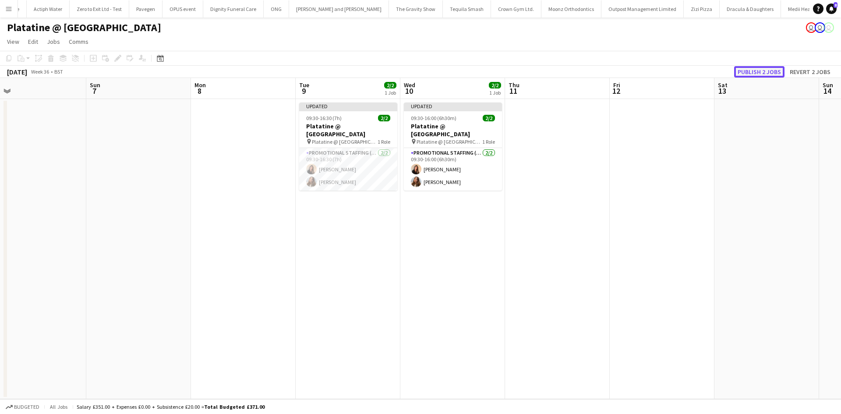
click at [753, 72] on button "Publish 2 jobs" at bounding box center [759, 71] width 50 height 11
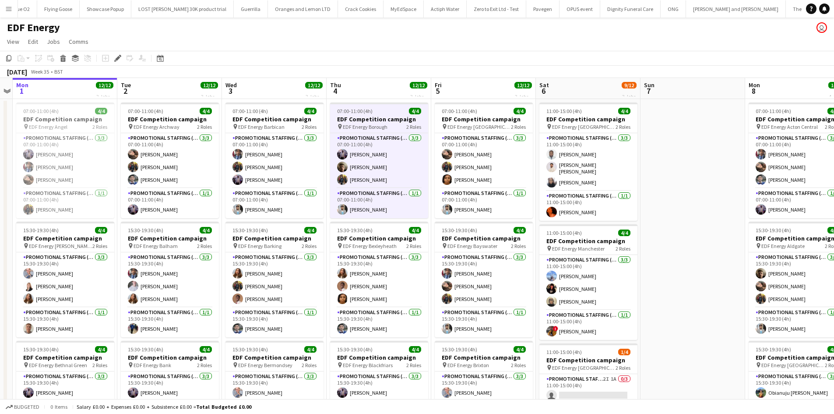
scroll to position [0, 4822]
click at [378, 250] on app-calendar-viewport "Fri 29 Sat 30 Sun 31 Mon 1 12/12 3 Jobs Tue 2 12/12 3 Jobs Wed 3 12/12 3 Jobs T…" at bounding box center [417, 352] width 834 height 549
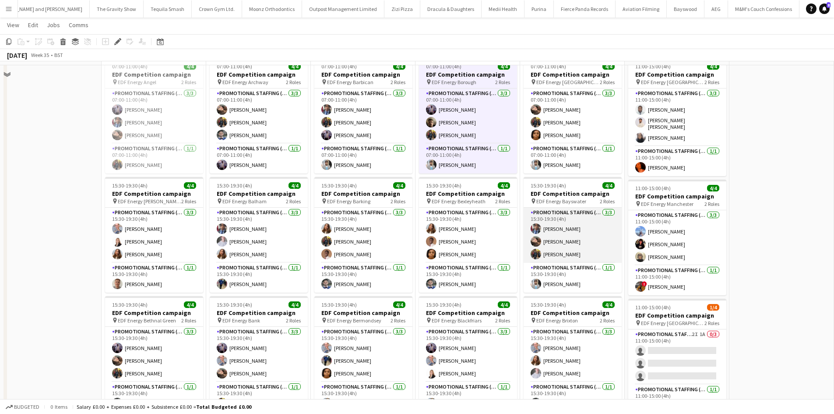
scroll to position [0, 0]
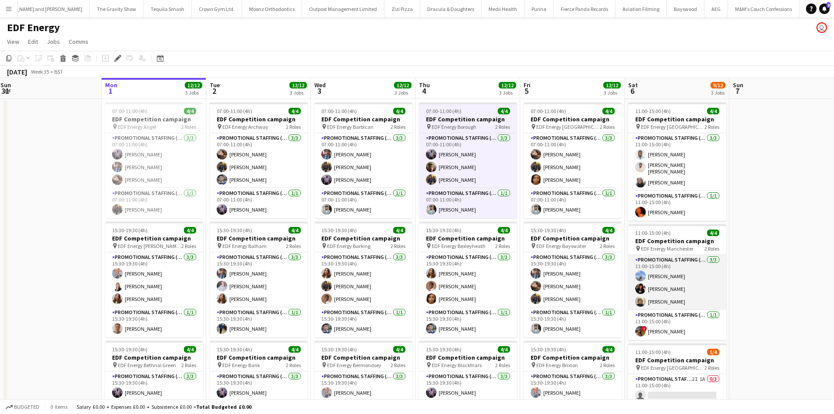
click at [662, 290] on app-card-role "Promotional Staffing (Flyering Staff) [DATE] 11:00-15:00 (4h) [PERSON_NAME] [PE…" at bounding box center [677, 282] width 98 height 55
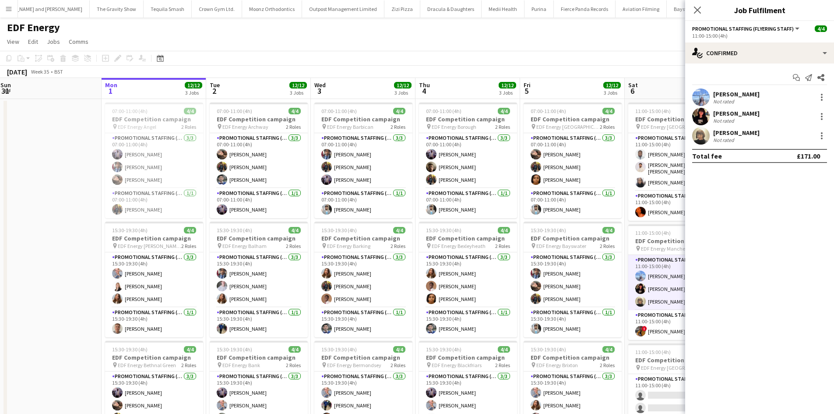
click at [724, 114] on div "[PERSON_NAME]" at bounding box center [736, 113] width 46 height 8
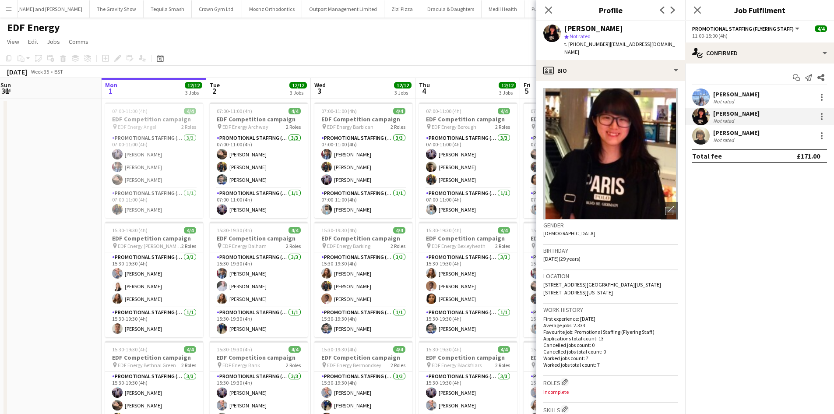
click at [83, 151] on app-date-cell at bounding box center [49, 363] width 105 height 528
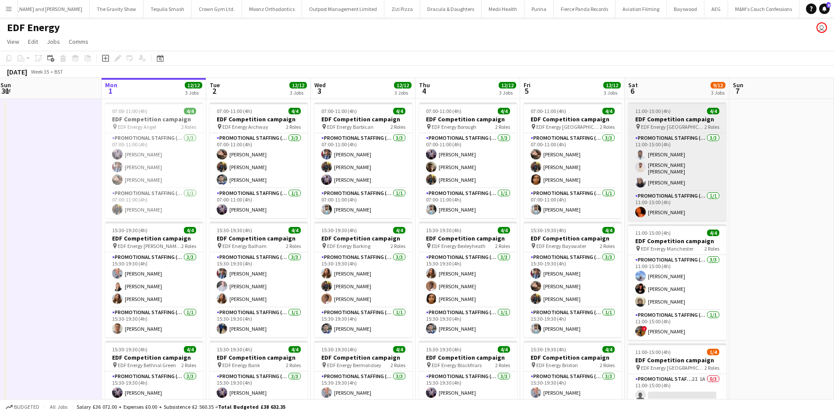
click at [660, 124] on span "EDF Energy [GEOGRAPHIC_DATA]" at bounding box center [672, 126] width 63 height 7
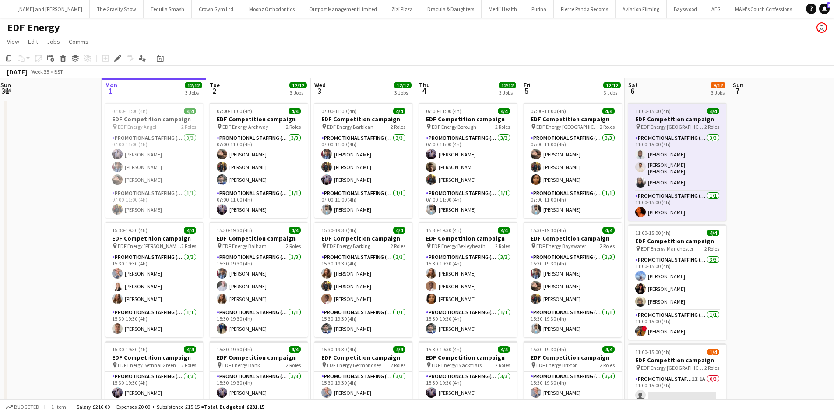
click at [652, 127] on span "EDF Energy [GEOGRAPHIC_DATA]" at bounding box center [672, 126] width 63 height 7
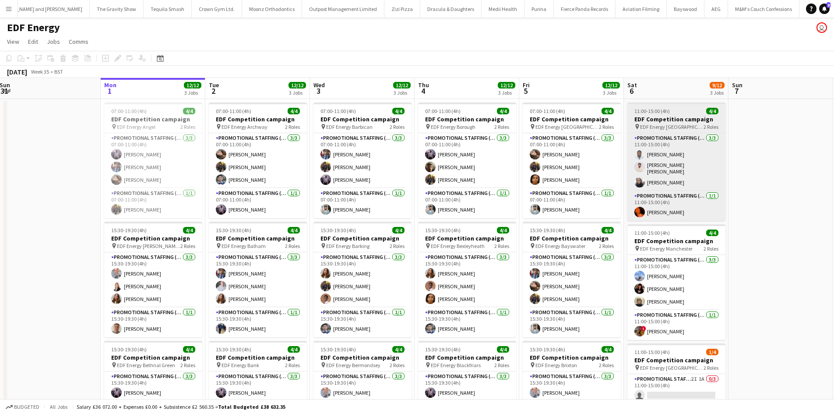
click at [696, 125] on span "EDF Energy [GEOGRAPHIC_DATA]" at bounding box center [671, 126] width 63 height 7
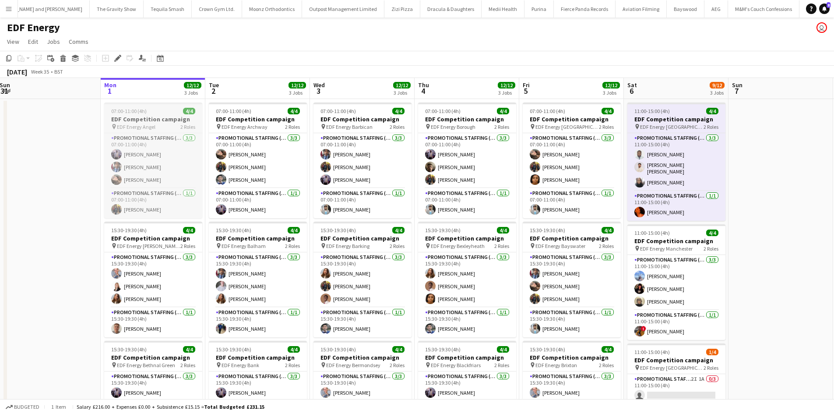
click at [144, 114] on app-job-card "07:00-11:00 (4h) 4/4 EDF Competition campaign pin EDF Energy Angel 2 Roles Prom…" at bounding box center [153, 160] width 98 height 116
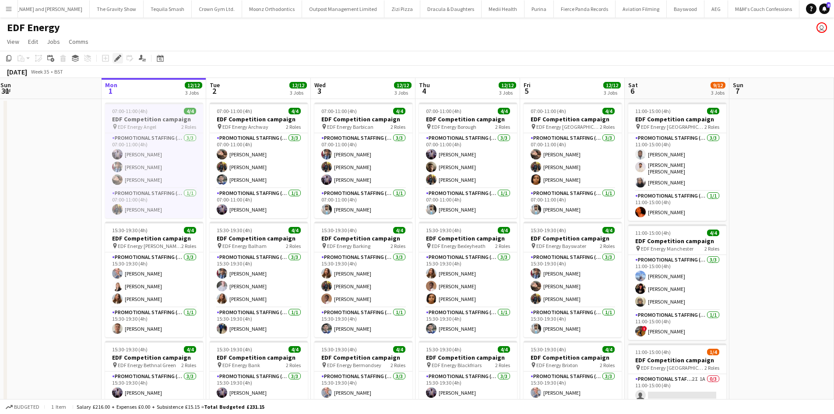
click at [114, 59] on icon "Edit" at bounding box center [117, 58] width 7 height 7
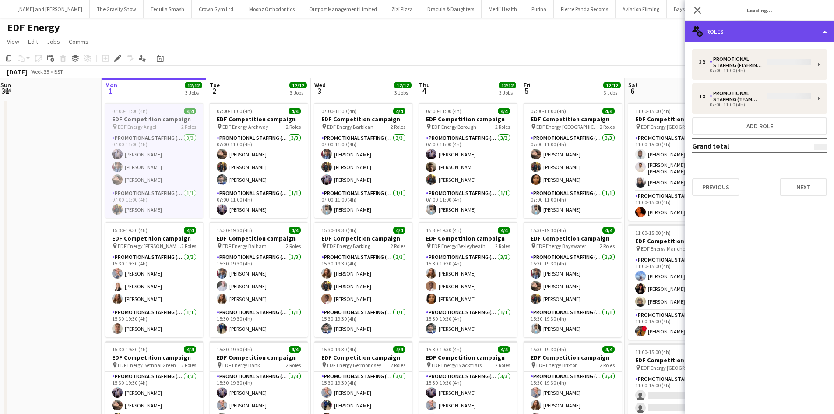
click at [760, 28] on div "multiple-users-add Roles" at bounding box center [759, 31] width 149 height 21
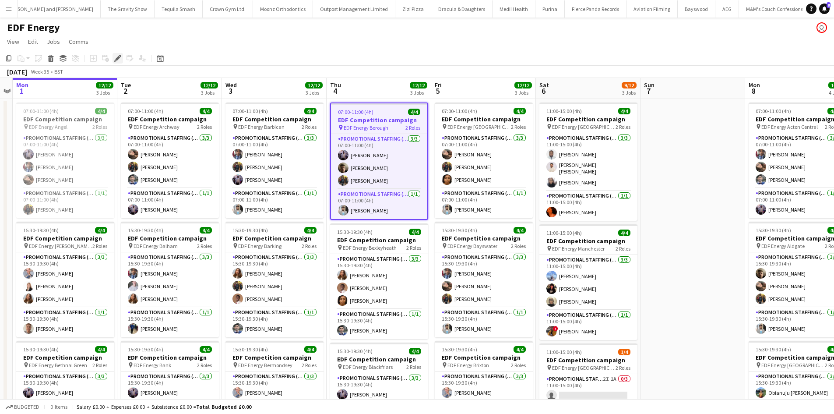
scroll to position [0, 5017]
drag, startPoint x: 119, startPoint y: 60, endPoint x: 116, endPoint y: 71, distance: 11.1
click at [119, 60] on icon "Edit" at bounding box center [117, 58] width 7 height 7
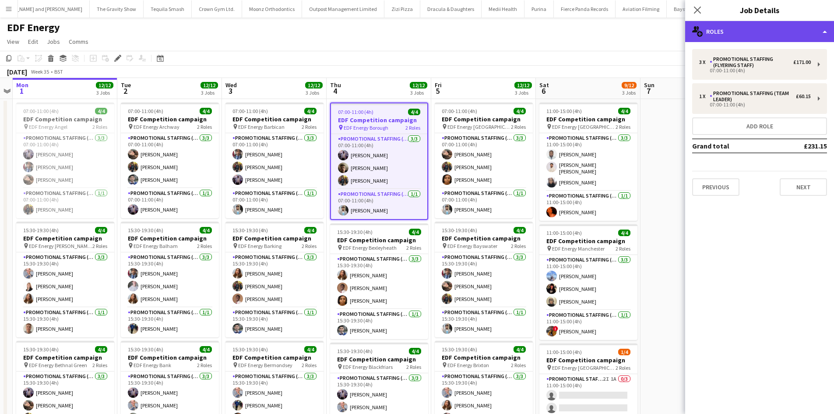
click at [786, 21] on div "multiple-users-add Roles" at bounding box center [759, 31] width 149 height 21
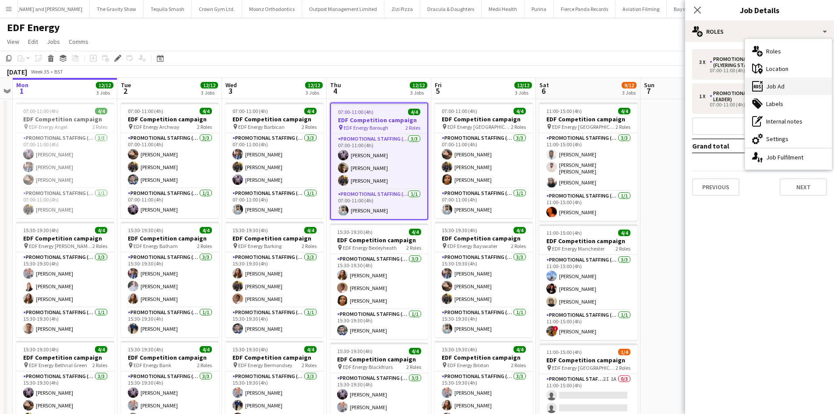
click at [791, 85] on div "ads-window Job Ad" at bounding box center [788, 87] width 87 height 18
